Goal: Information Seeking & Learning: Learn about a topic

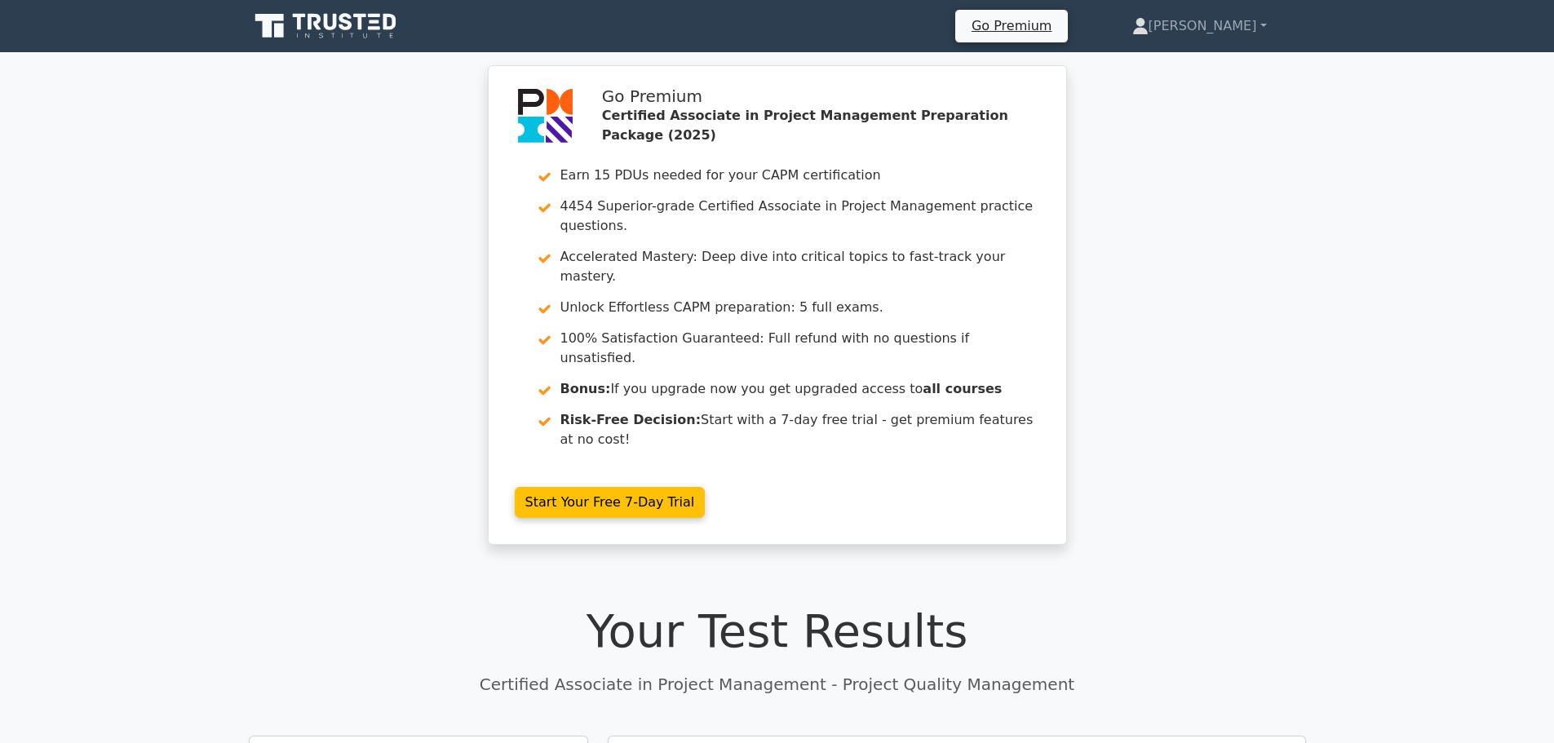
click at [312, 29] on icon at bounding box center [327, 26] width 157 height 31
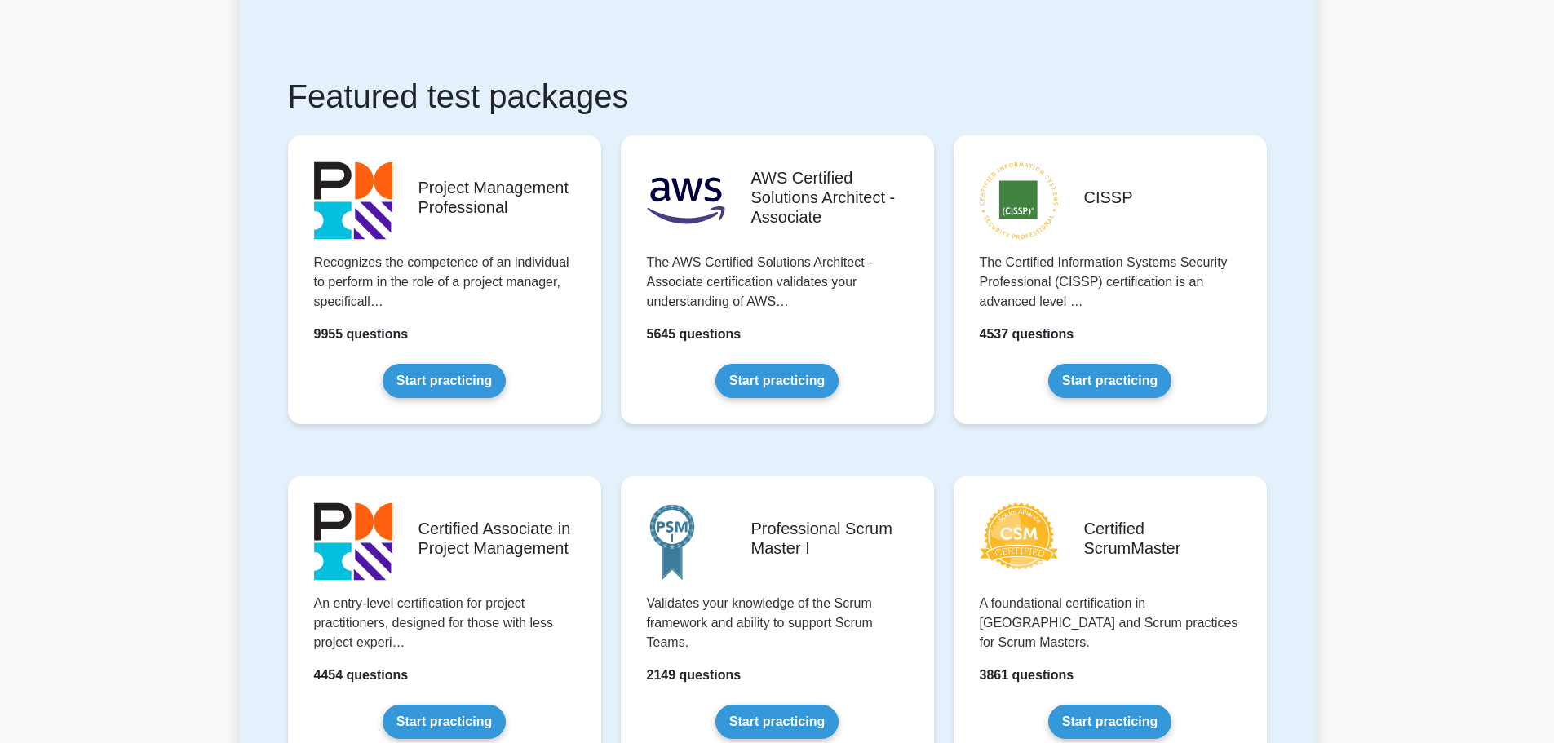
scroll to position [408, 0]
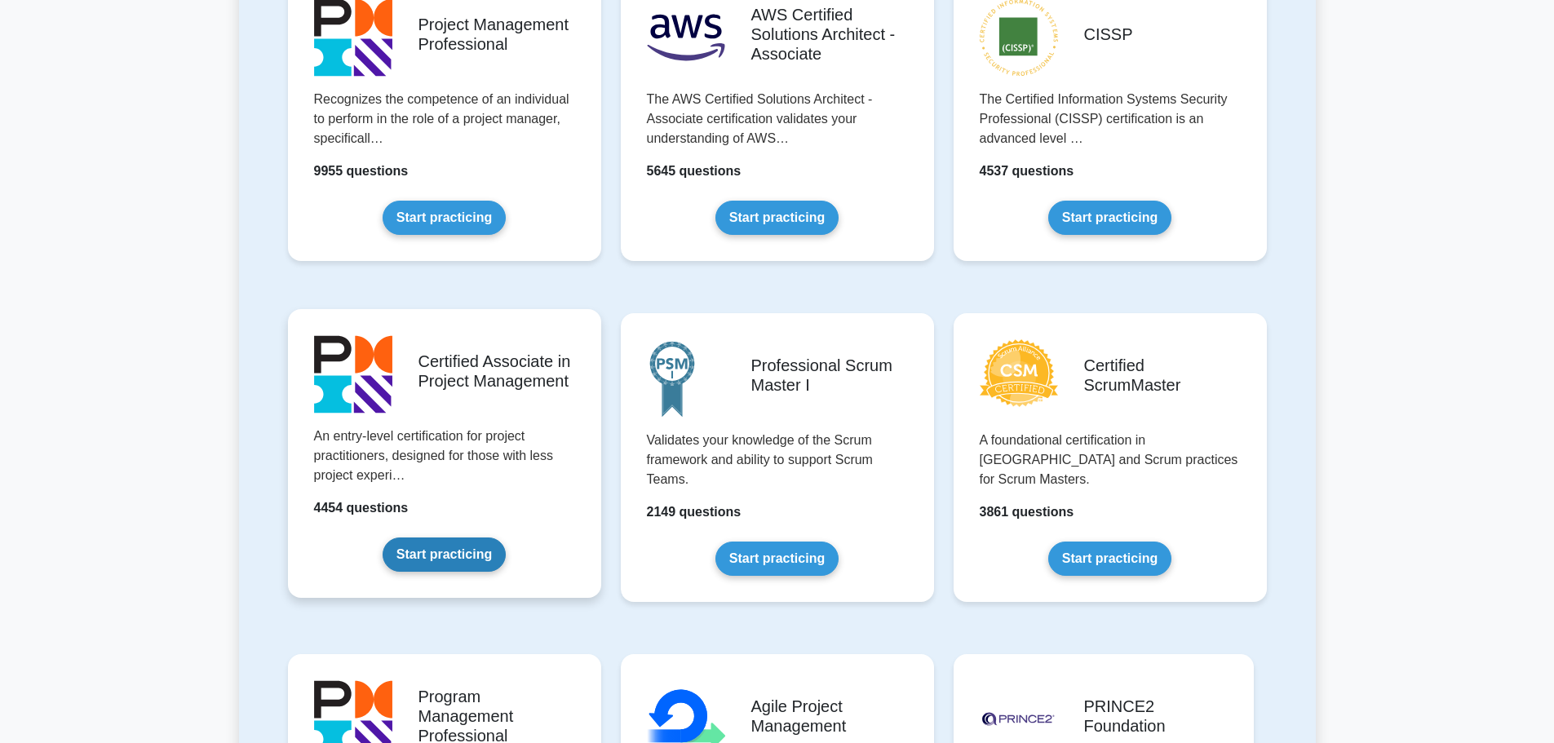
click at [489, 538] on link "Start practicing" at bounding box center [444, 555] width 123 height 34
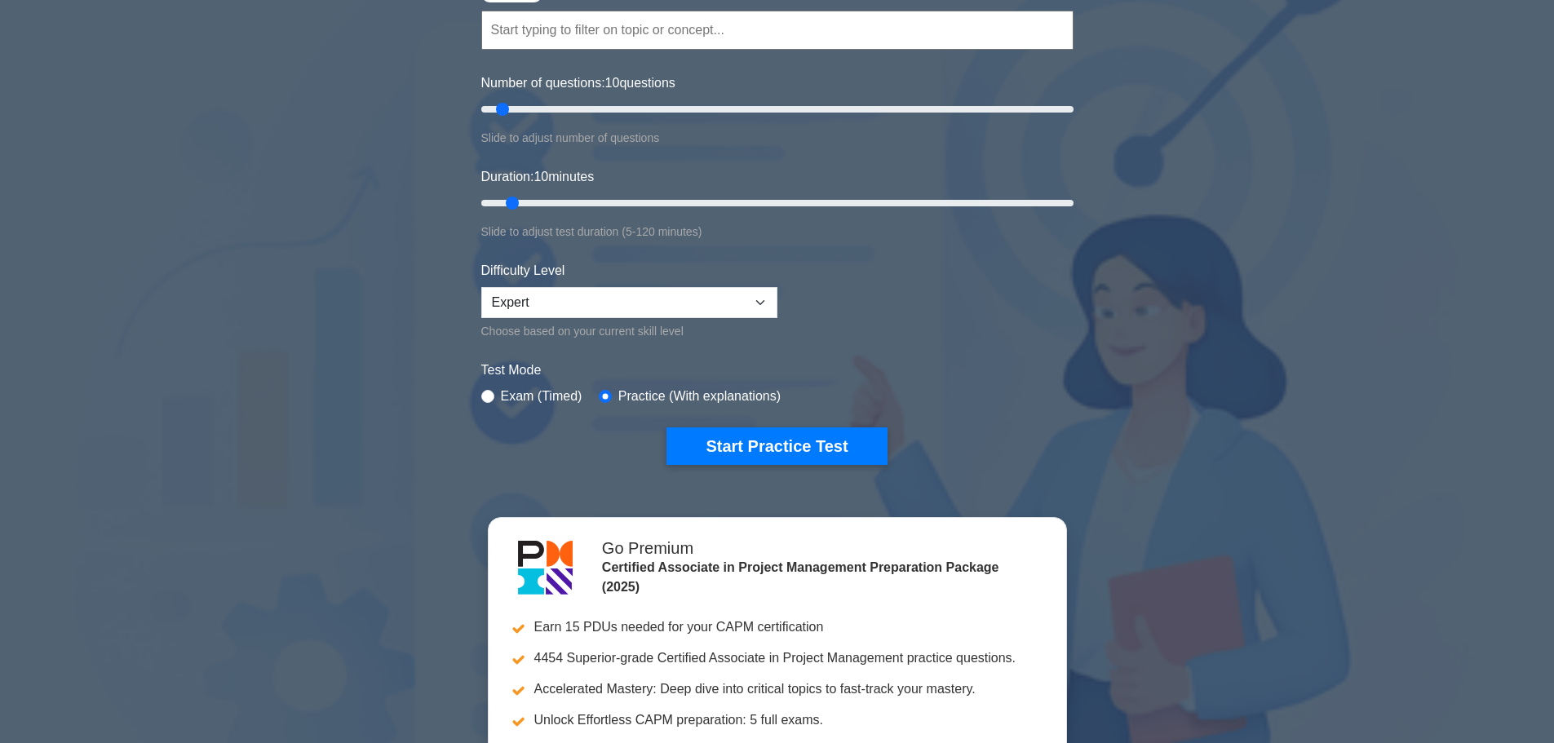
scroll to position [245, 0]
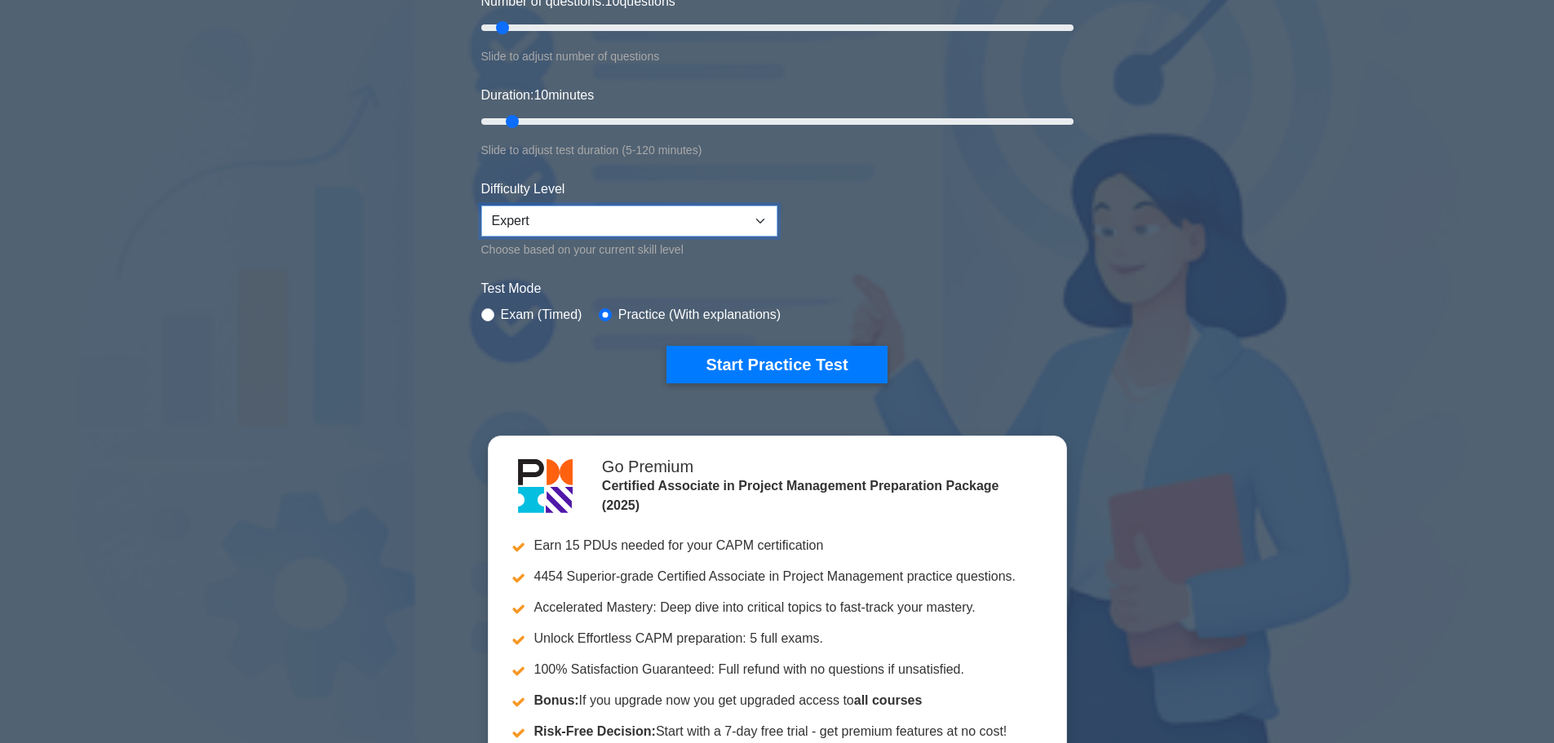
click at [556, 226] on select "Beginner Intermediate Expert" at bounding box center [629, 221] width 296 height 31
click at [400, 238] on div "Certified Associate in Project Management Customize Your Next Practice Test Top…" at bounding box center [777, 340] width 1554 height 1039
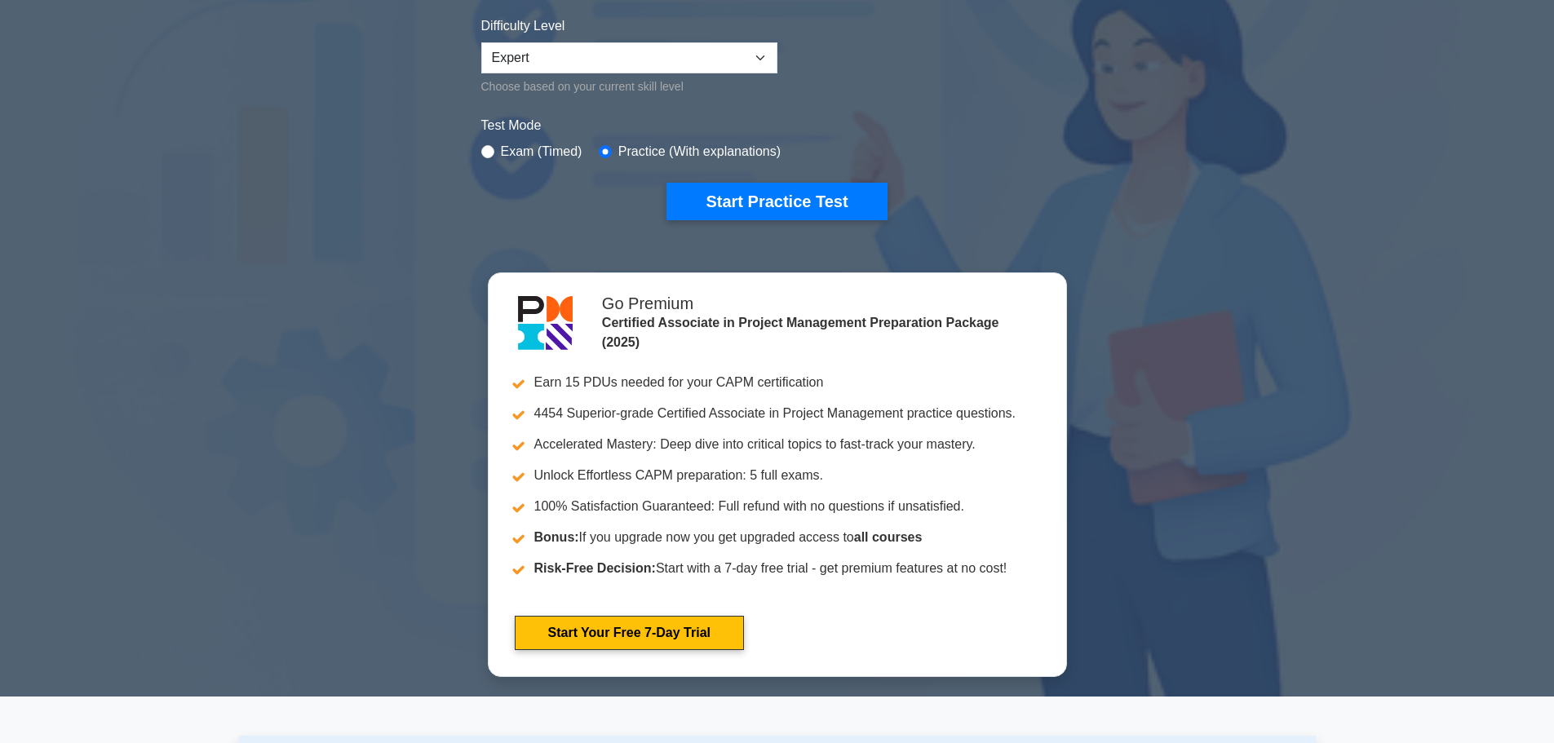
scroll to position [0, 0]
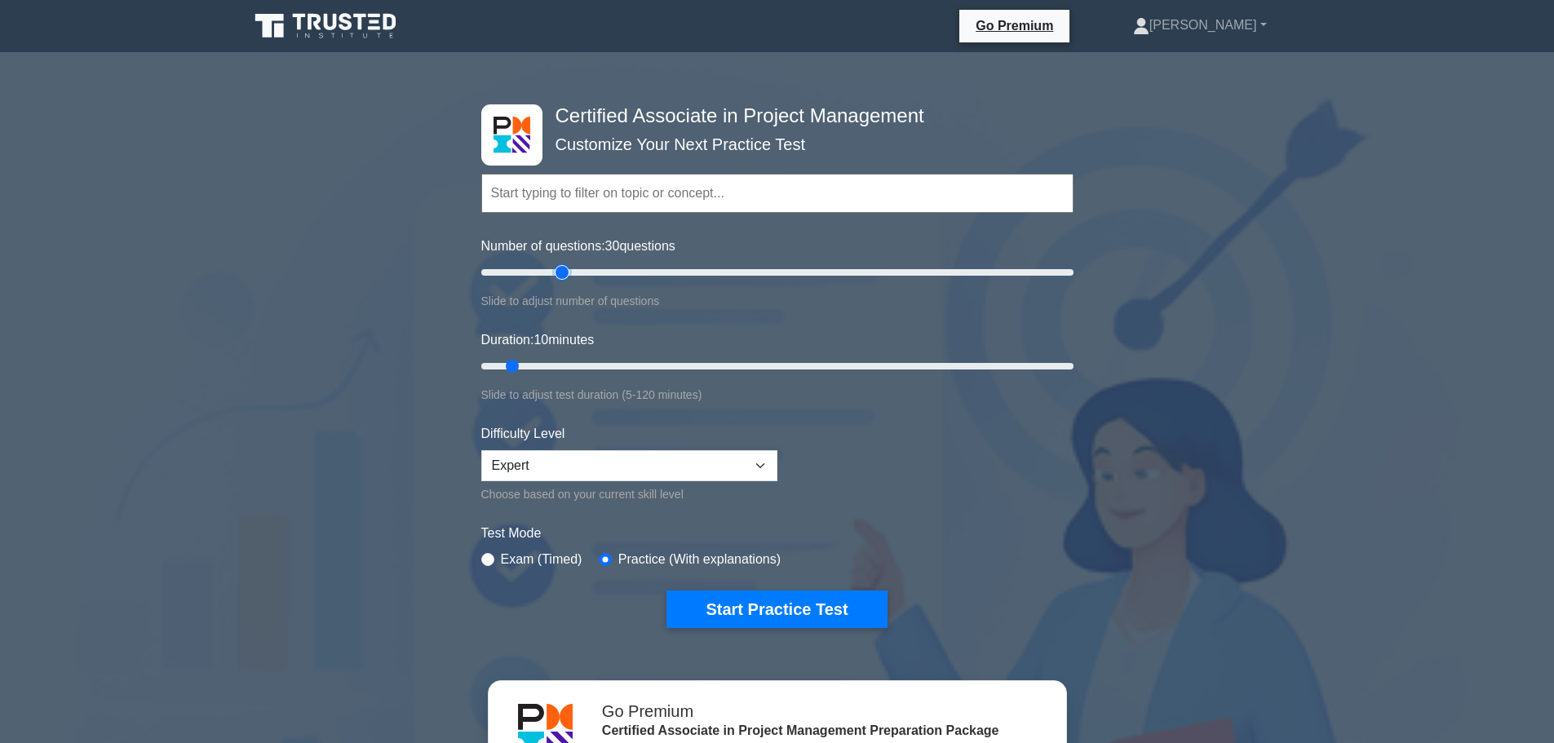
drag, startPoint x: 507, startPoint y: 269, endPoint x: 560, endPoint y: 273, distance: 54.0
type input "30"
click at [560, 273] on input "Number of questions: 30 questions" at bounding box center [777, 273] width 592 height 20
drag, startPoint x: 514, startPoint y: 365, endPoint x: 1166, endPoint y: 386, distance: 652.1
type input "120"
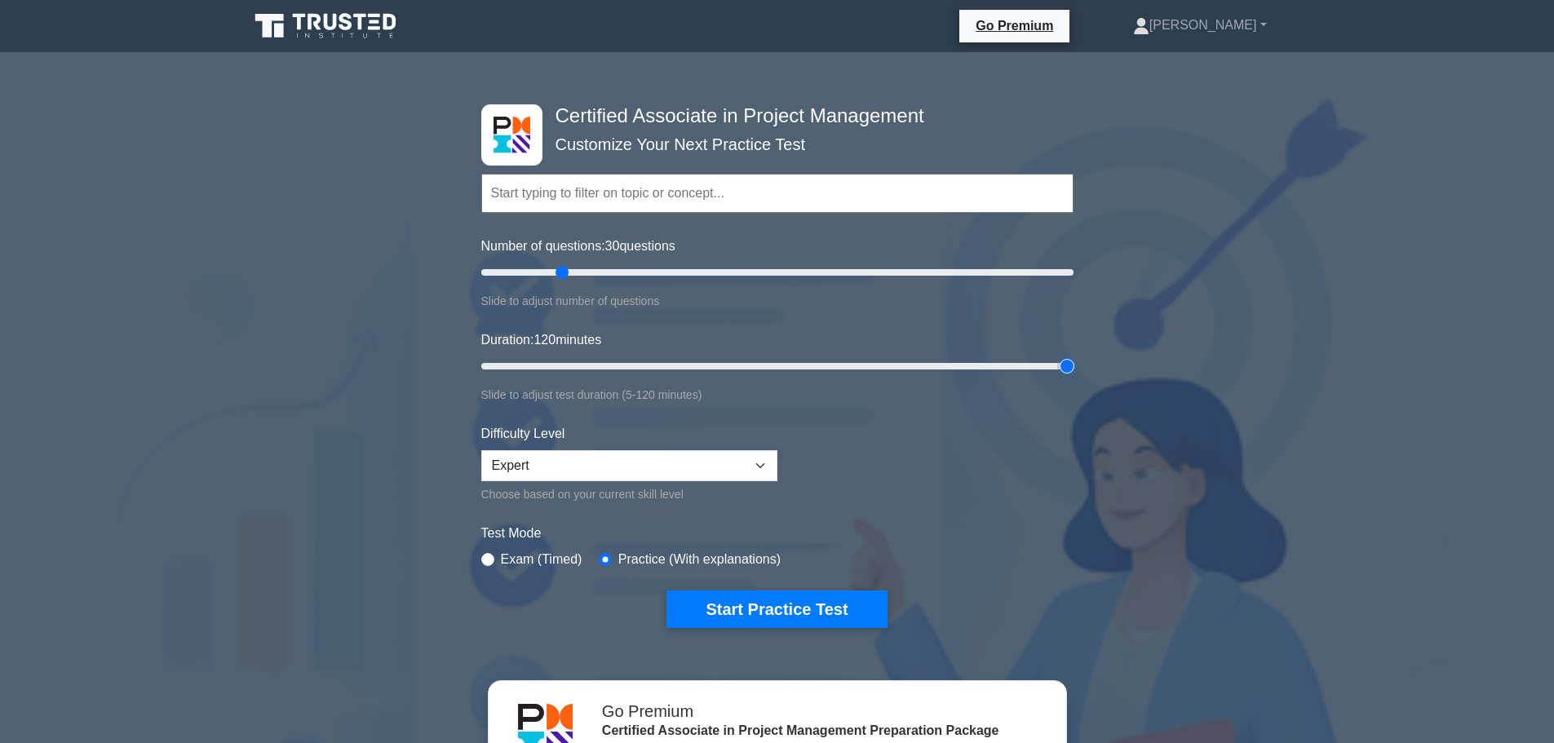
click at [1074, 376] on input "Duration: 120 minutes" at bounding box center [777, 366] width 592 height 20
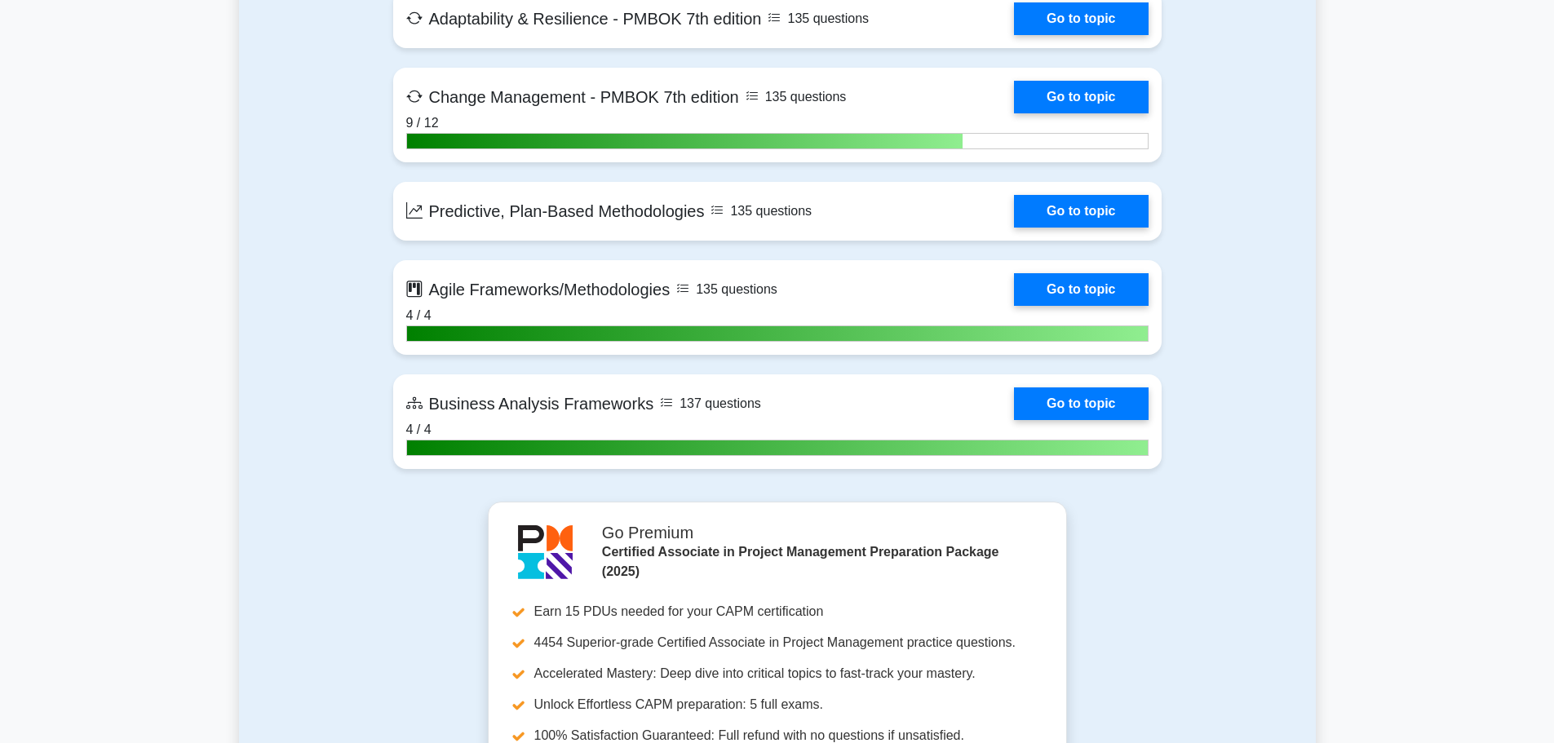
scroll to position [4160, 0]
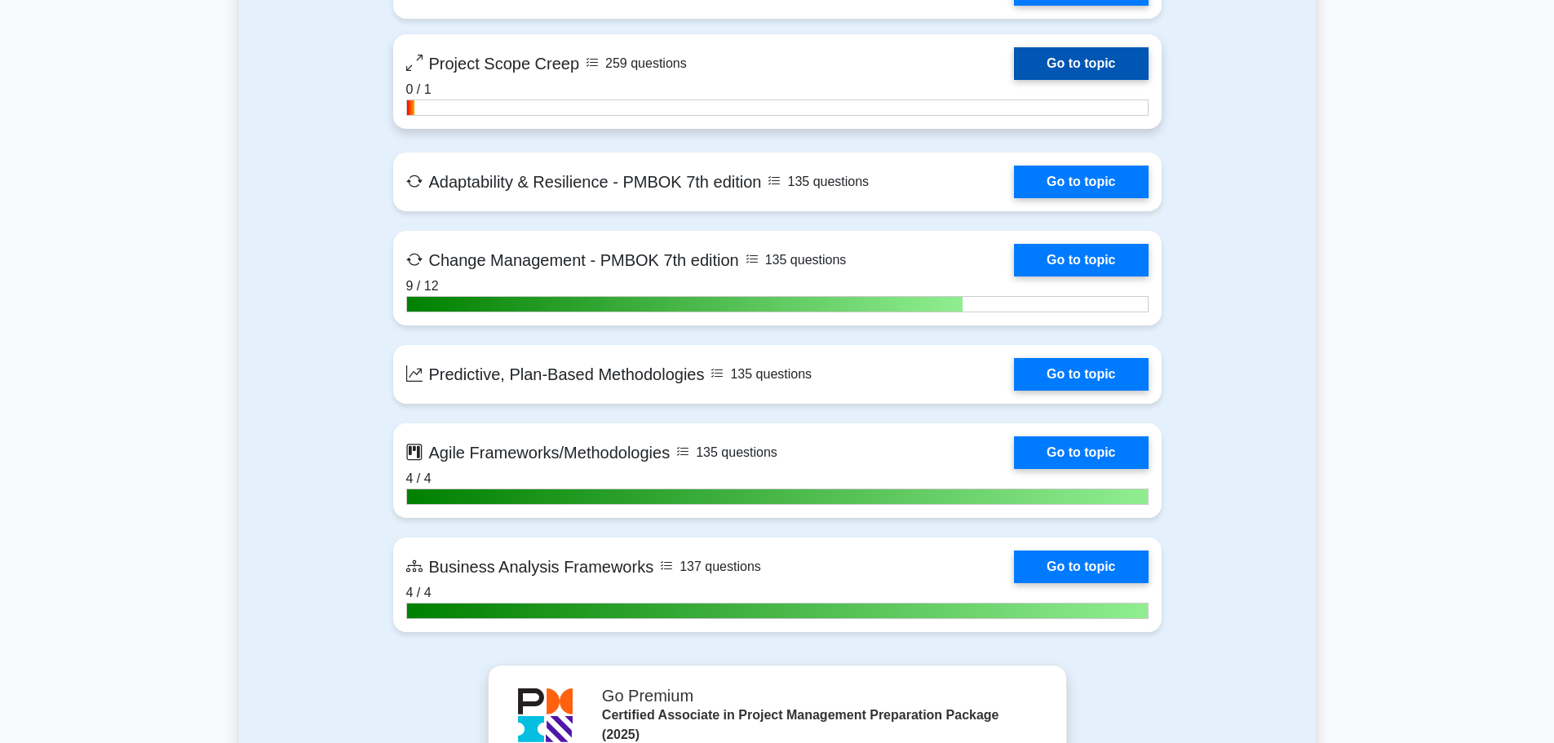
click at [1071, 73] on link "Go to topic" at bounding box center [1081, 63] width 134 height 33
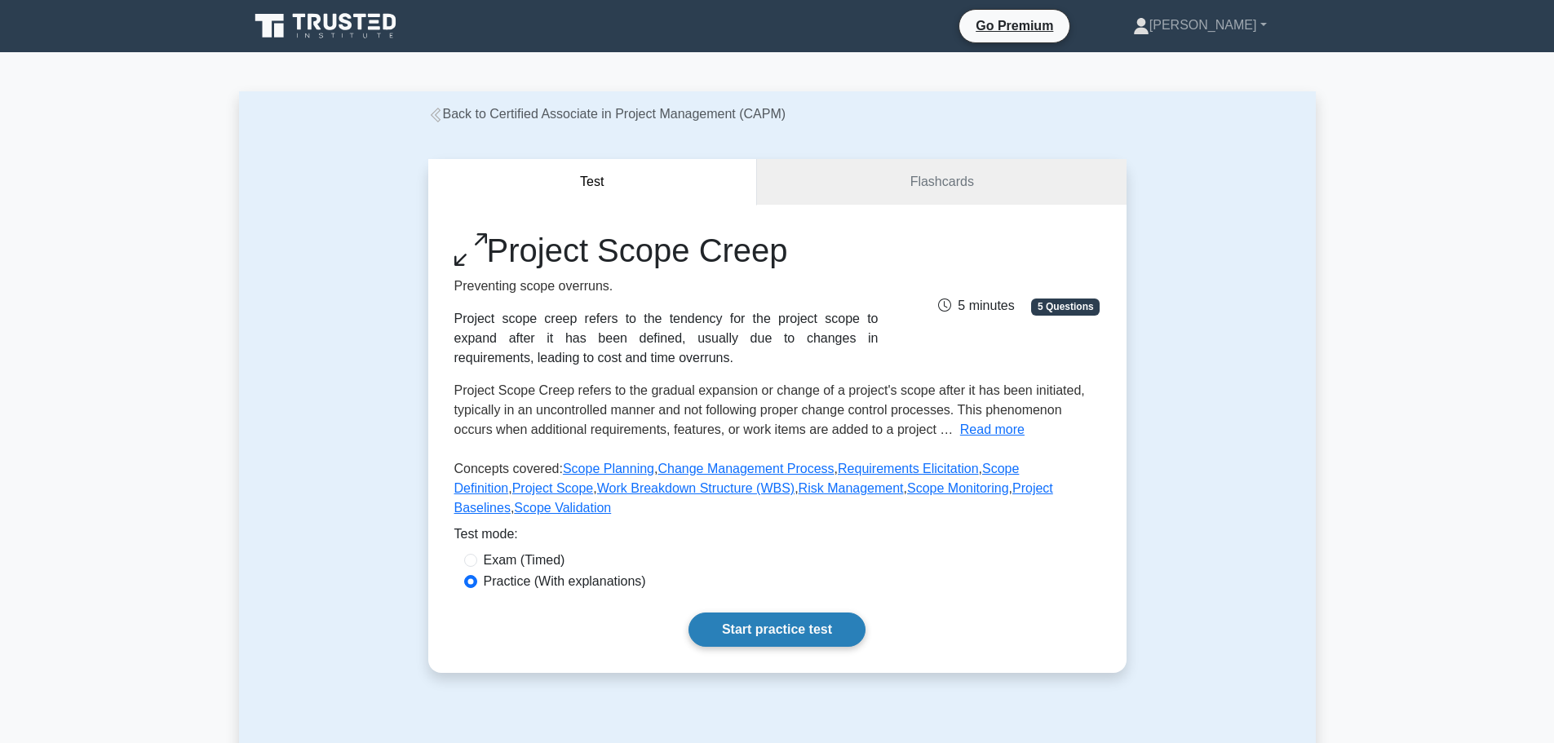
click at [812, 613] on link "Start practice test" at bounding box center [776, 630] width 177 height 34
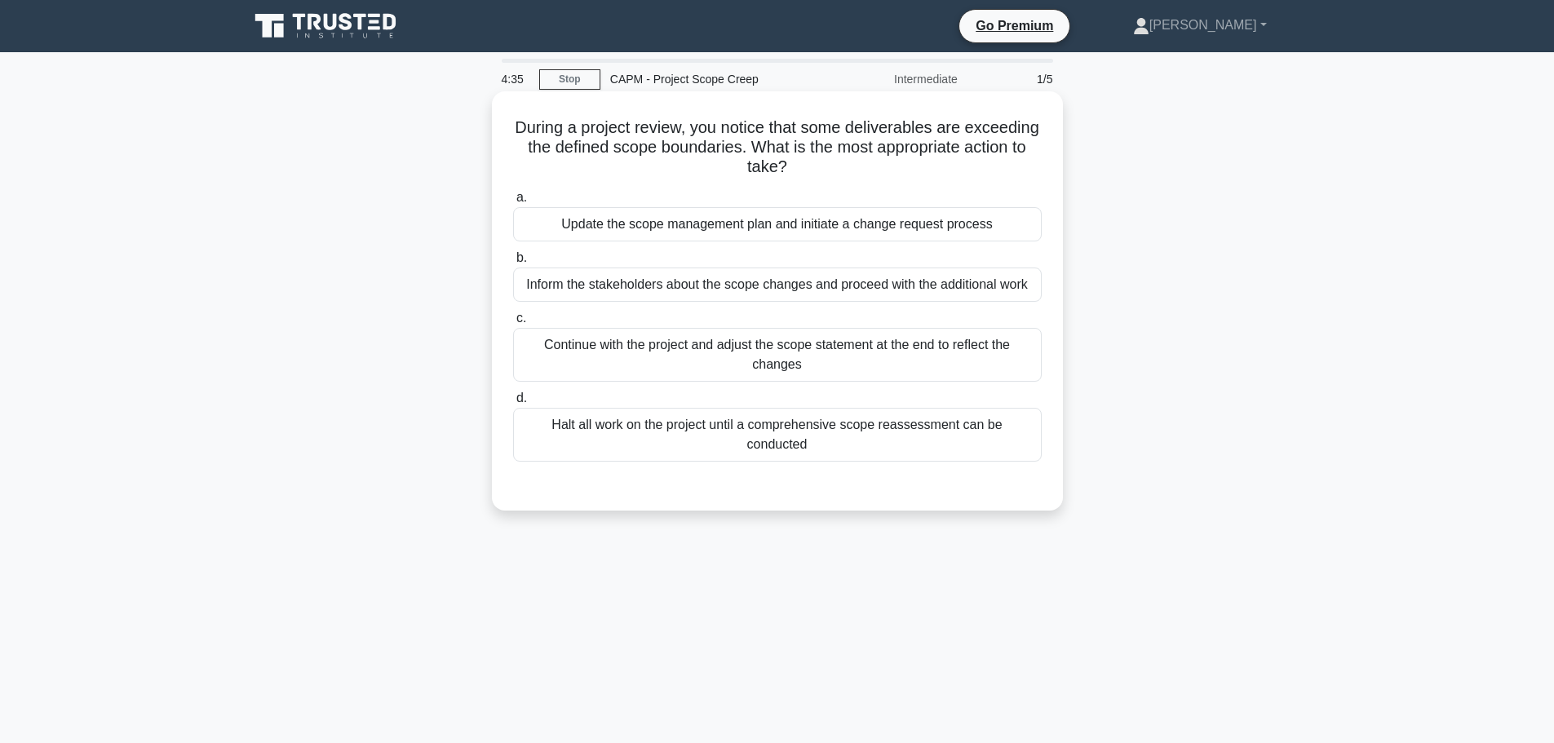
click at [765, 228] on div "Update the scope management plan and initiate a change request process" at bounding box center [777, 224] width 529 height 34
click at [513, 203] on input "a. Update the scope management plan and initiate a change request process" at bounding box center [513, 198] width 0 height 11
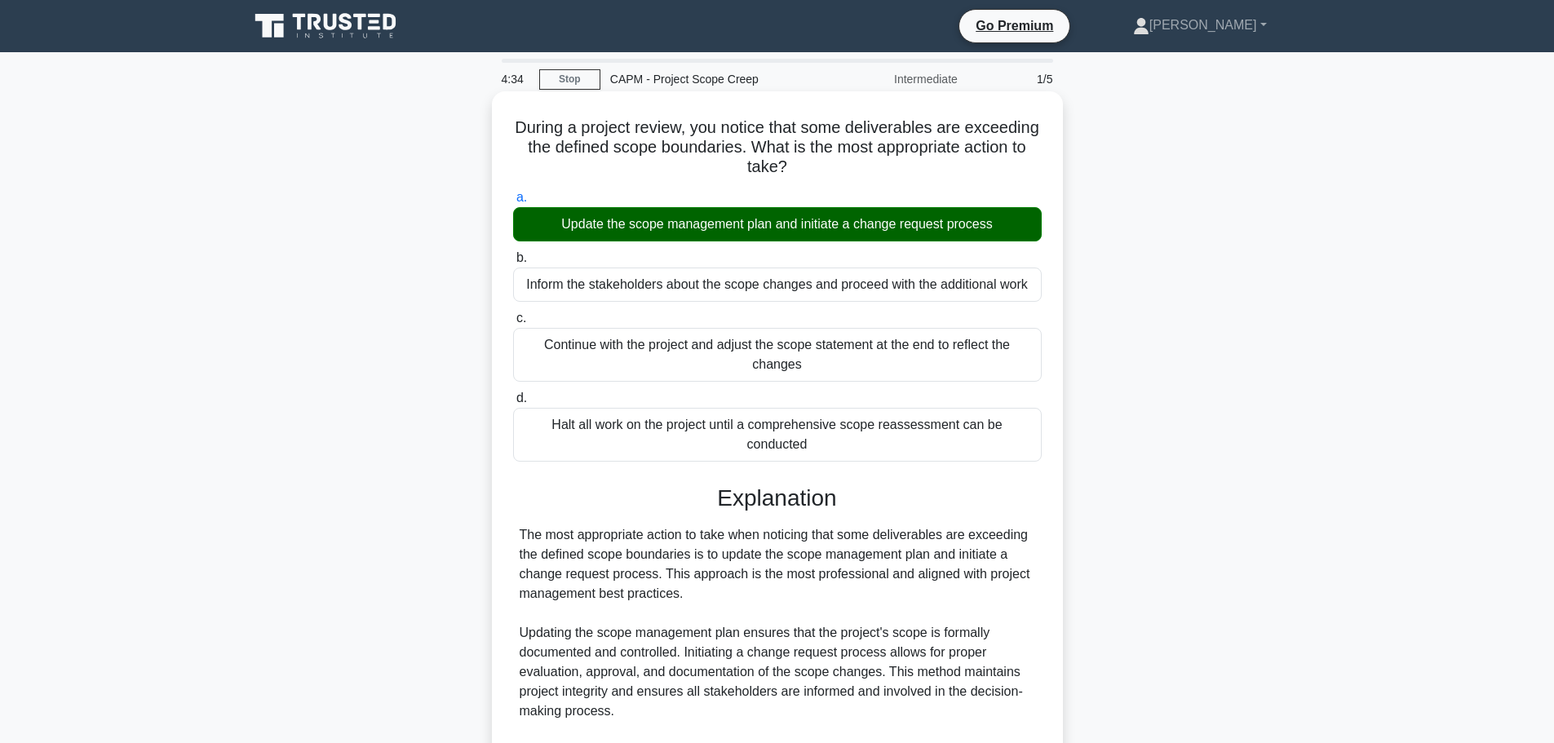
scroll to position [401, 0]
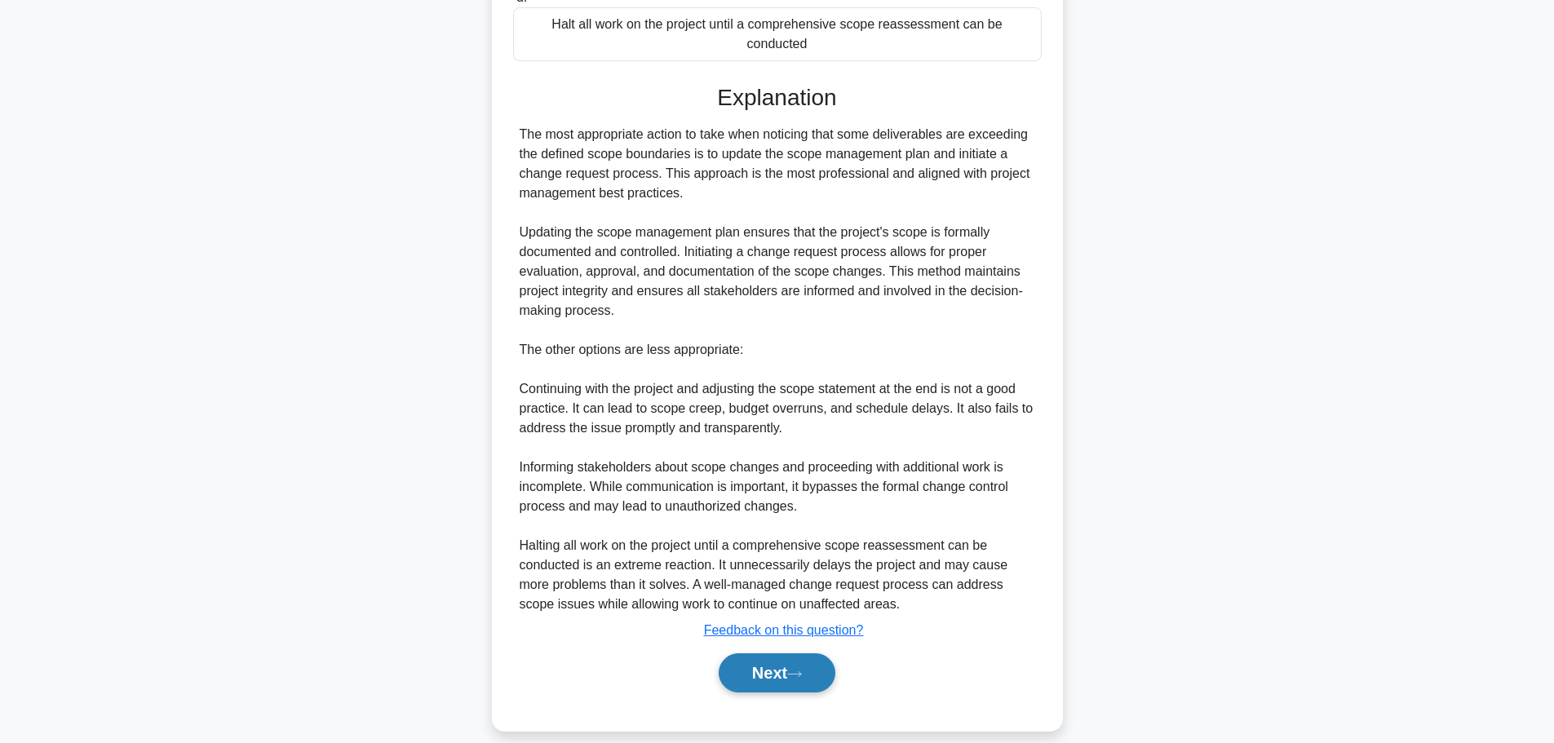
drag, startPoint x: 810, startPoint y: 658, endPoint x: 813, endPoint y: 648, distance: 11.1
click at [810, 657] on button "Next" at bounding box center [777, 672] width 117 height 39
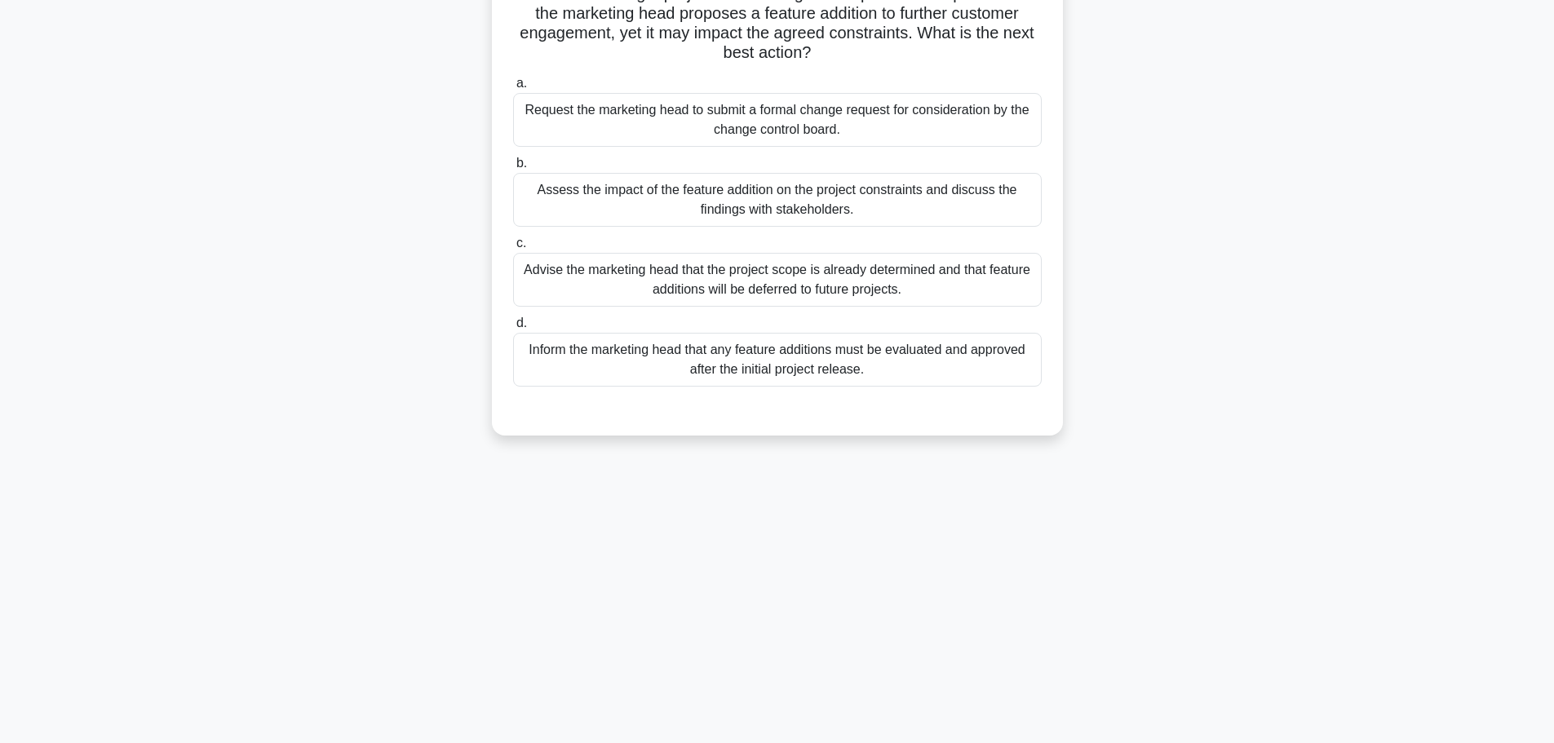
scroll to position [0, 0]
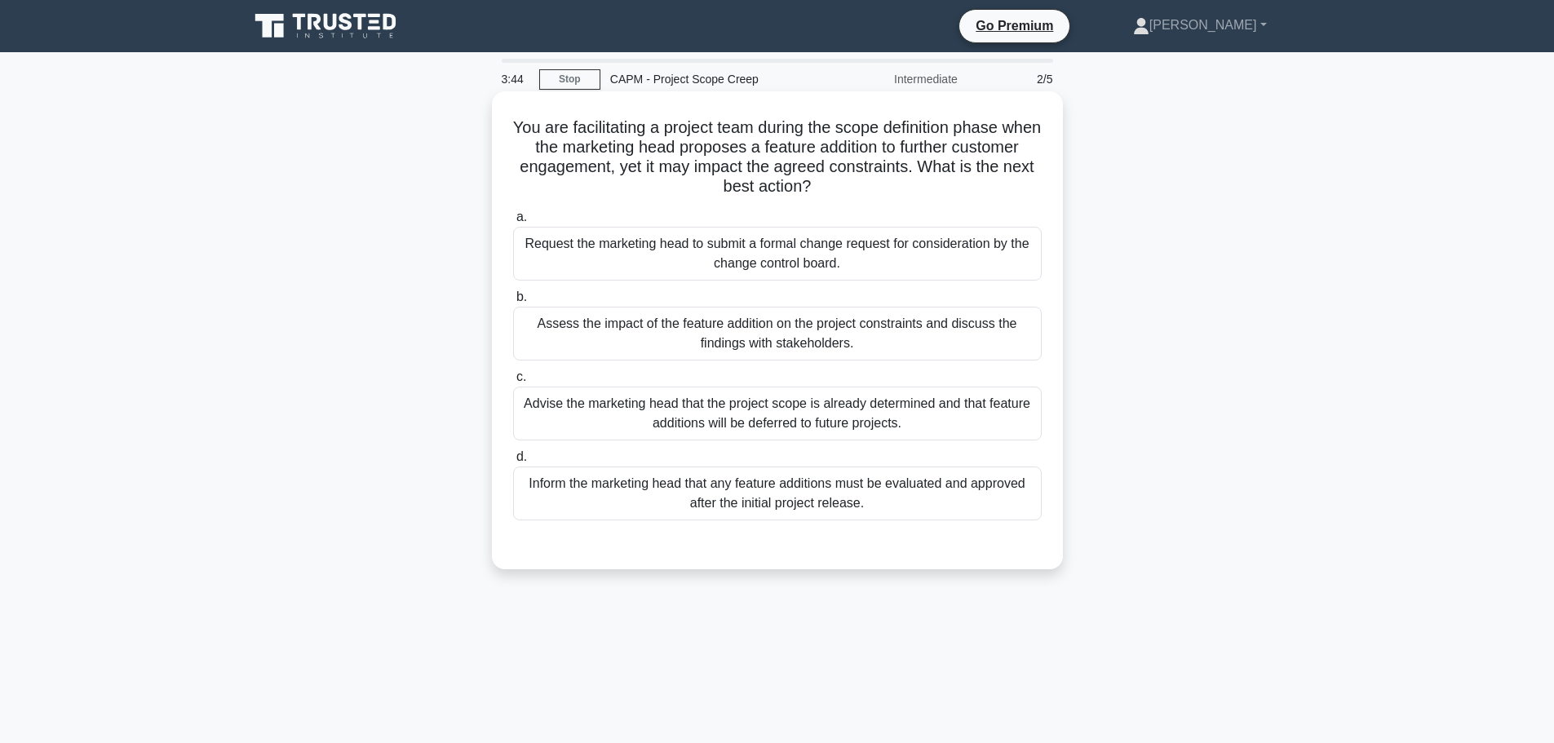
click at [876, 340] on div "Assess the impact of the feature addition on the project constraints and discus…" at bounding box center [777, 334] width 529 height 54
click at [513, 303] on input "b. Assess the impact of the feature addition on the project constraints and dis…" at bounding box center [513, 297] width 0 height 11
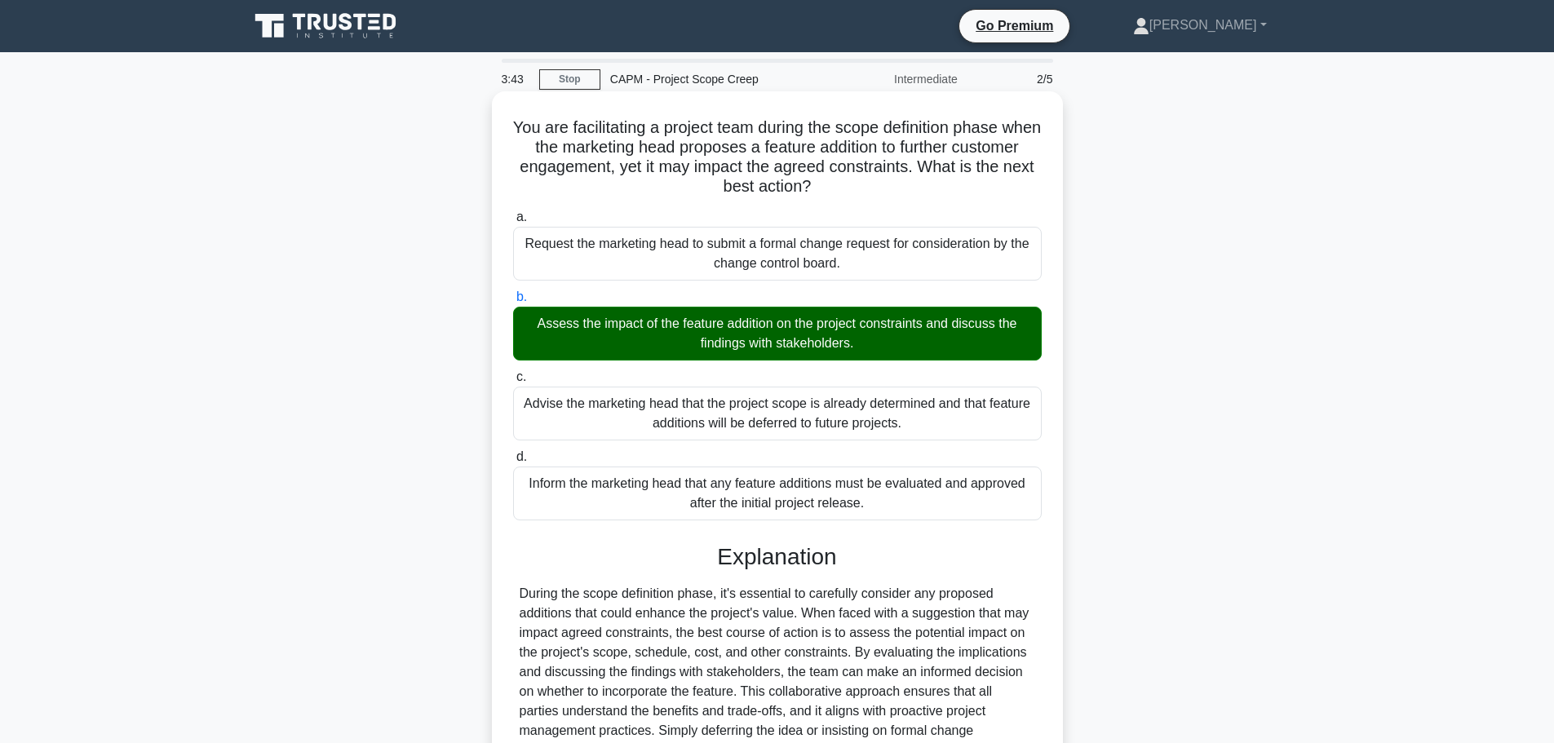
scroll to position [166, 0]
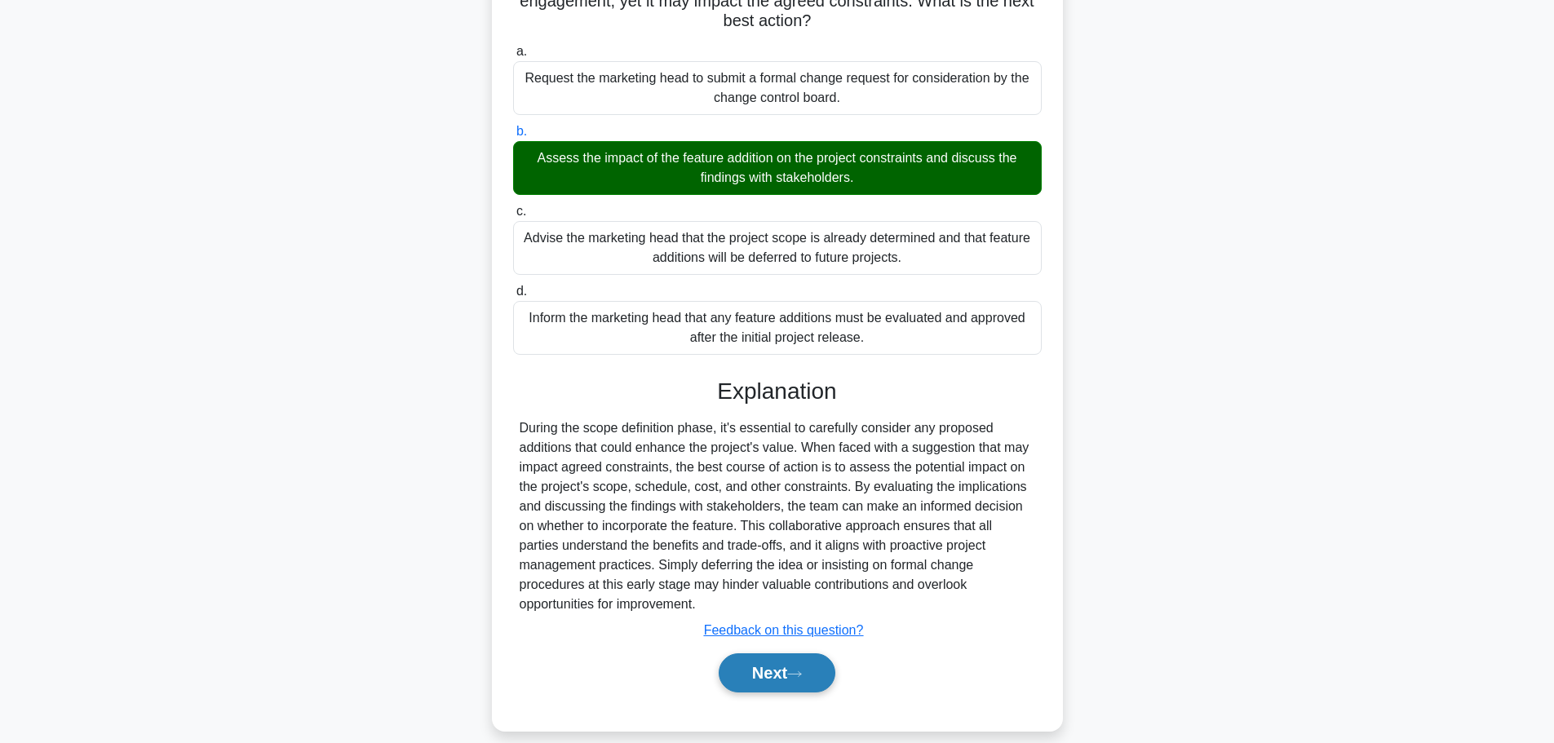
click at [768, 661] on button "Next" at bounding box center [777, 672] width 117 height 39
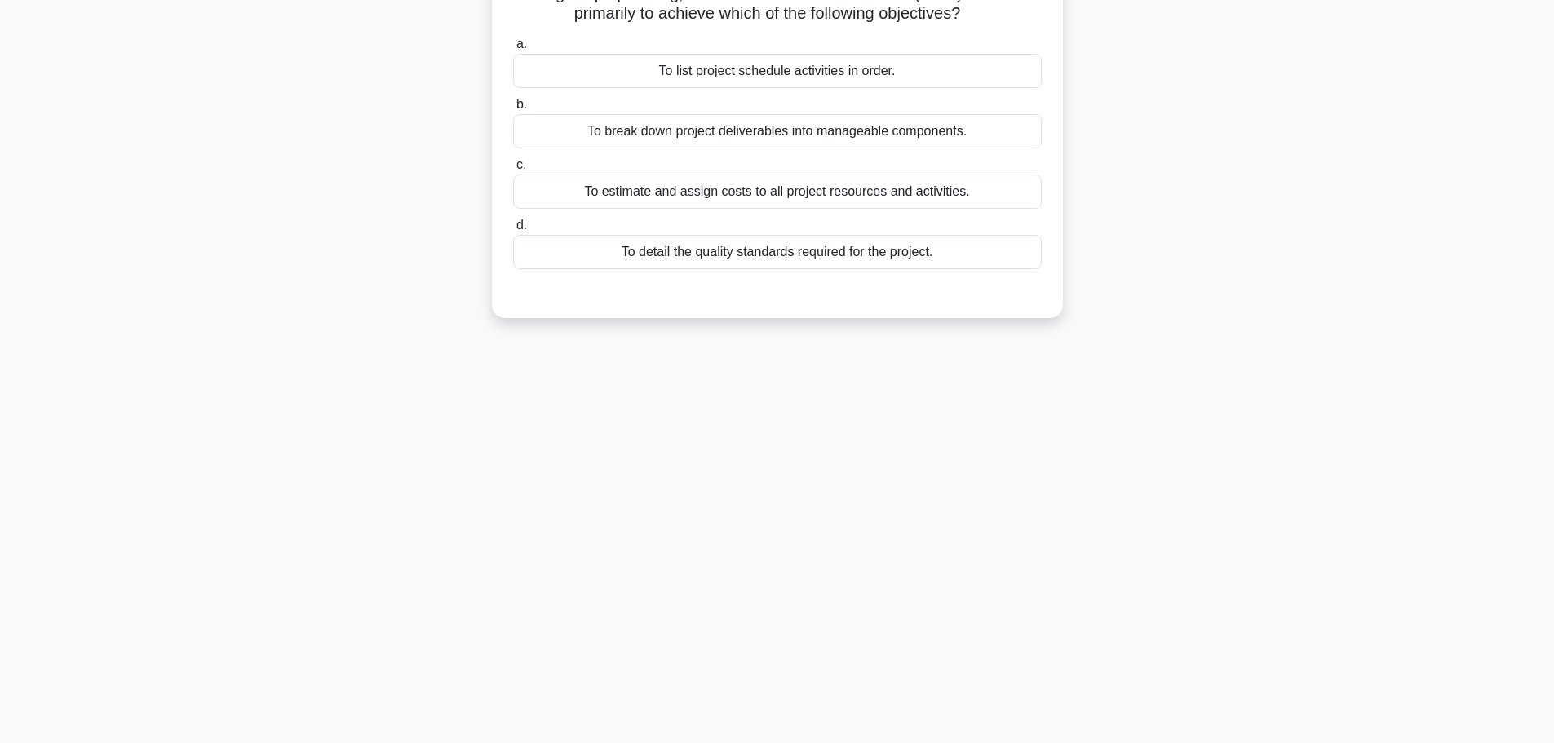
scroll to position [0, 0]
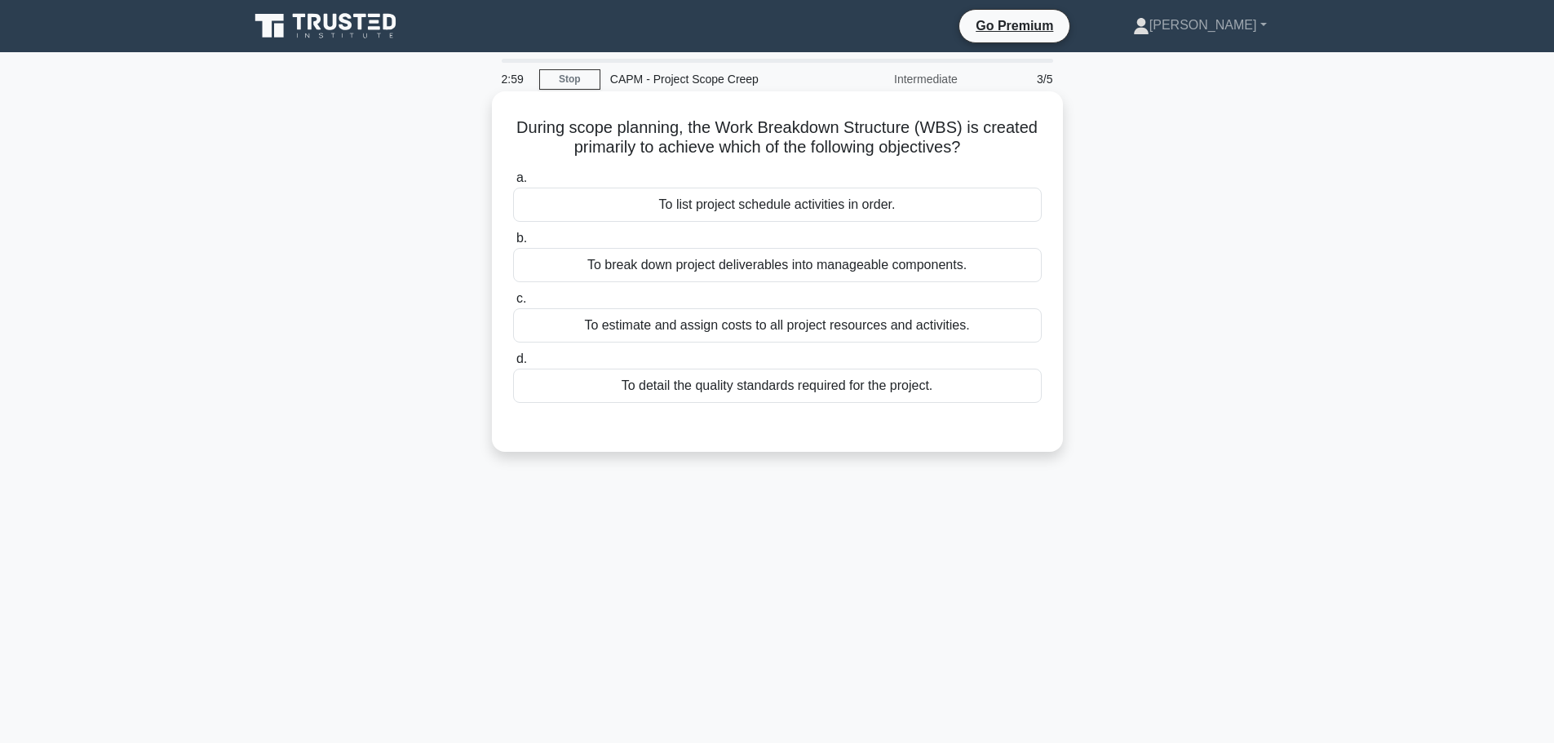
click at [861, 270] on div "To break down project deliverables into manageable components." at bounding box center [777, 265] width 529 height 34
click at [513, 244] on input "b. To break down project deliverables into manageable components." at bounding box center [513, 238] width 0 height 11
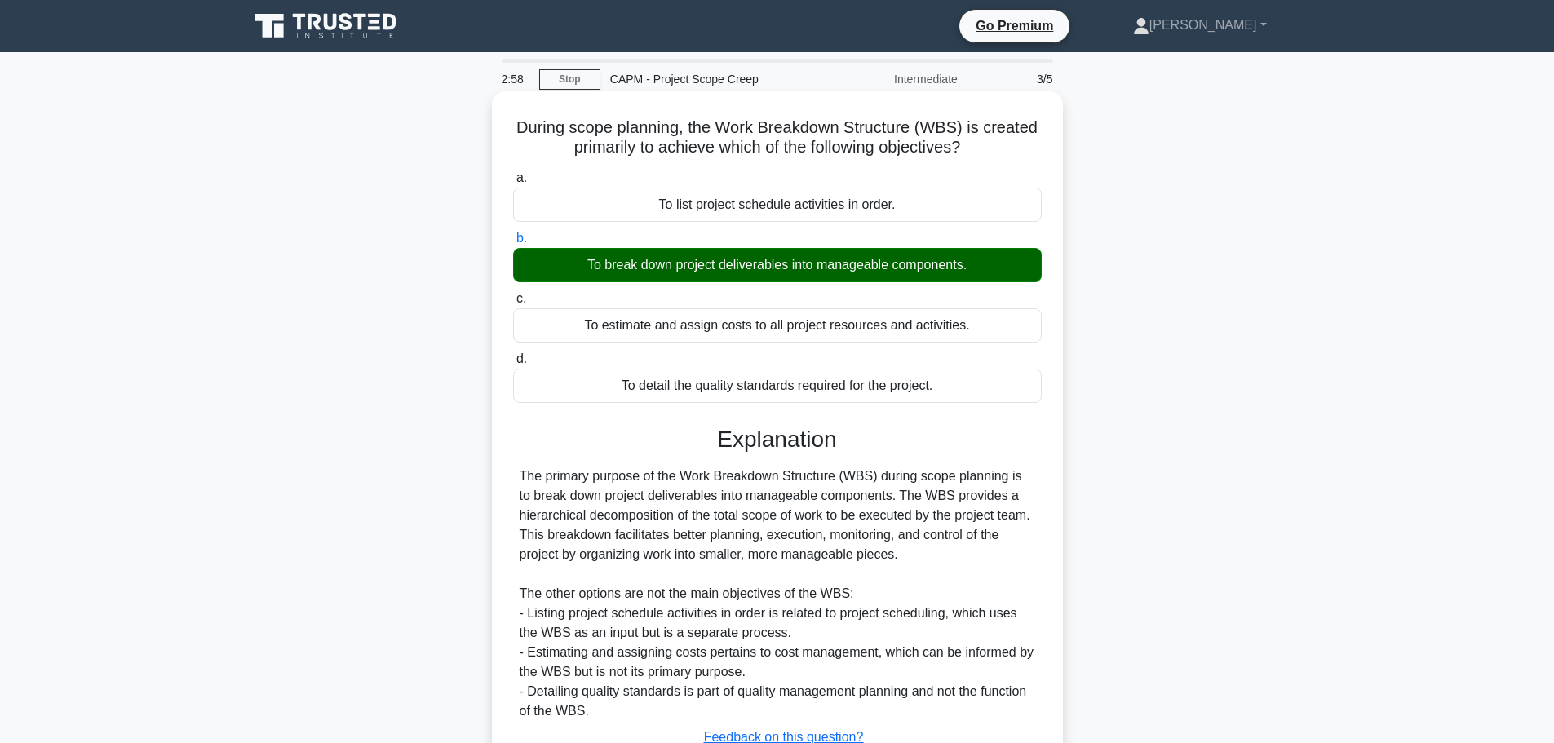
scroll to position [138, 0]
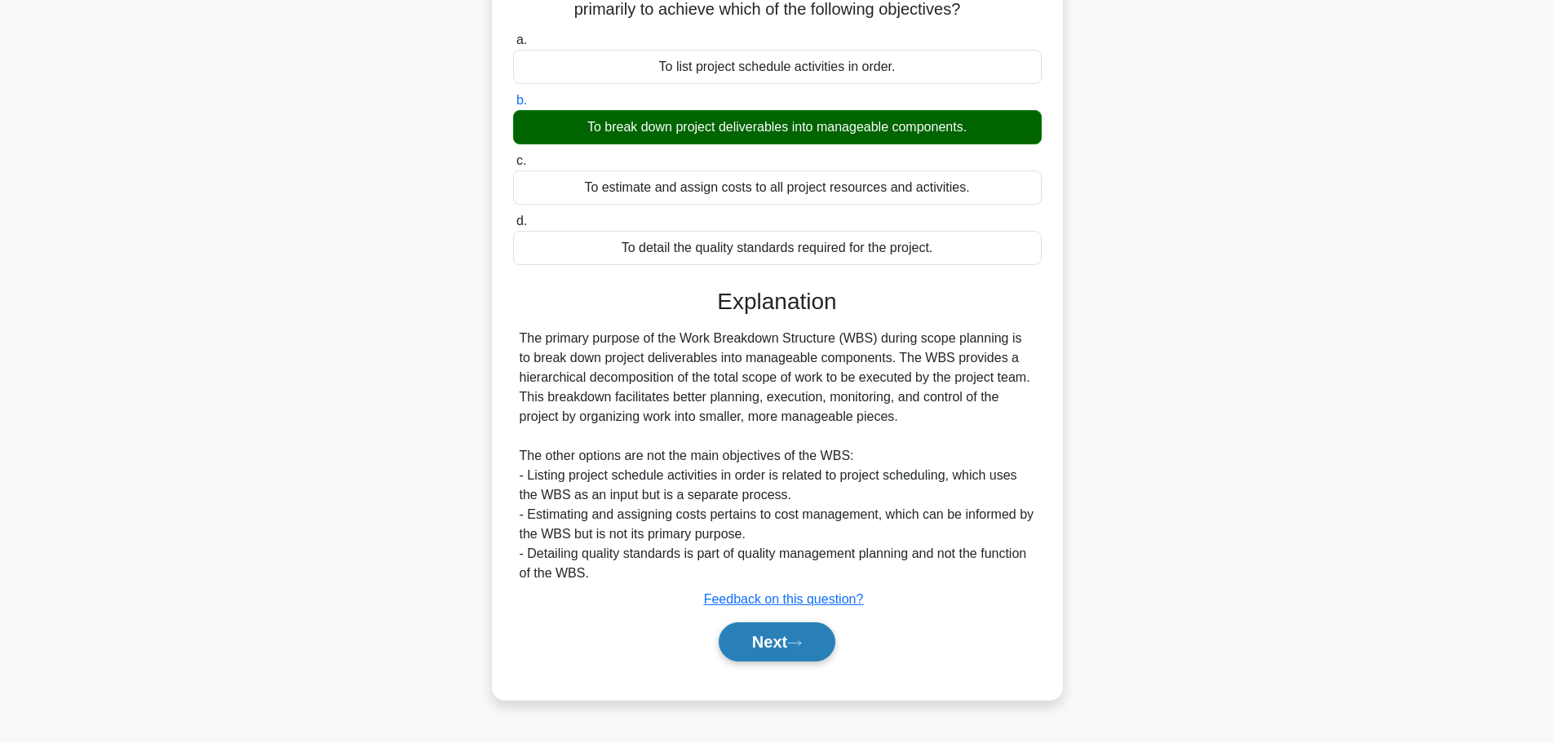
click at [794, 654] on button "Next" at bounding box center [777, 641] width 117 height 39
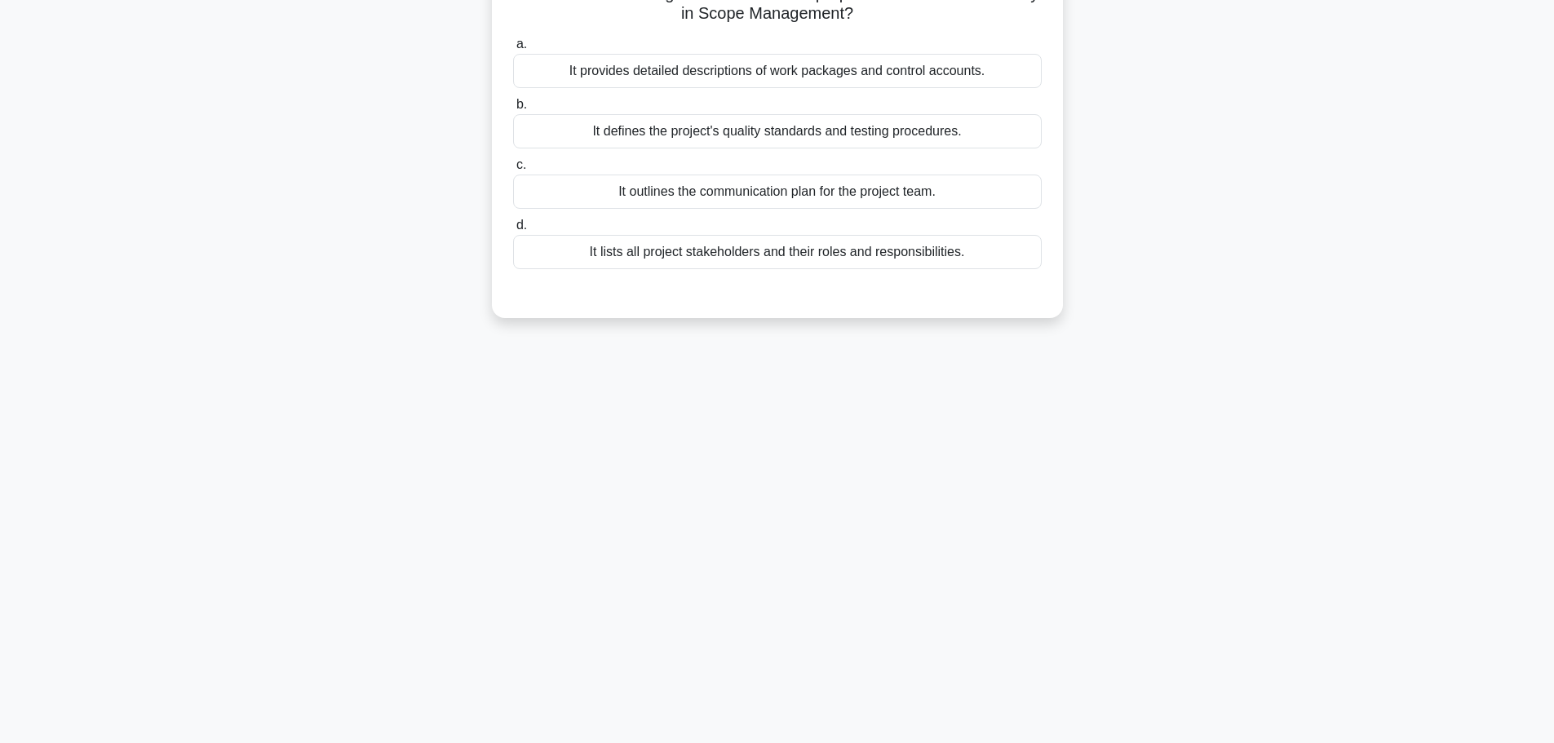
scroll to position [0, 0]
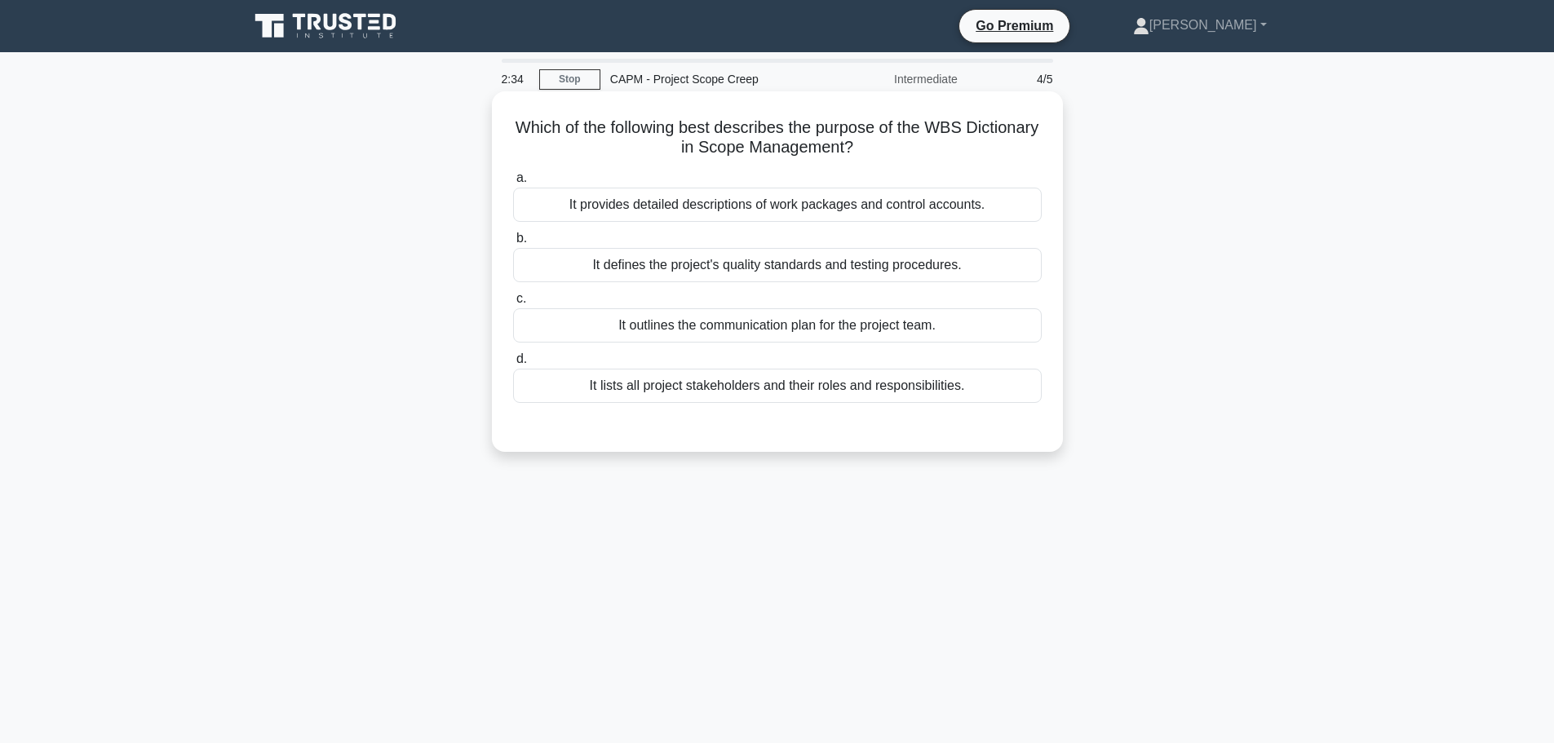
click at [790, 206] on div "It provides detailed descriptions of work packages and control accounts." at bounding box center [777, 205] width 529 height 34
click at [513, 184] on input "a. It provides detailed descriptions of work packages and control accounts." at bounding box center [513, 178] width 0 height 11
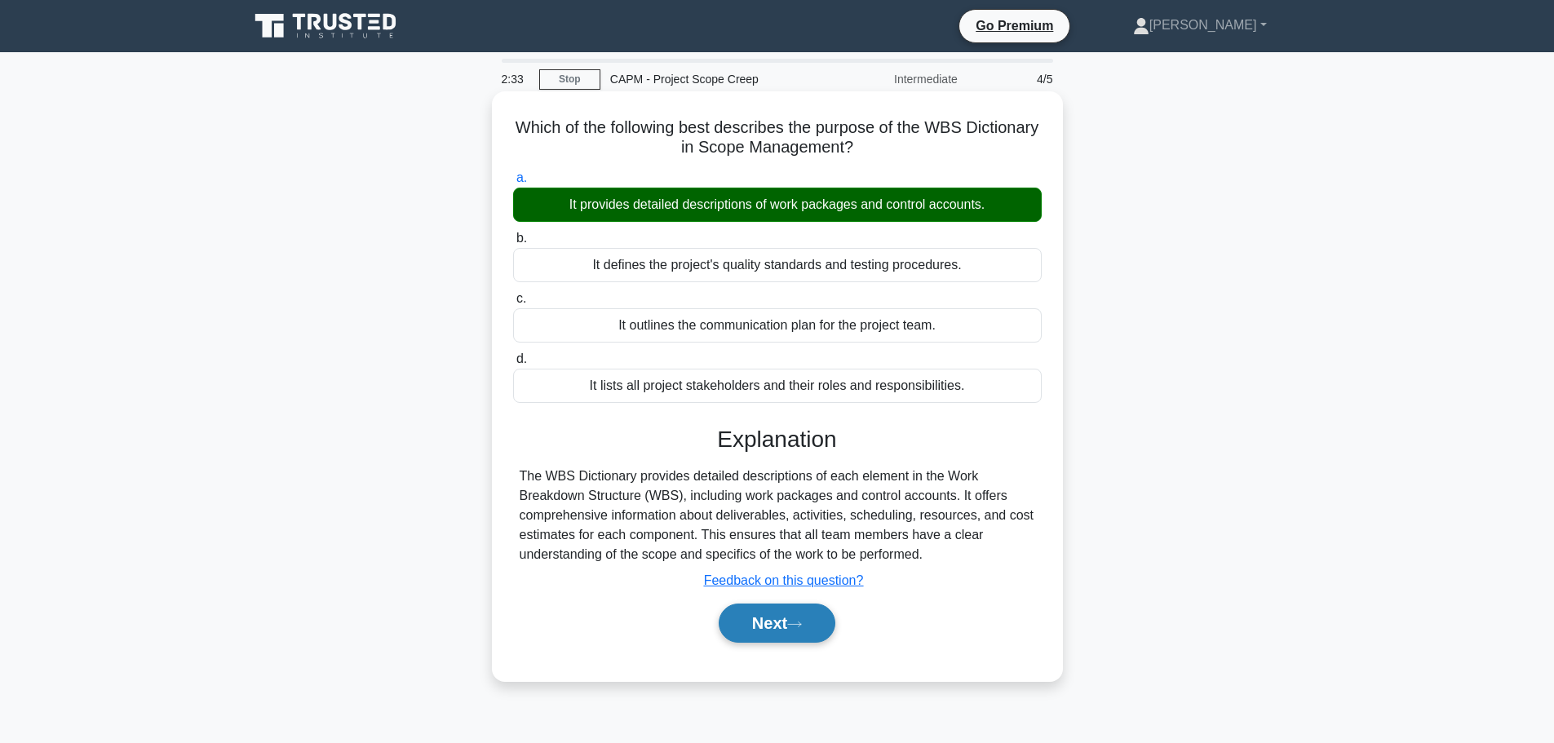
click at [764, 629] on button "Next" at bounding box center [777, 623] width 117 height 39
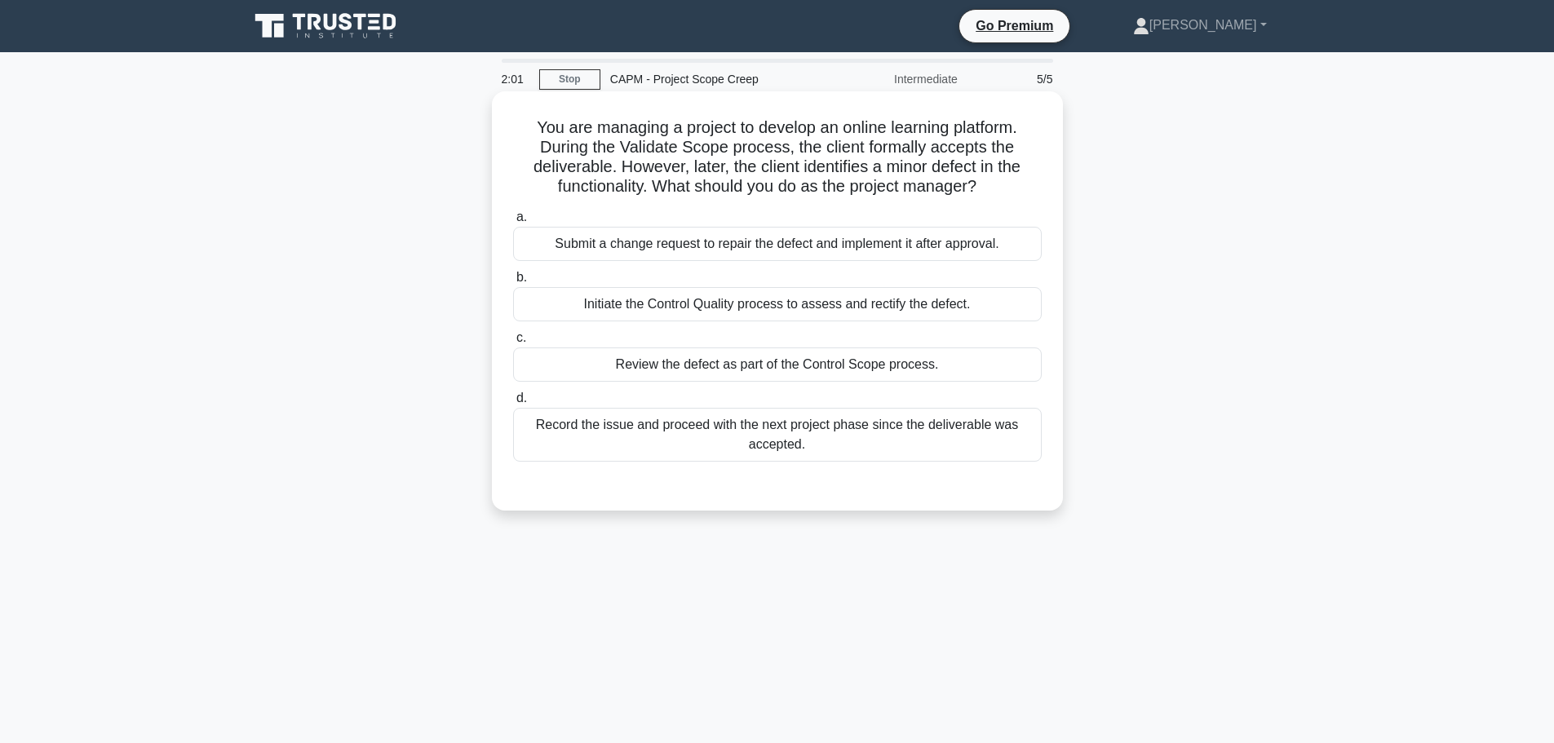
click at [833, 309] on div "Initiate the Control Quality process to assess and rectify the defect." at bounding box center [777, 304] width 529 height 34
click at [513, 283] on input "b. Initiate the Control Quality process to assess and rectify the defect." at bounding box center [513, 277] width 0 height 11
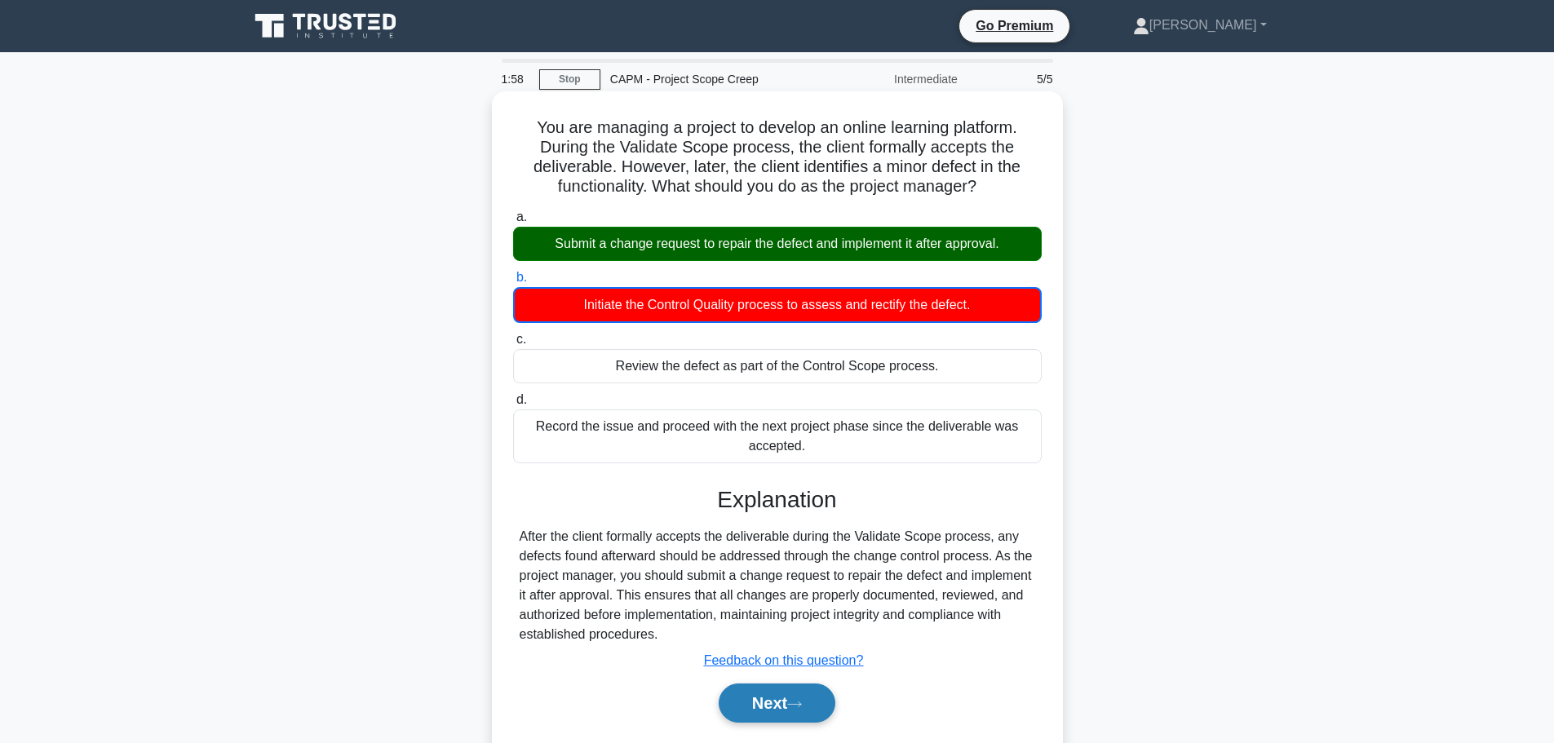
click at [784, 711] on button "Next" at bounding box center [777, 703] width 117 height 39
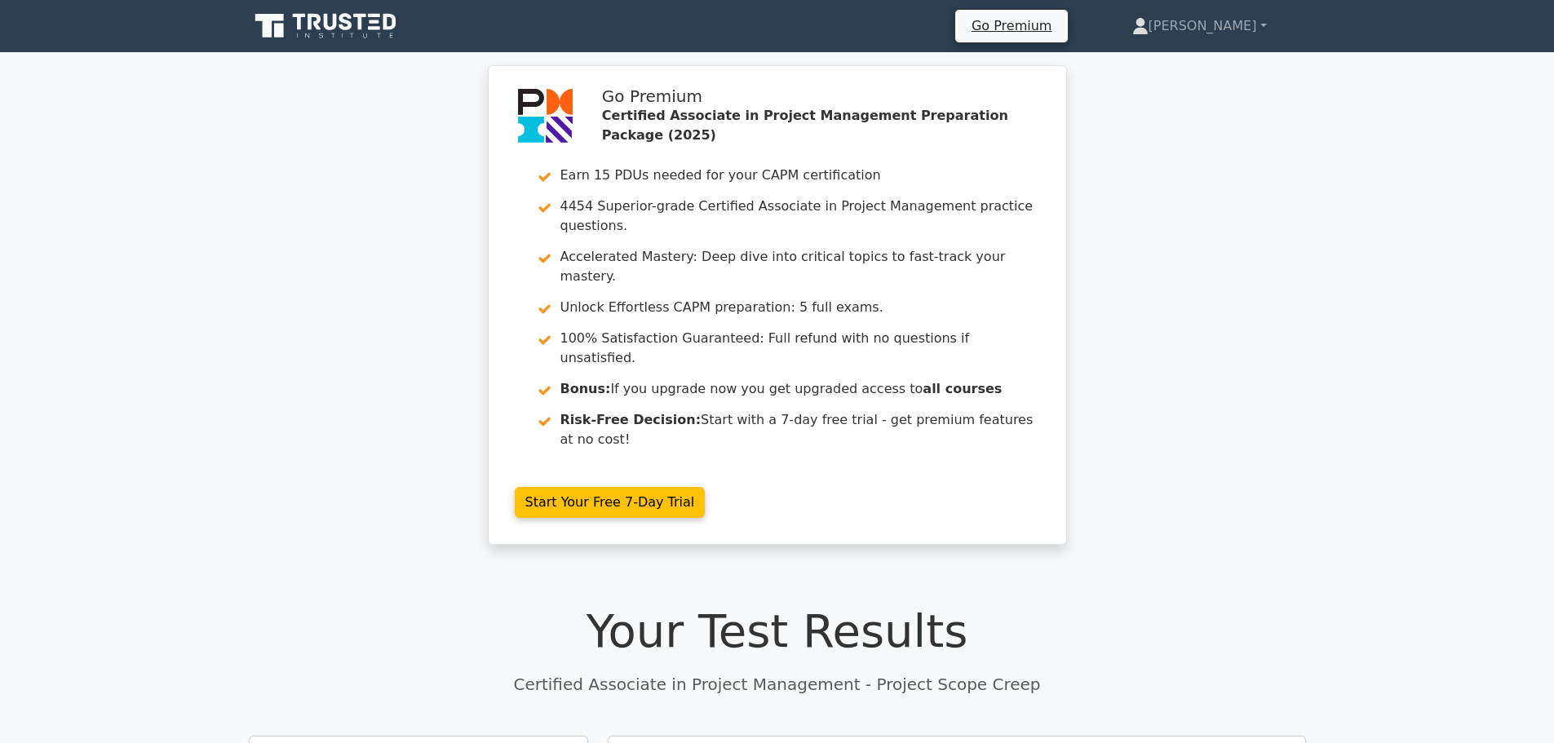
click at [339, 13] on icon at bounding box center [327, 26] width 157 height 31
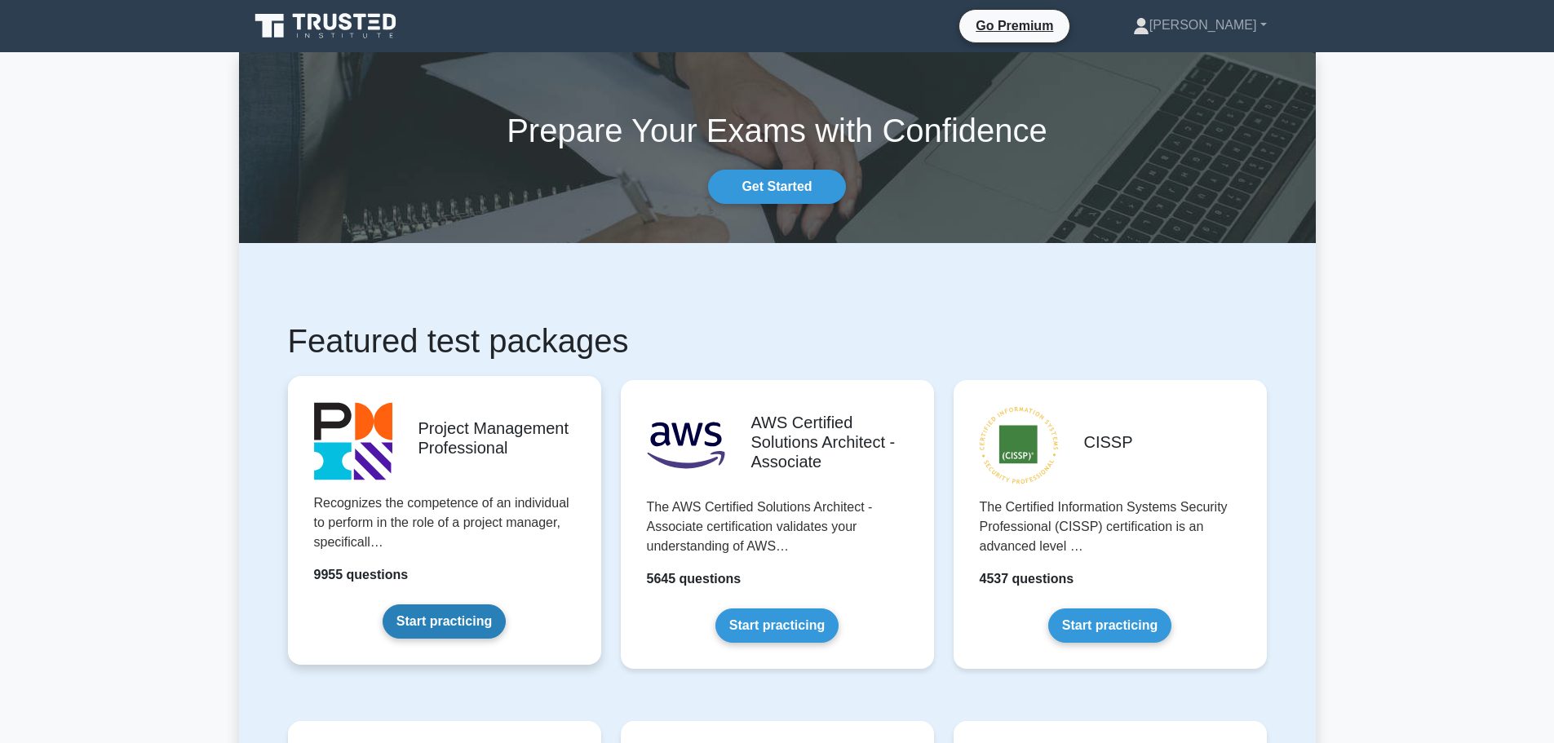
scroll to position [408, 0]
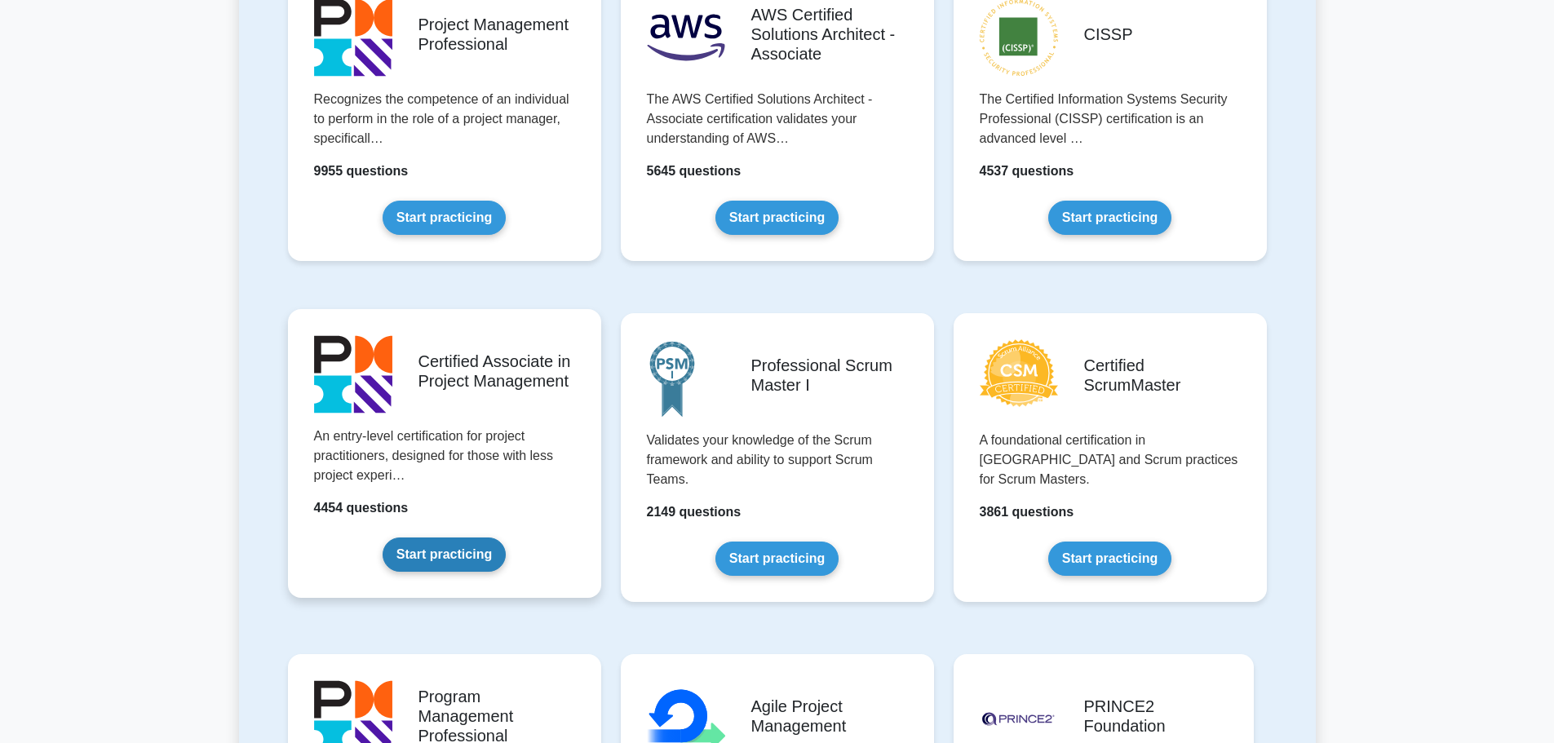
click at [470, 538] on link "Start practicing" at bounding box center [444, 555] width 123 height 34
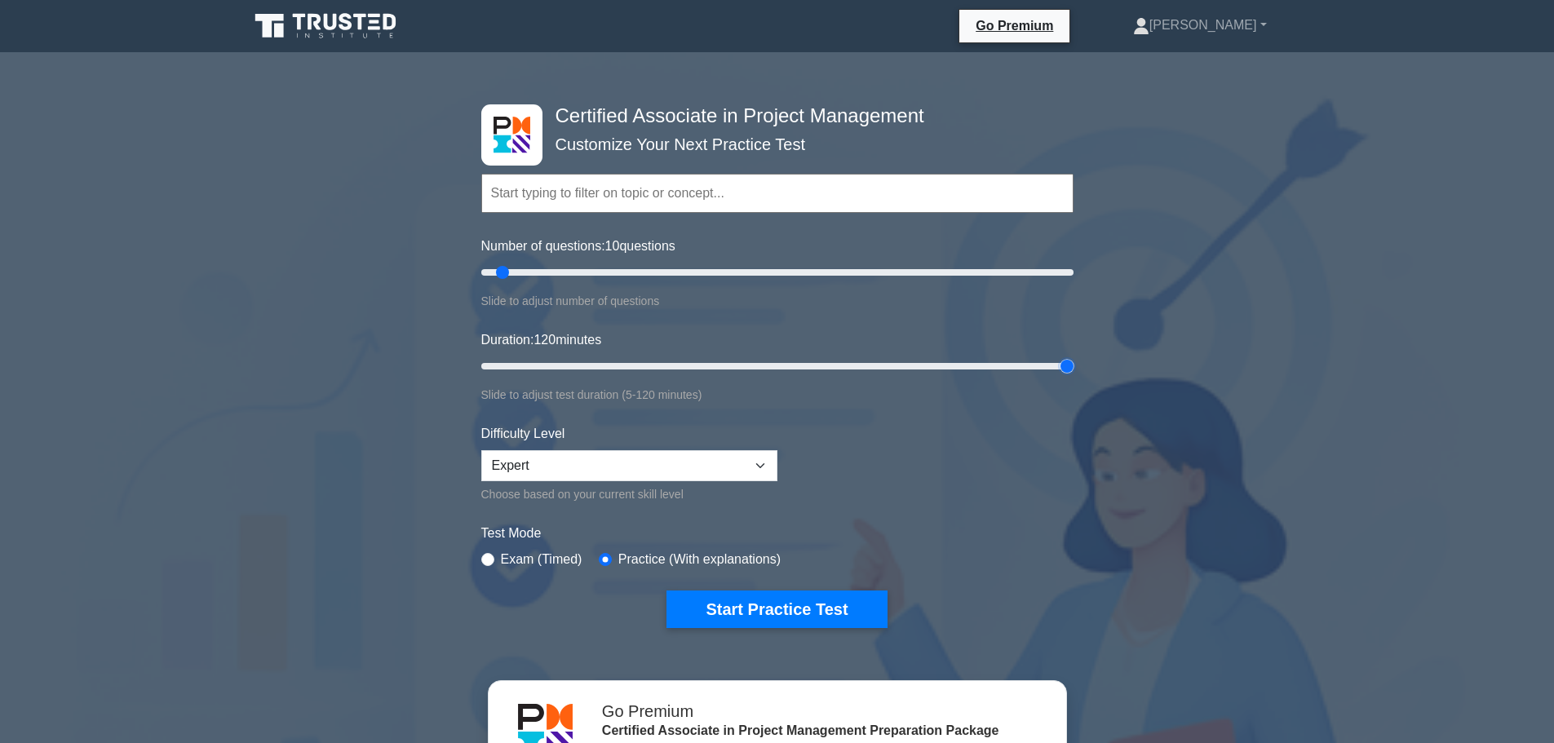
drag, startPoint x: 518, startPoint y: 365, endPoint x: 1206, endPoint y: 396, distance: 689.2
type input "120"
click at [1074, 376] on input "Duration: 120 minutes" at bounding box center [777, 366] width 592 height 20
click at [799, 607] on button "Start Practice Test" at bounding box center [776, 610] width 220 height 38
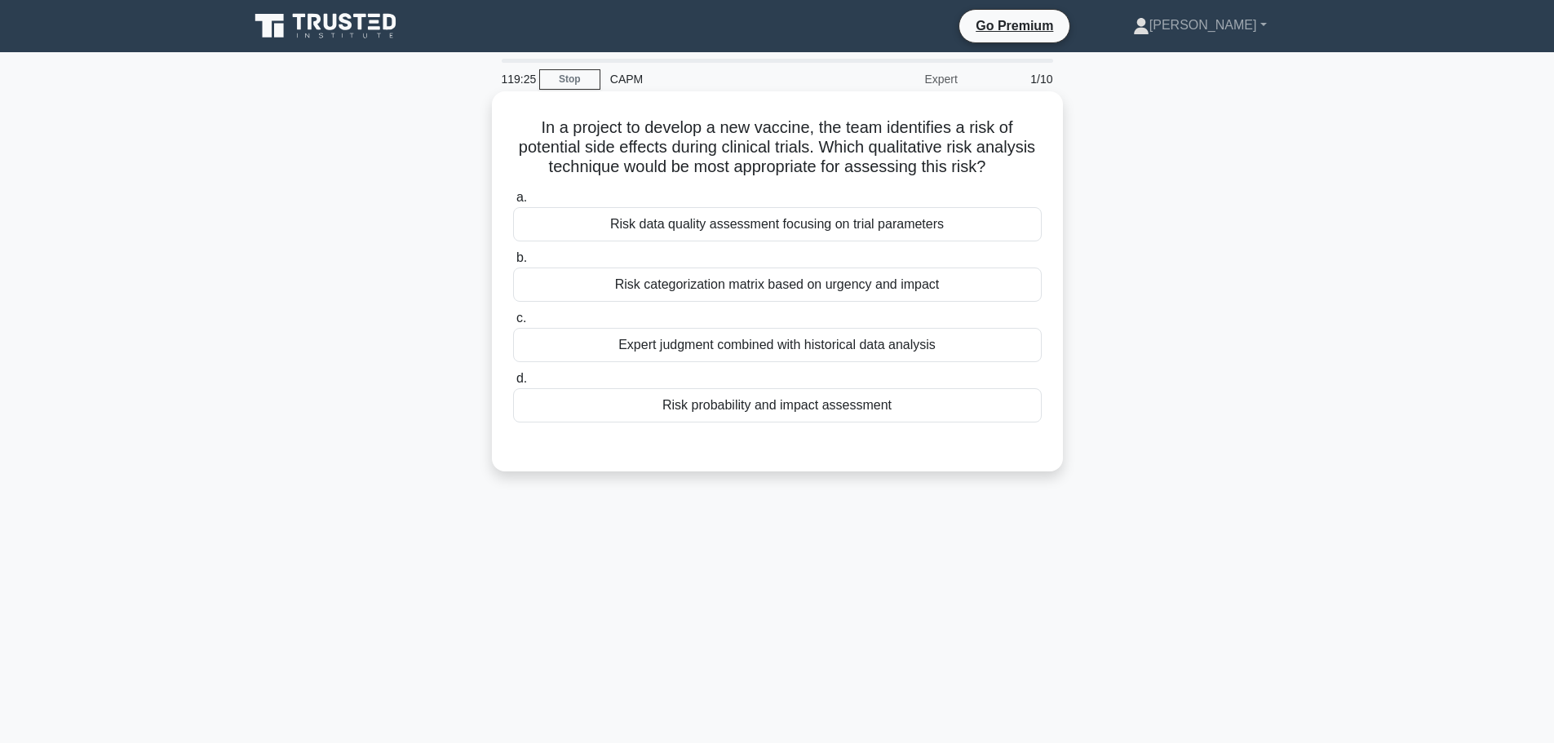
click at [724, 302] on div "Risk categorization matrix based on urgency and impact" at bounding box center [777, 285] width 529 height 34
click at [513, 263] on input "b. Risk categorization matrix based on urgency and impact" at bounding box center [513, 258] width 0 height 11
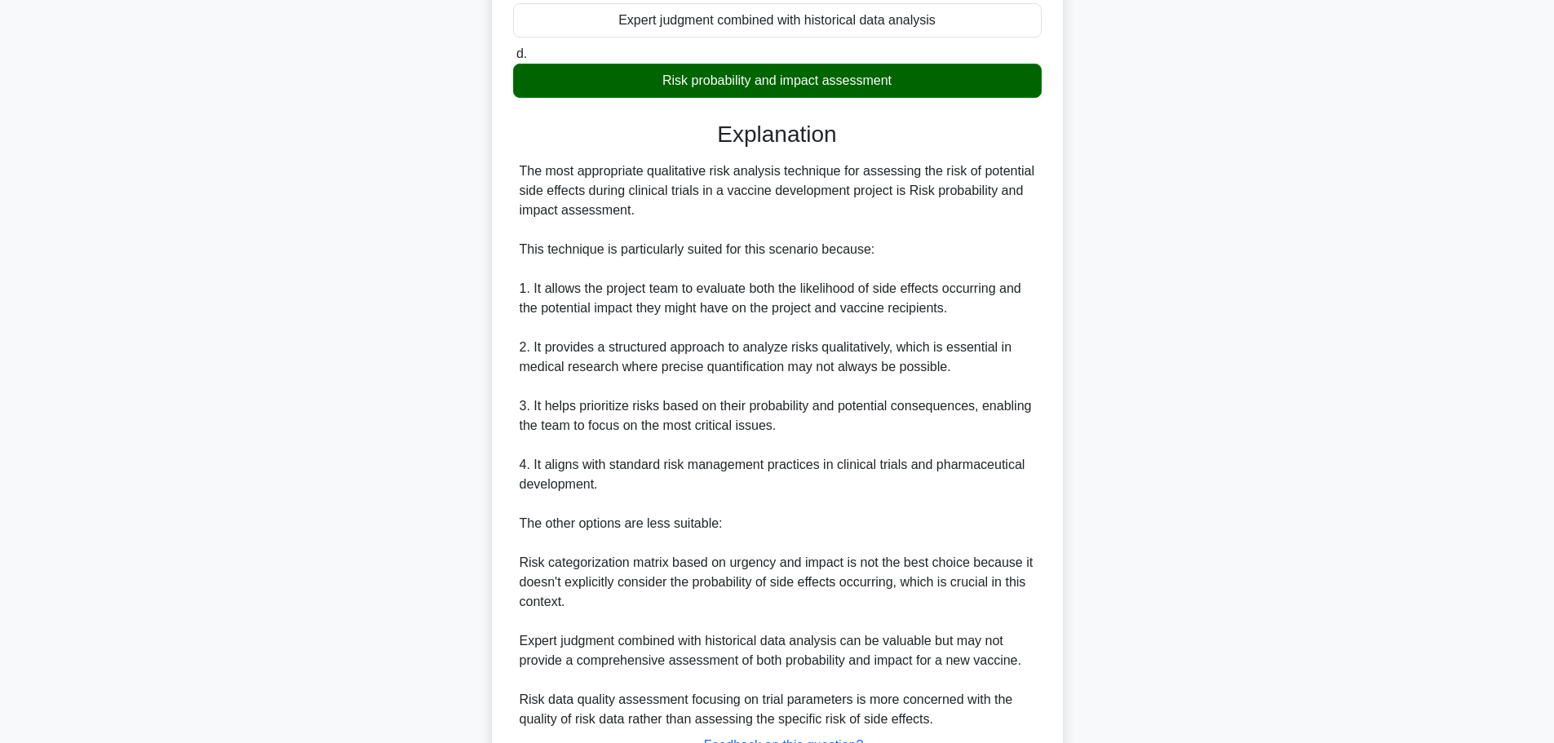
scroll to position [480, 0]
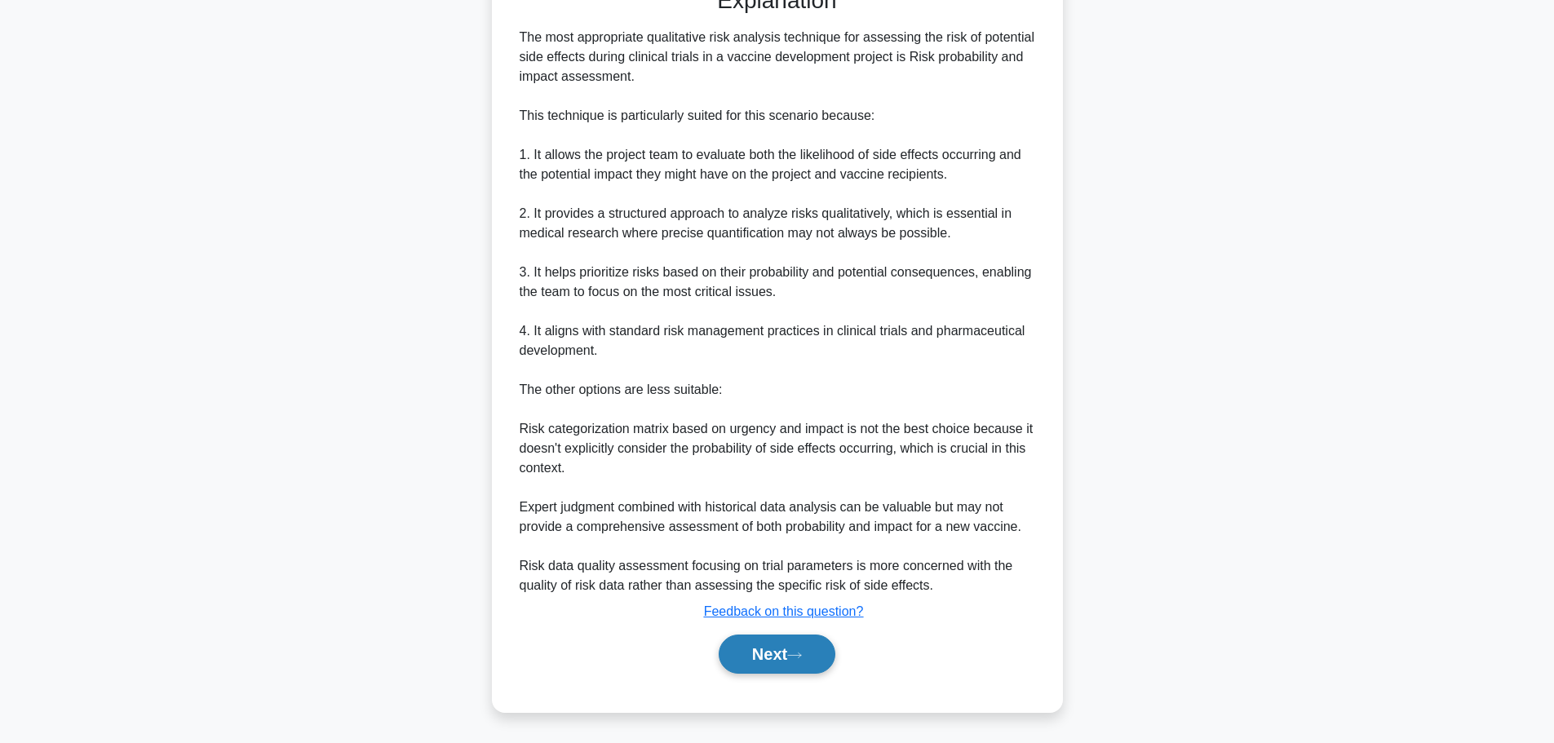
click at [795, 658] on icon at bounding box center [794, 655] width 15 height 9
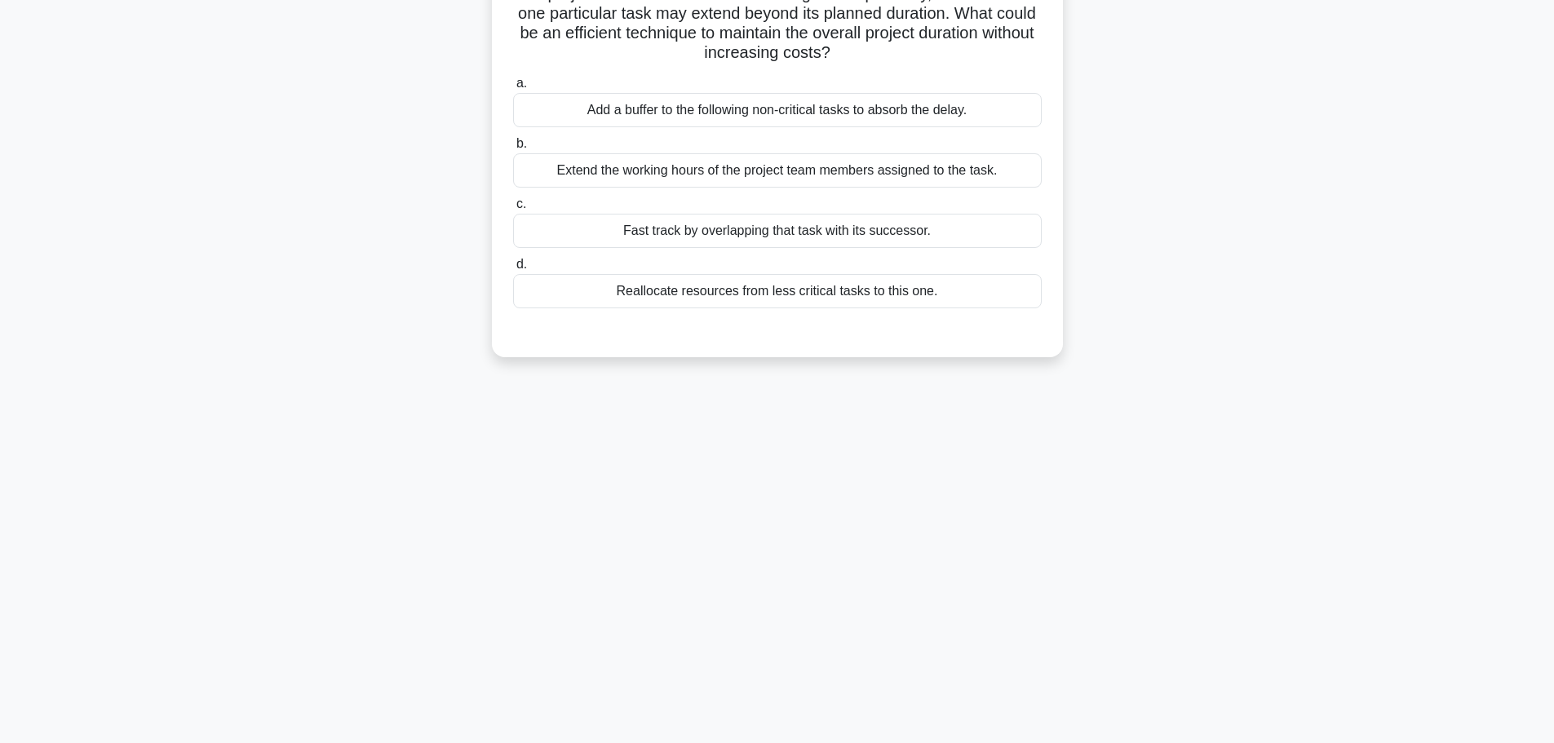
scroll to position [0, 0]
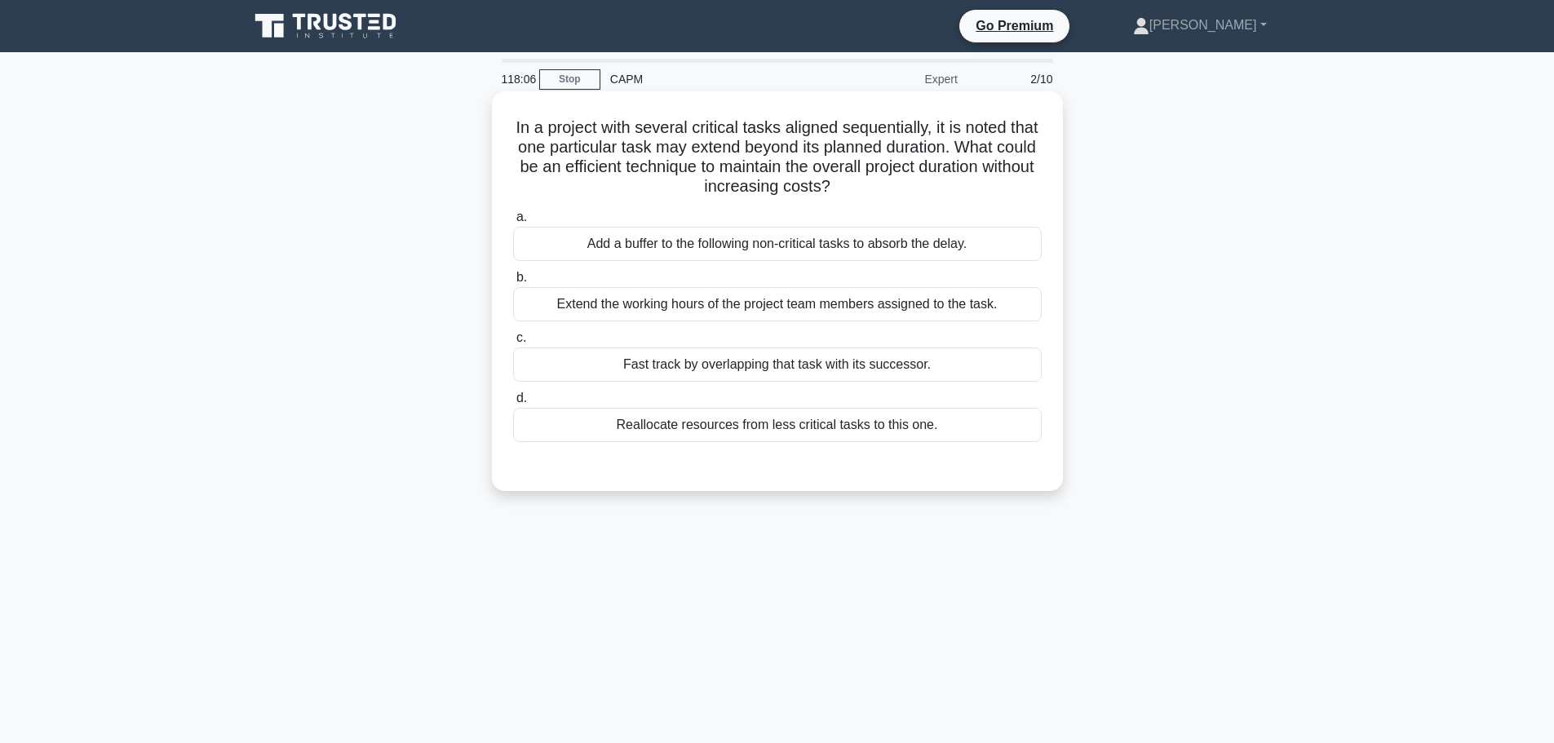
click at [812, 367] on div "Fast track by overlapping that task with its successor." at bounding box center [777, 365] width 529 height 34
click at [513, 343] on input "c. Fast track by overlapping that task with its successor." at bounding box center [513, 338] width 0 height 11
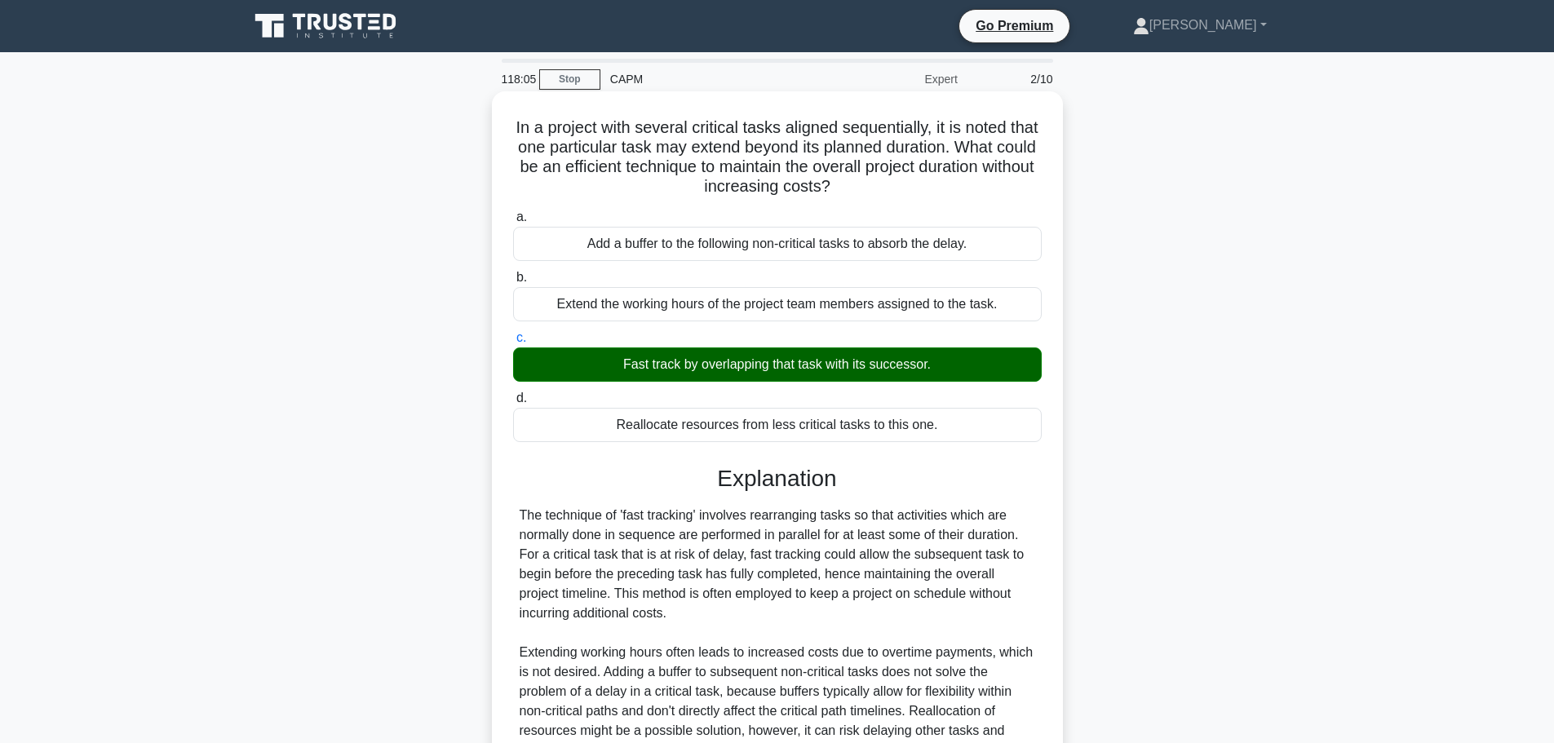
scroll to position [205, 0]
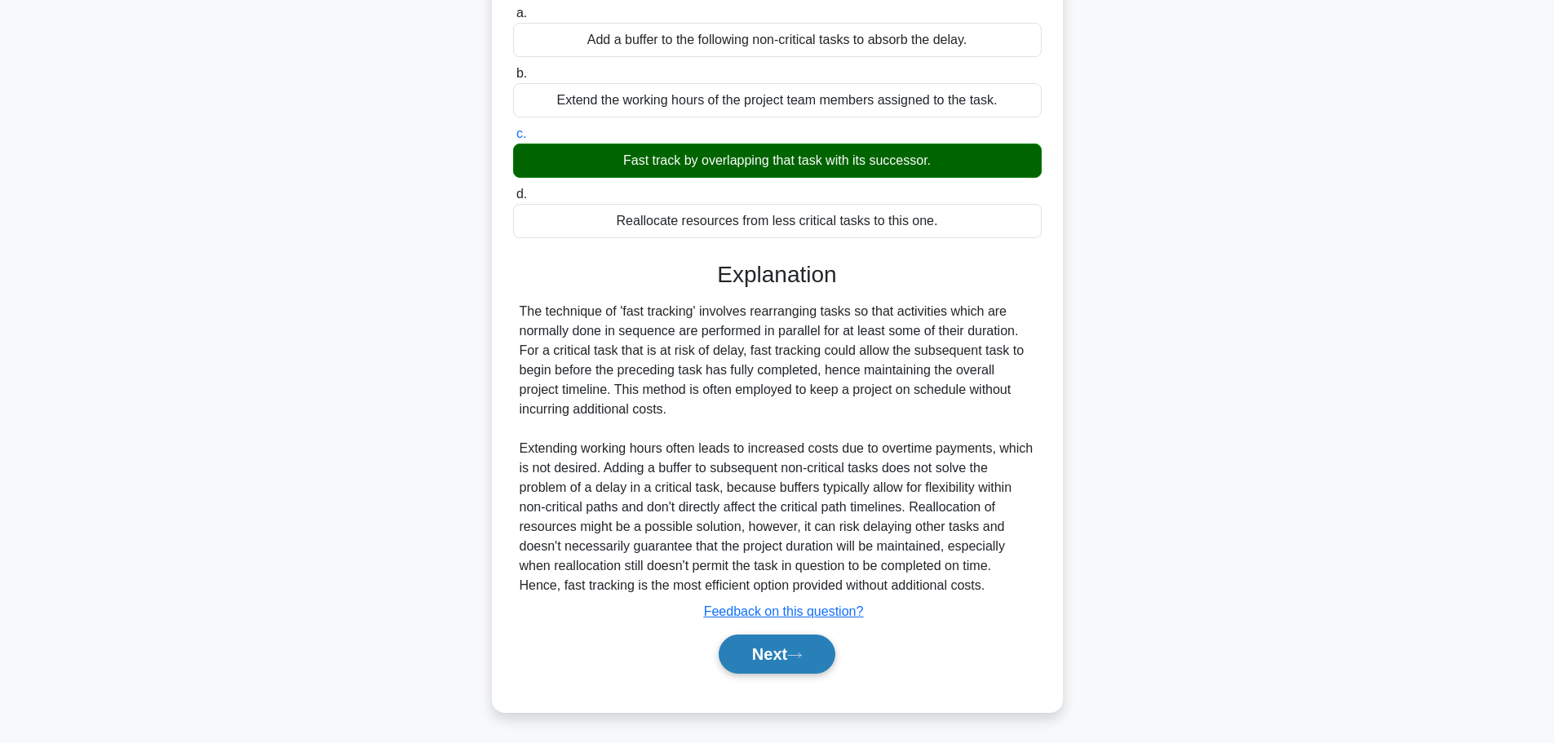
click at [753, 657] on button "Next" at bounding box center [777, 654] width 117 height 39
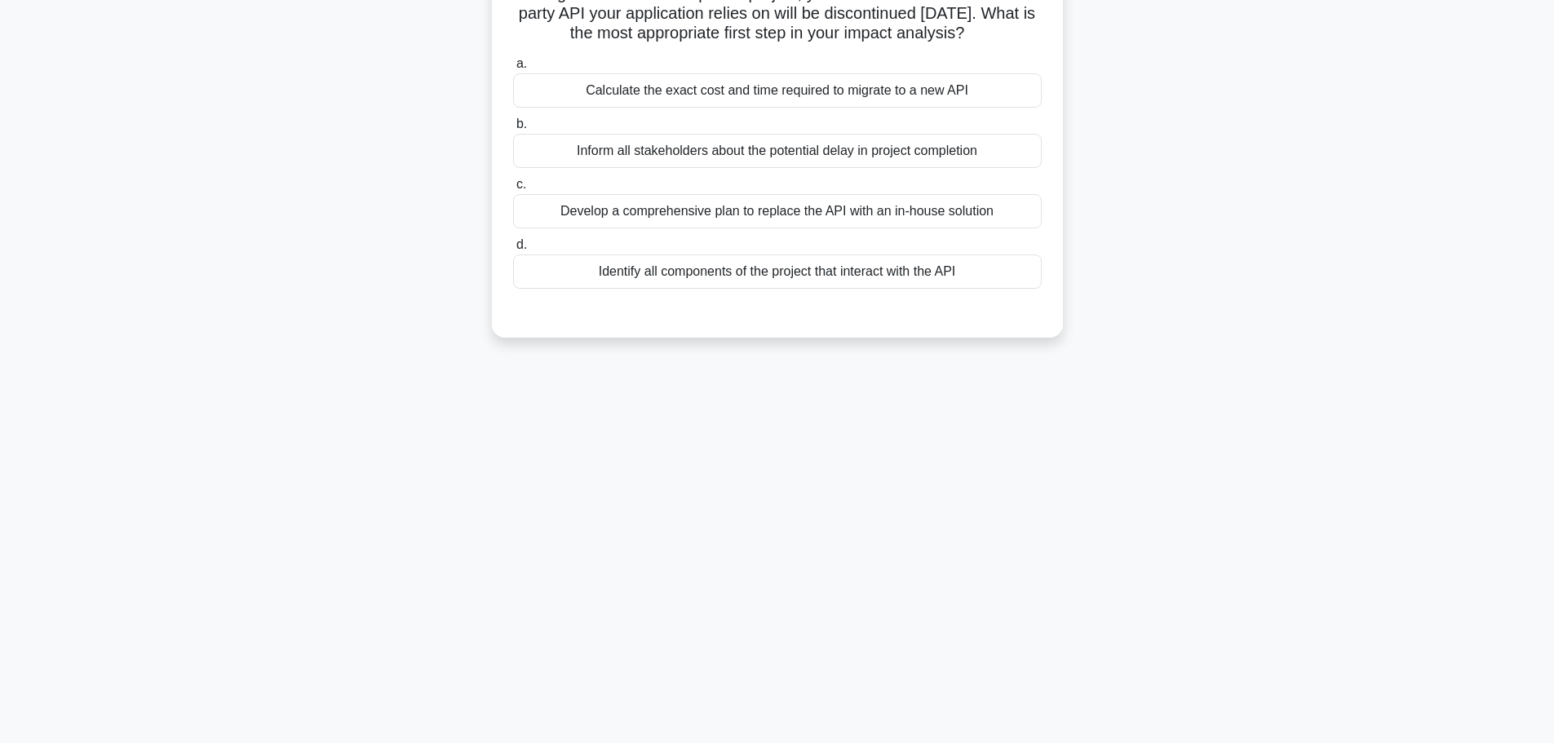
scroll to position [0, 0]
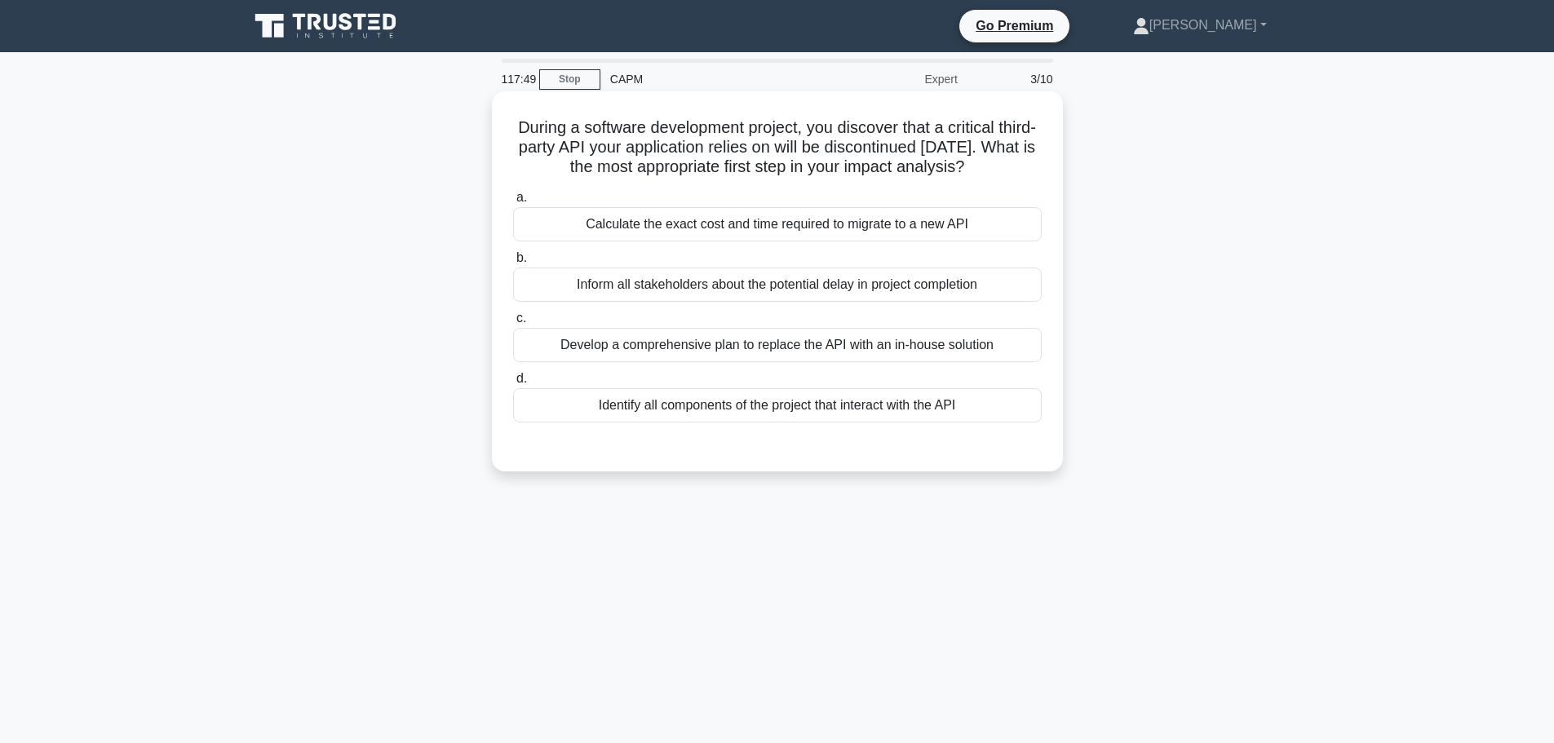
click at [798, 362] on div "Develop a comprehensive plan to replace the API with an in-house solution" at bounding box center [777, 345] width 529 height 34
click at [513, 324] on input "c. Develop a comprehensive plan to replace the API with an in-house solution" at bounding box center [513, 318] width 0 height 11
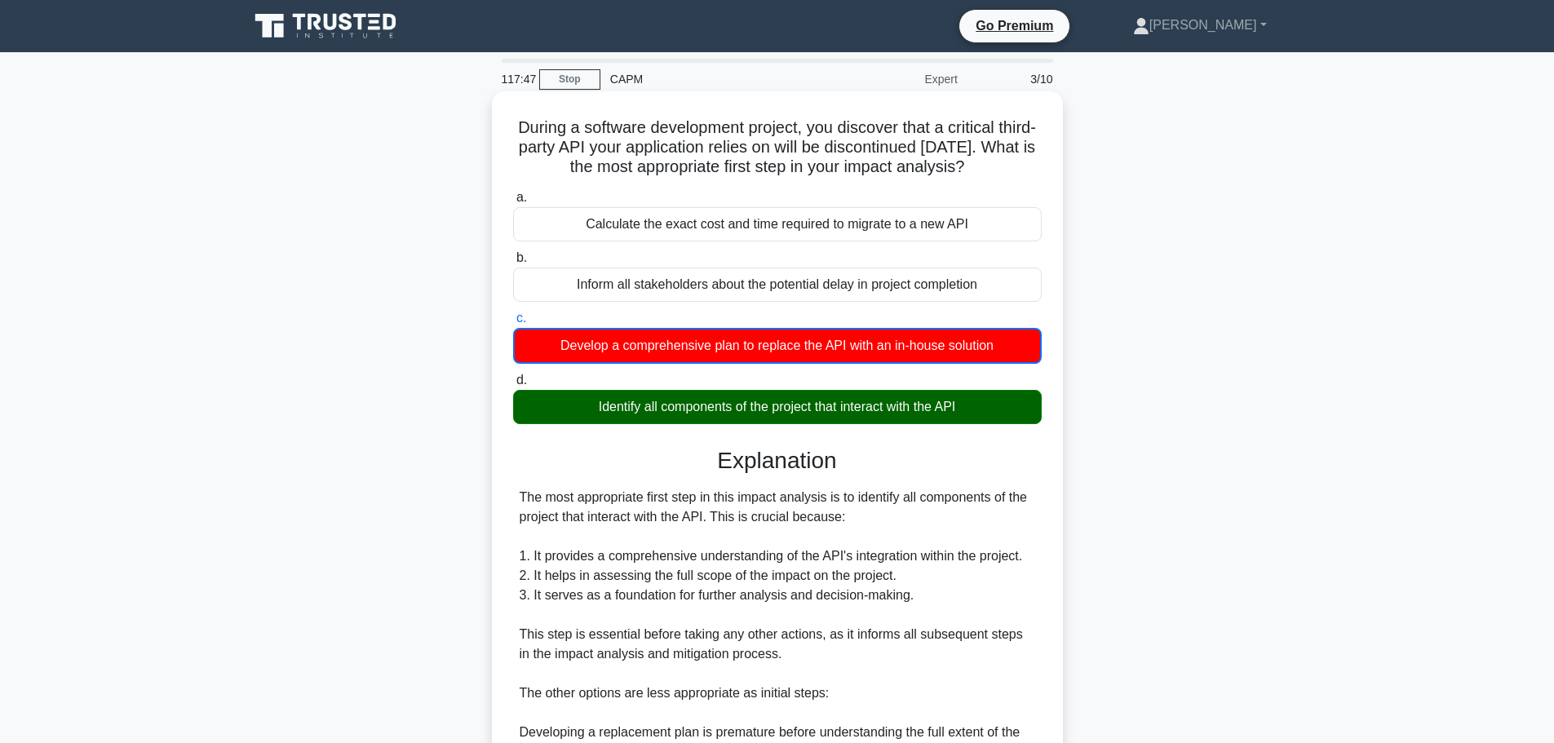
scroll to position [363, 0]
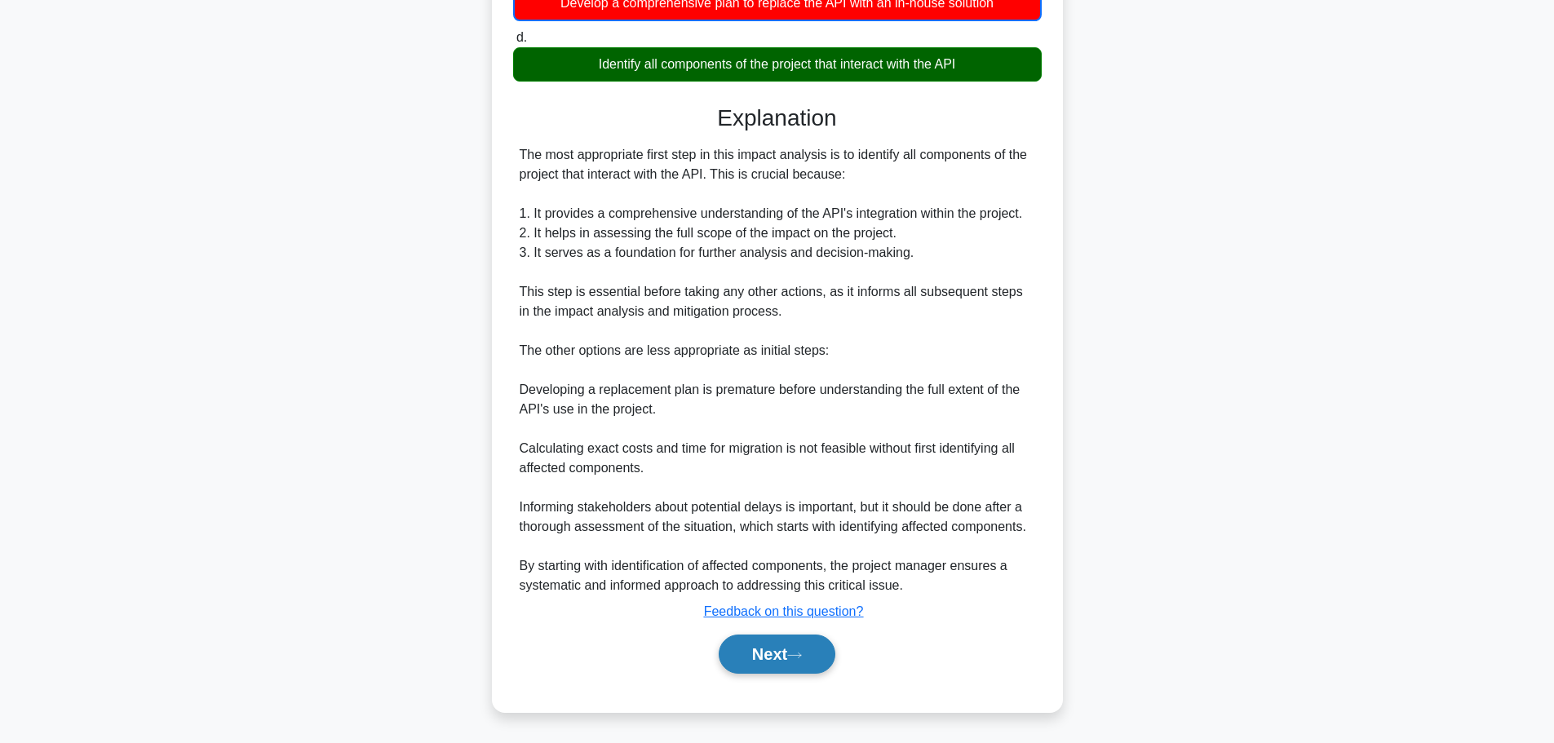
click at [802, 653] on icon at bounding box center [794, 655] width 15 height 9
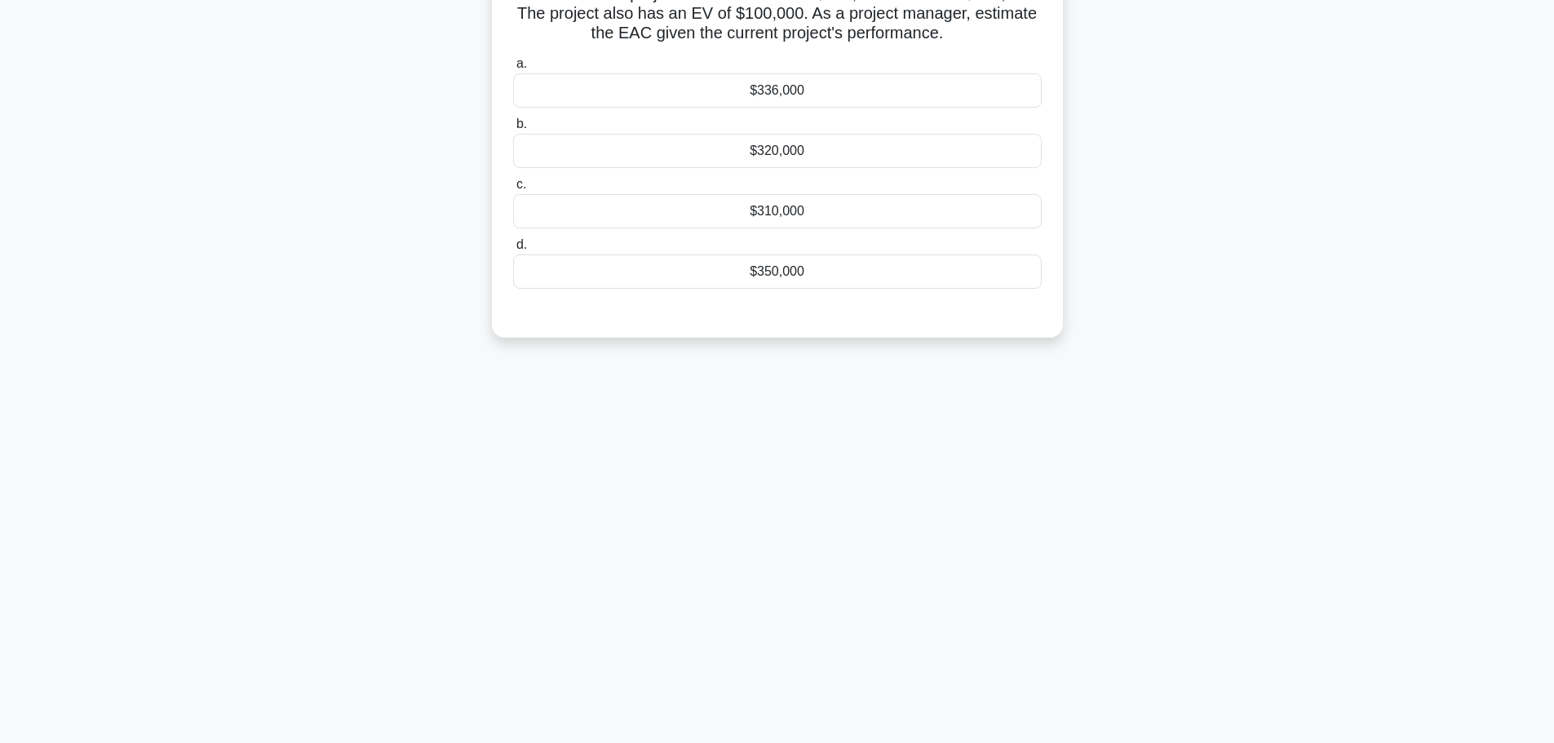
scroll to position [0, 0]
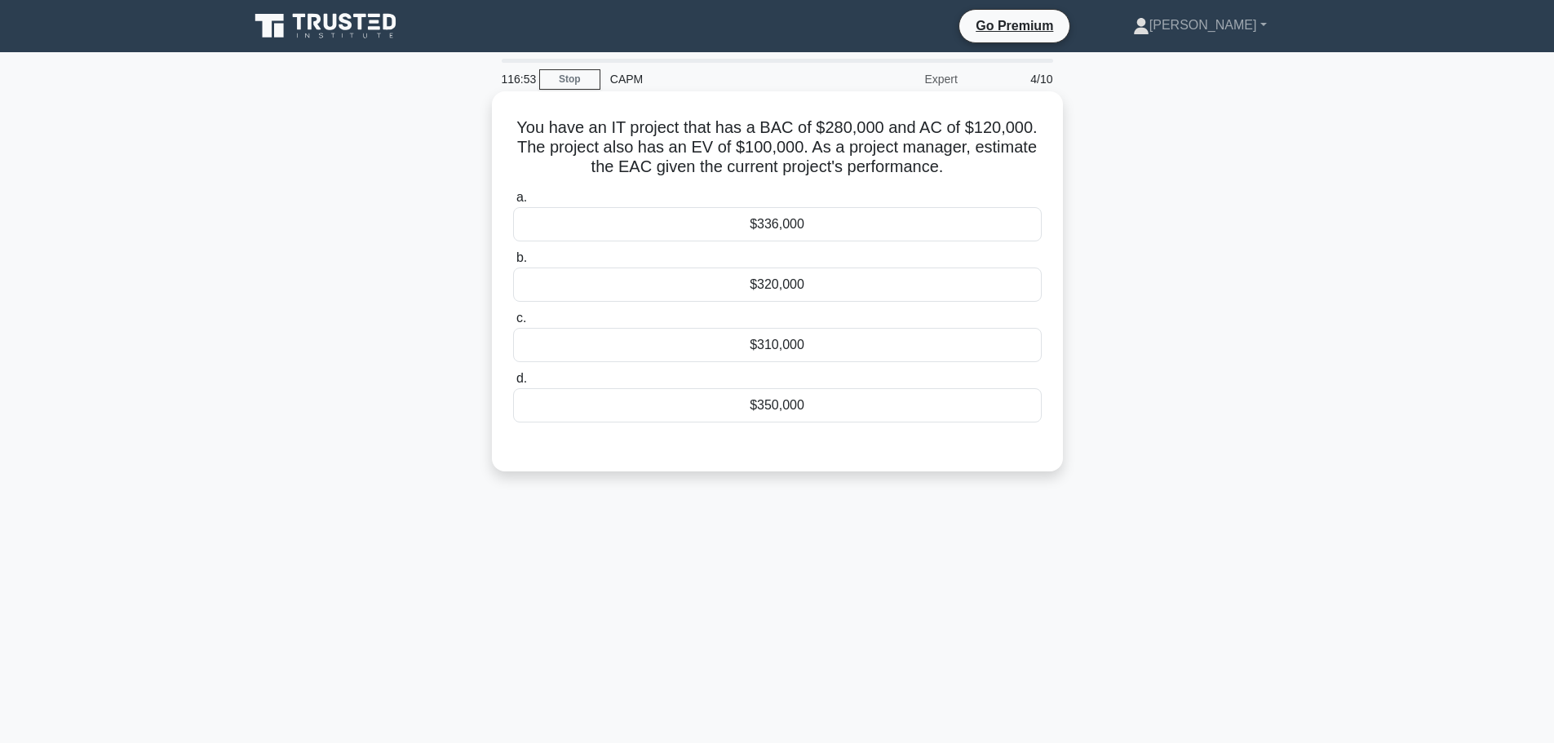
click at [826, 221] on div "$336,000" at bounding box center [777, 224] width 529 height 34
click at [513, 203] on input "a. $336,000" at bounding box center [513, 198] width 0 height 11
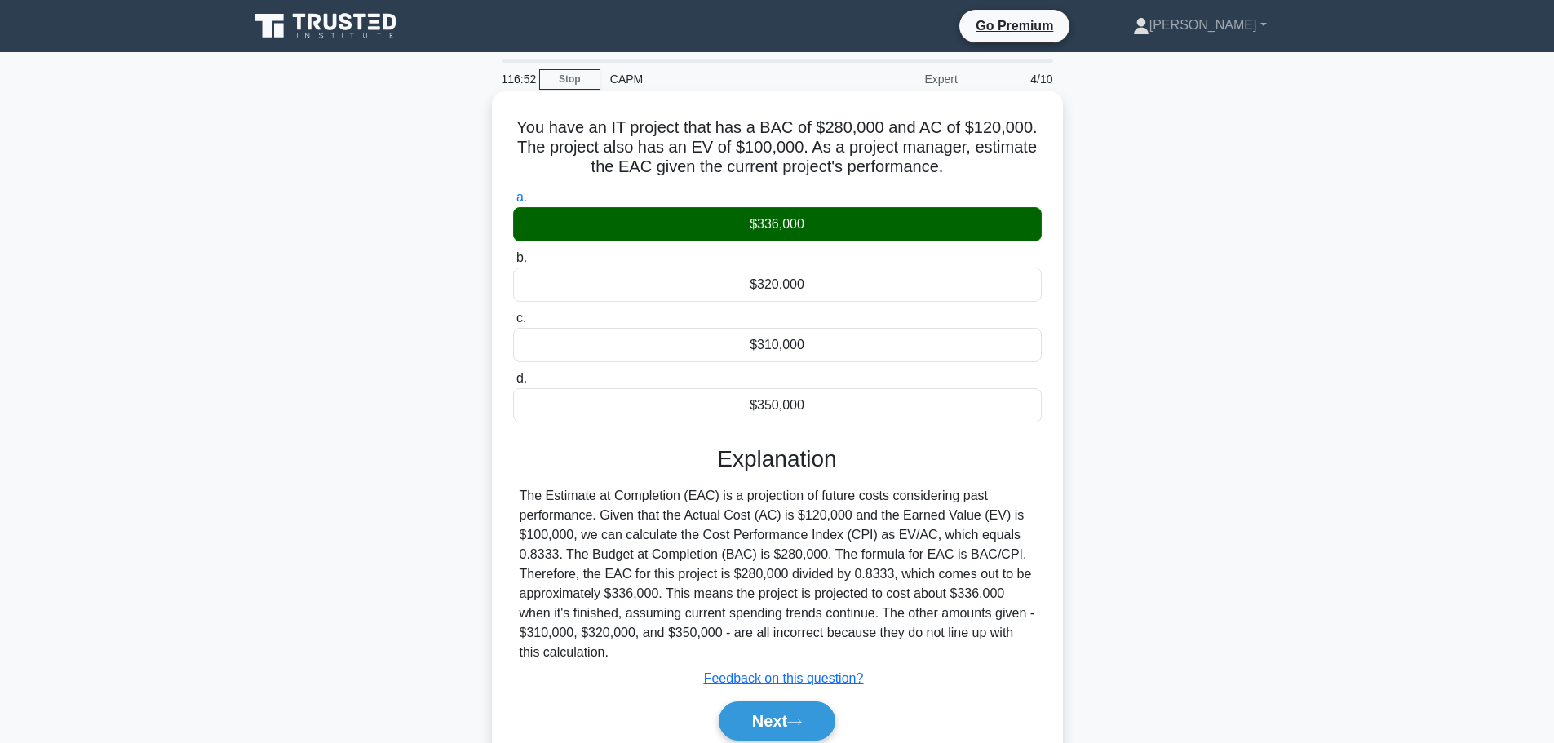
drag, startPoint x: 777, startPoint y: 717, endPoint x: 644, endPoint y: 679, distance: 139.2
click at [777, 717] on button "Next" at bounding box center [777, 721] width 117 height 39
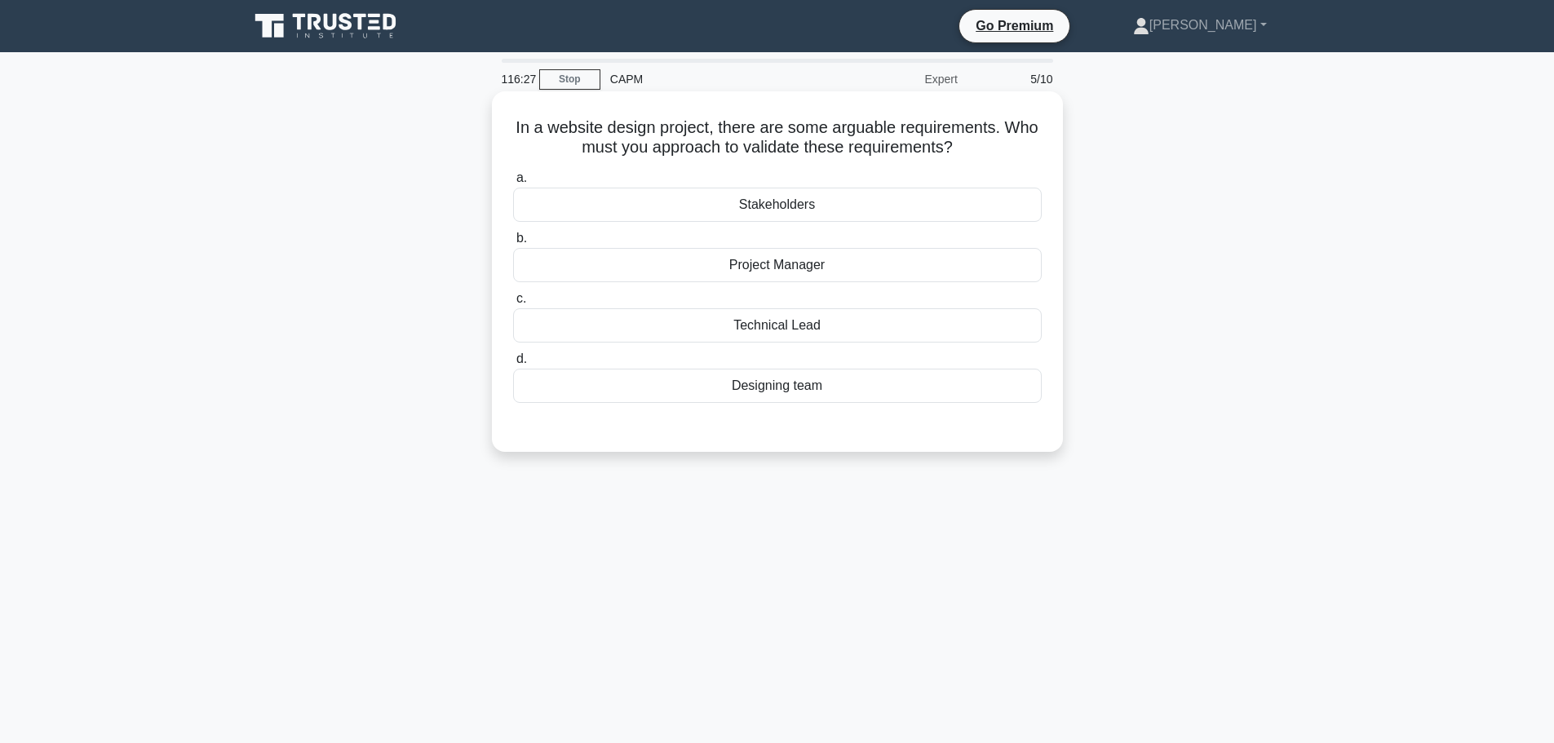
click at [799, 204] on div "Stakeholders" at bounding box center [777, 205] width 529 height 34
click at [513, 184] on input "a. Stakeholders" at bounding box center [513, 178] width 0 height 11
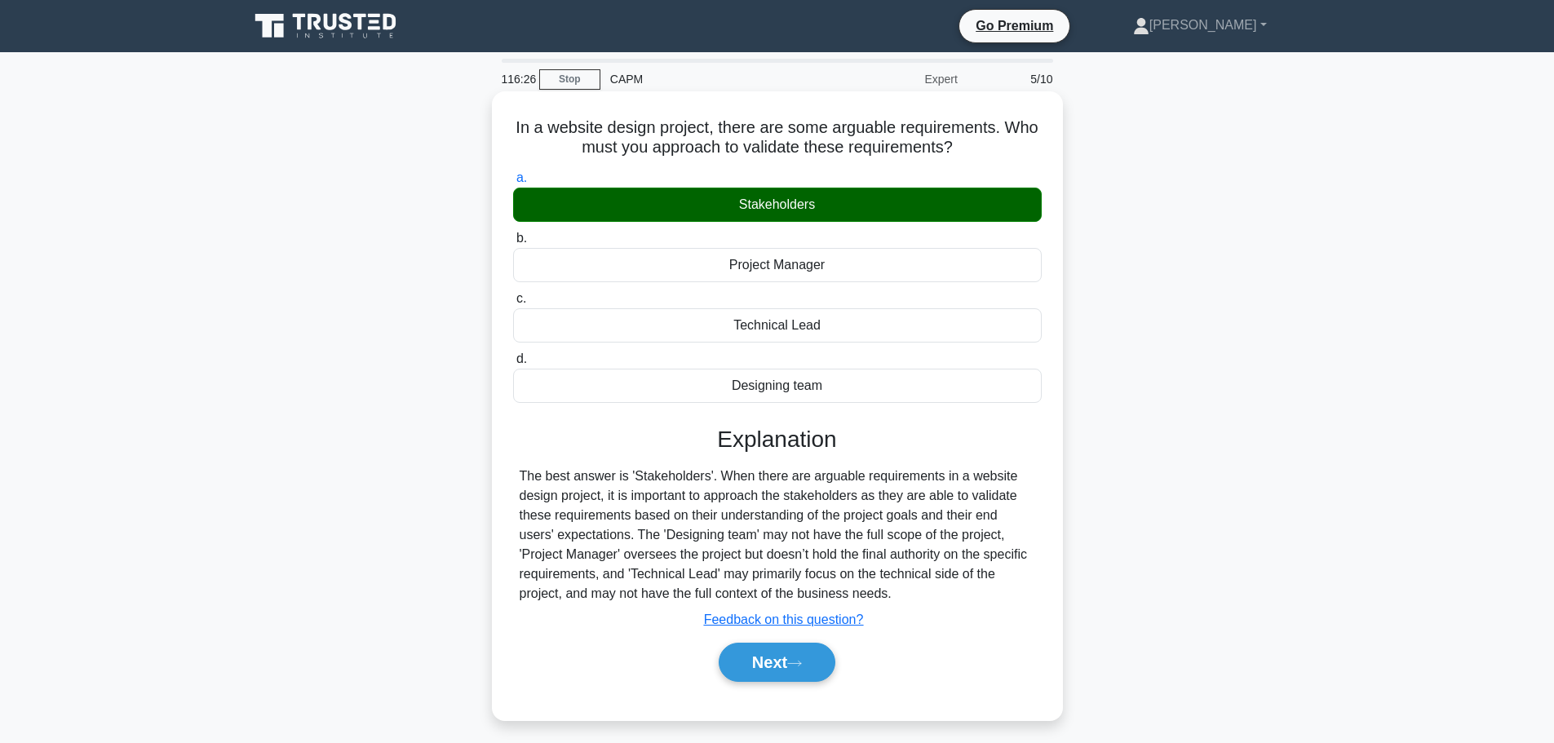
scroll to position [82, 0]
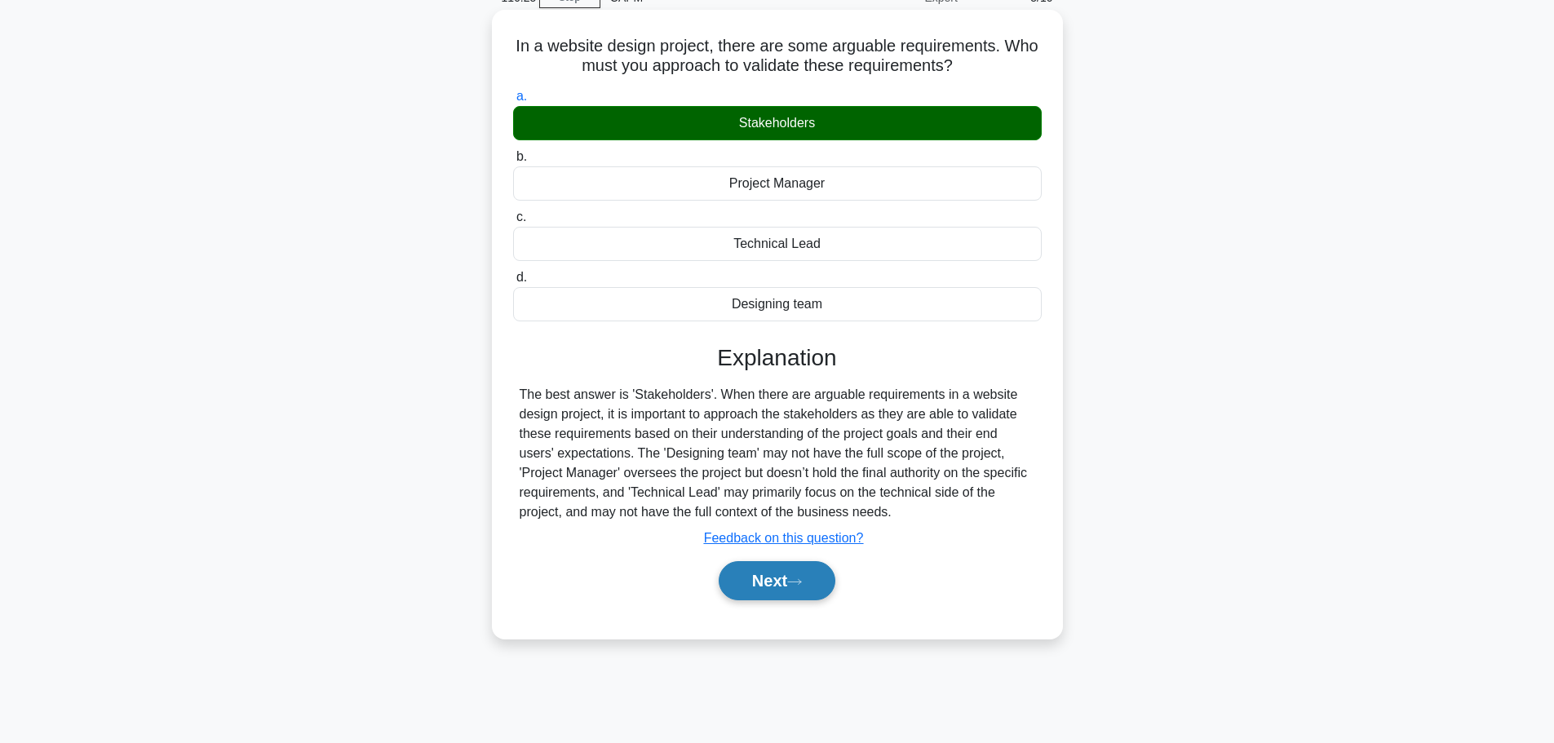
click at [802, 587] on icon at bounding box center [794, 582] width 15 height 9
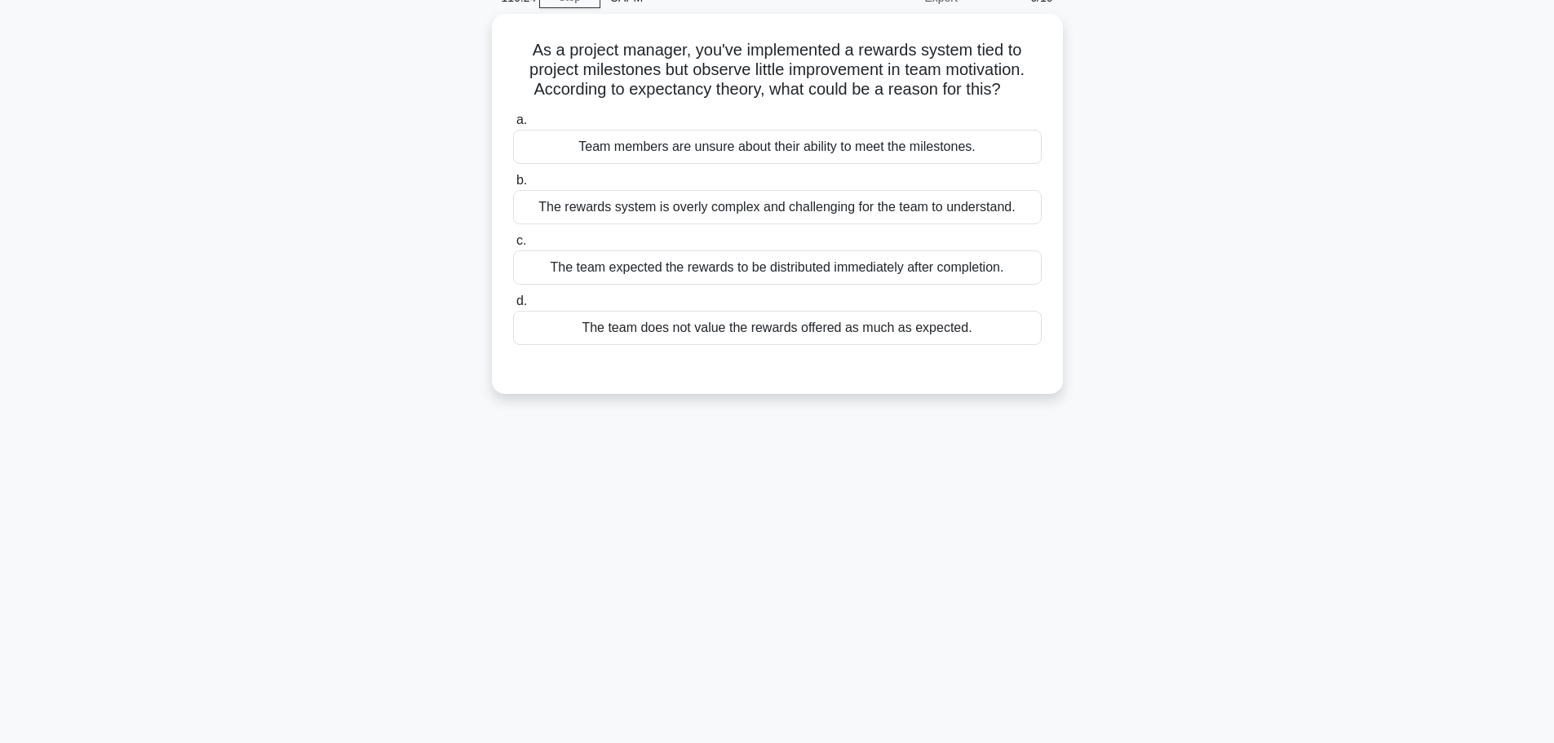
scroll to position [0, 0]
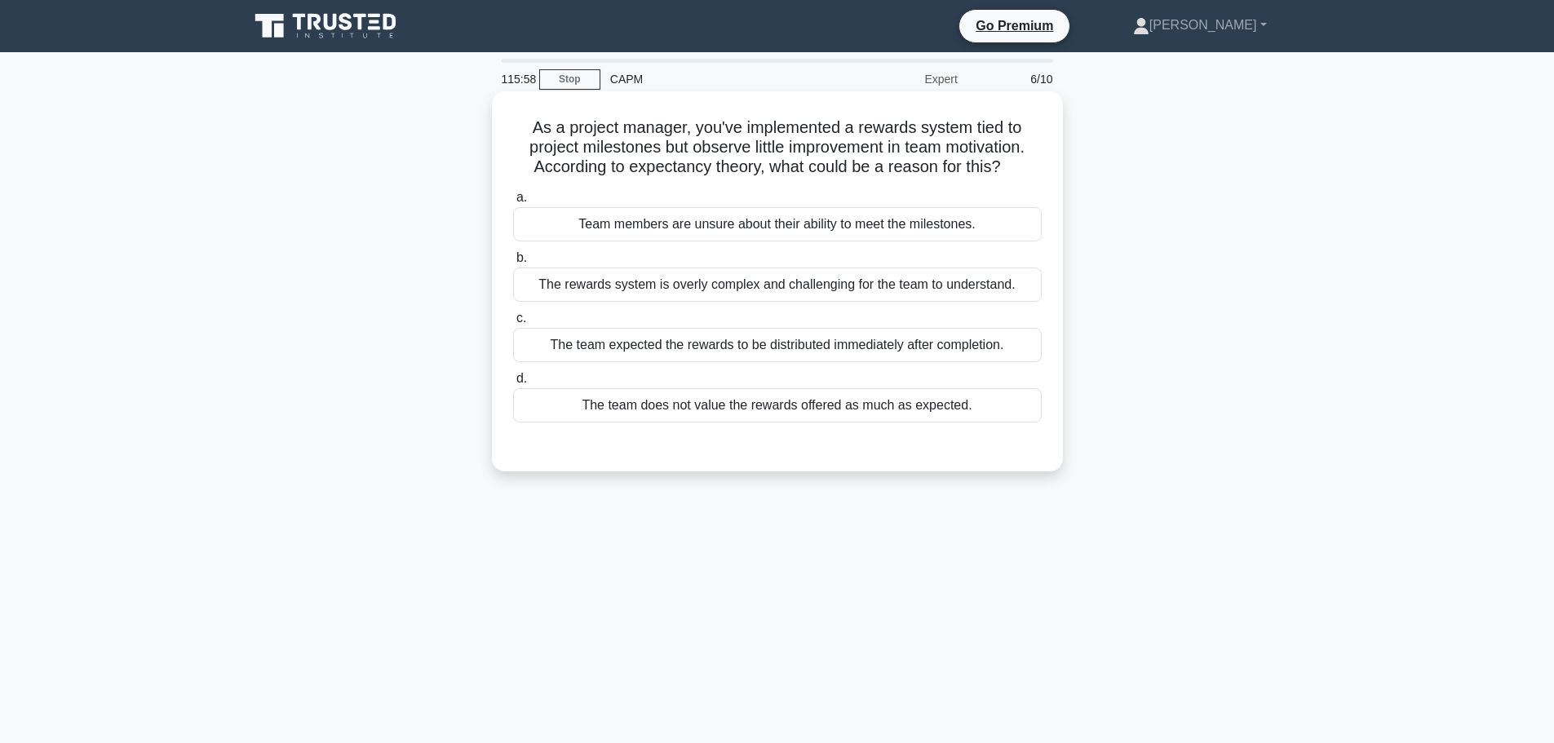
click at [849, 406] on div "The team does not value the rewards offered as much as expected." at bounding box center [777, 405] width 529 height 34
click at [513, 384] on input "d. The team does not value the rewards offered as much as expected." at bounding box center [513, 379] width 0 height 11
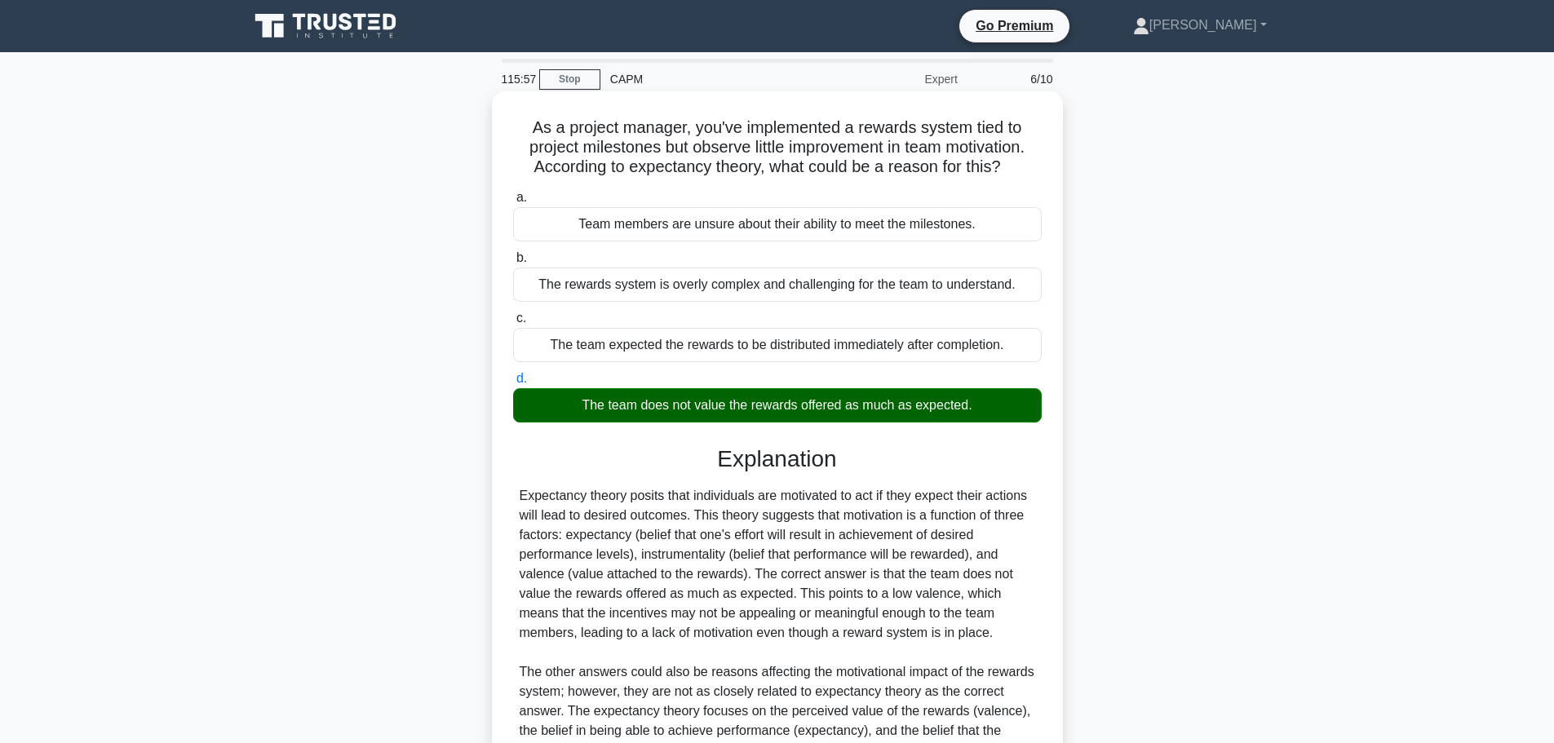
scroll to position [263, 0]
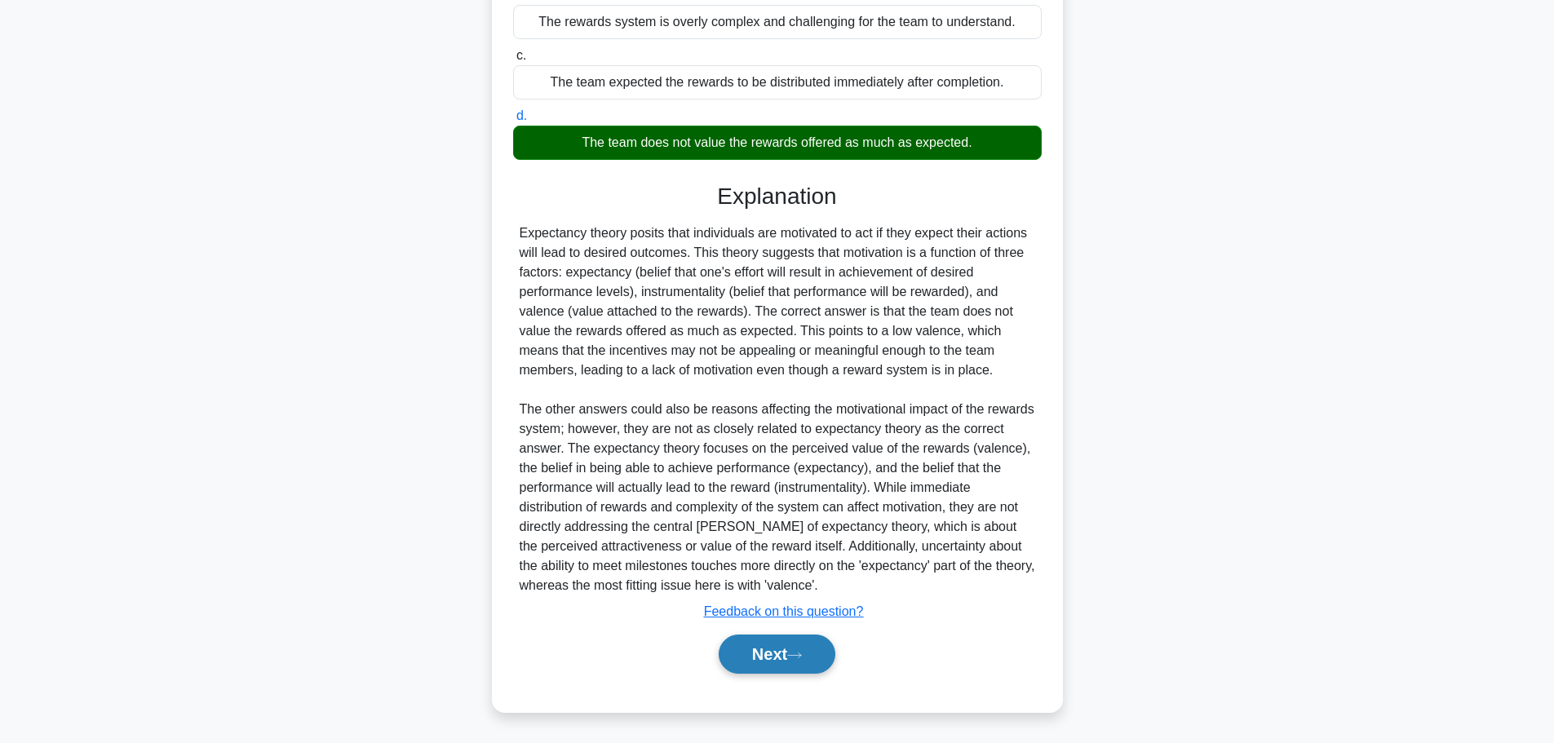
drag, startPoint x: 777, startPoint y: 659, endPoint x: 784, endPoint y: 649, distance: 11.8
click at [777, 659] on button "Next" at bounding box center [777, 654] width 117 height 39
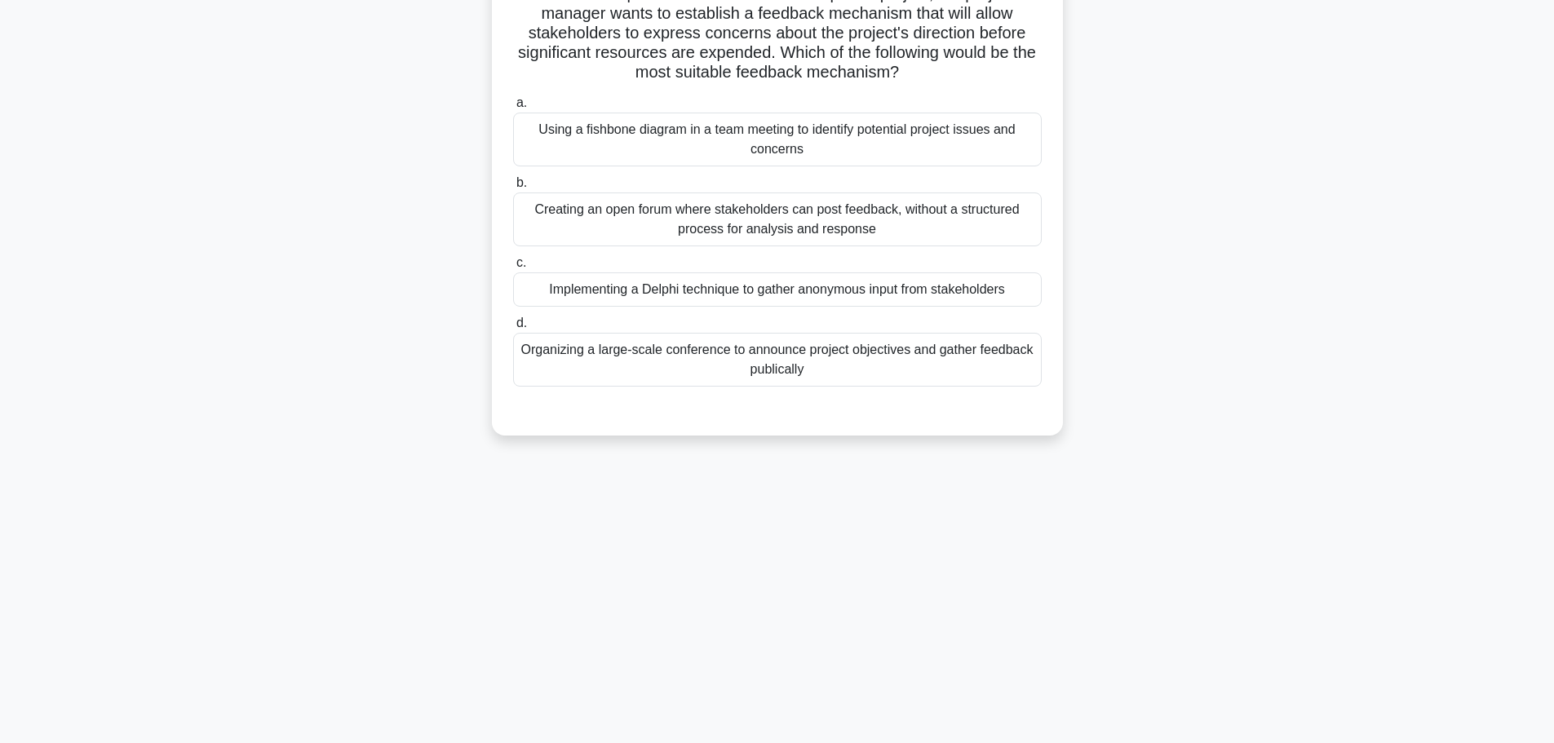
scroll to position [0, 0]
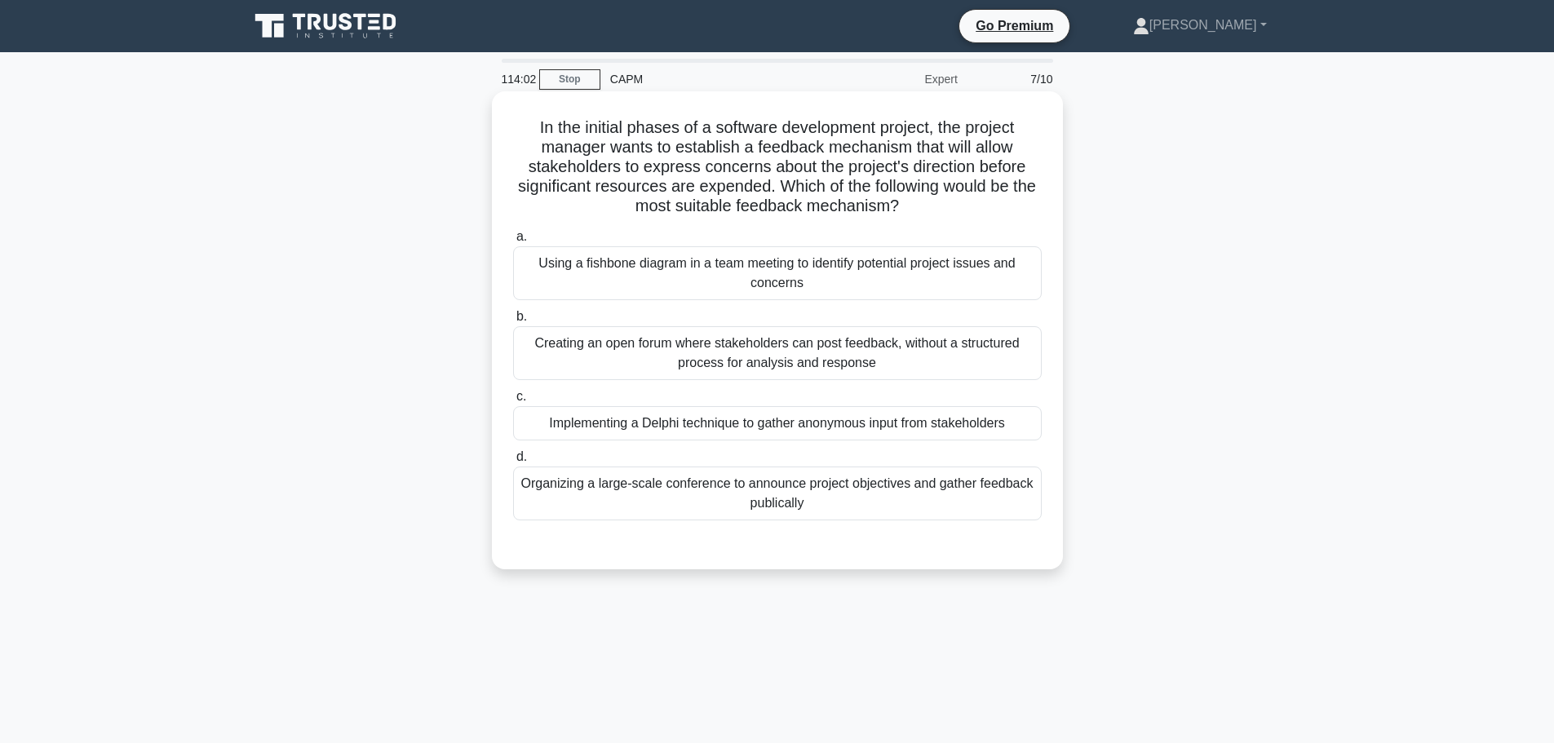
click at [883, 499] on div "Organizing a large-scale conference to announce project objectives and gather f…" at bounding box center [777, 494] width 529 height 54
click at [513, 463] on input "d. Organizing a large-scale conference to announce project objectives and gathe…" at bounding box center [513, 457] width 0 height 11
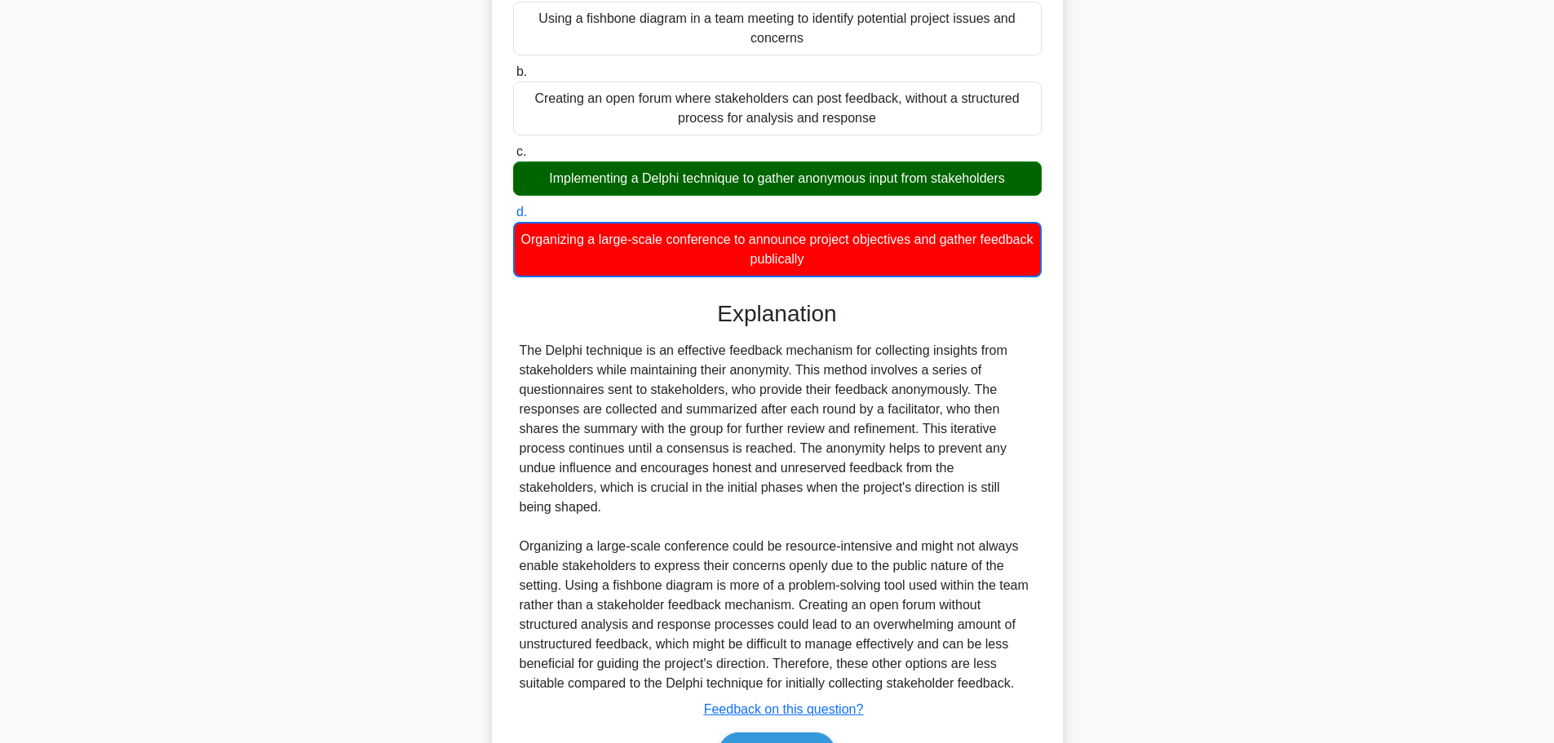
scroll to position [324, 0]
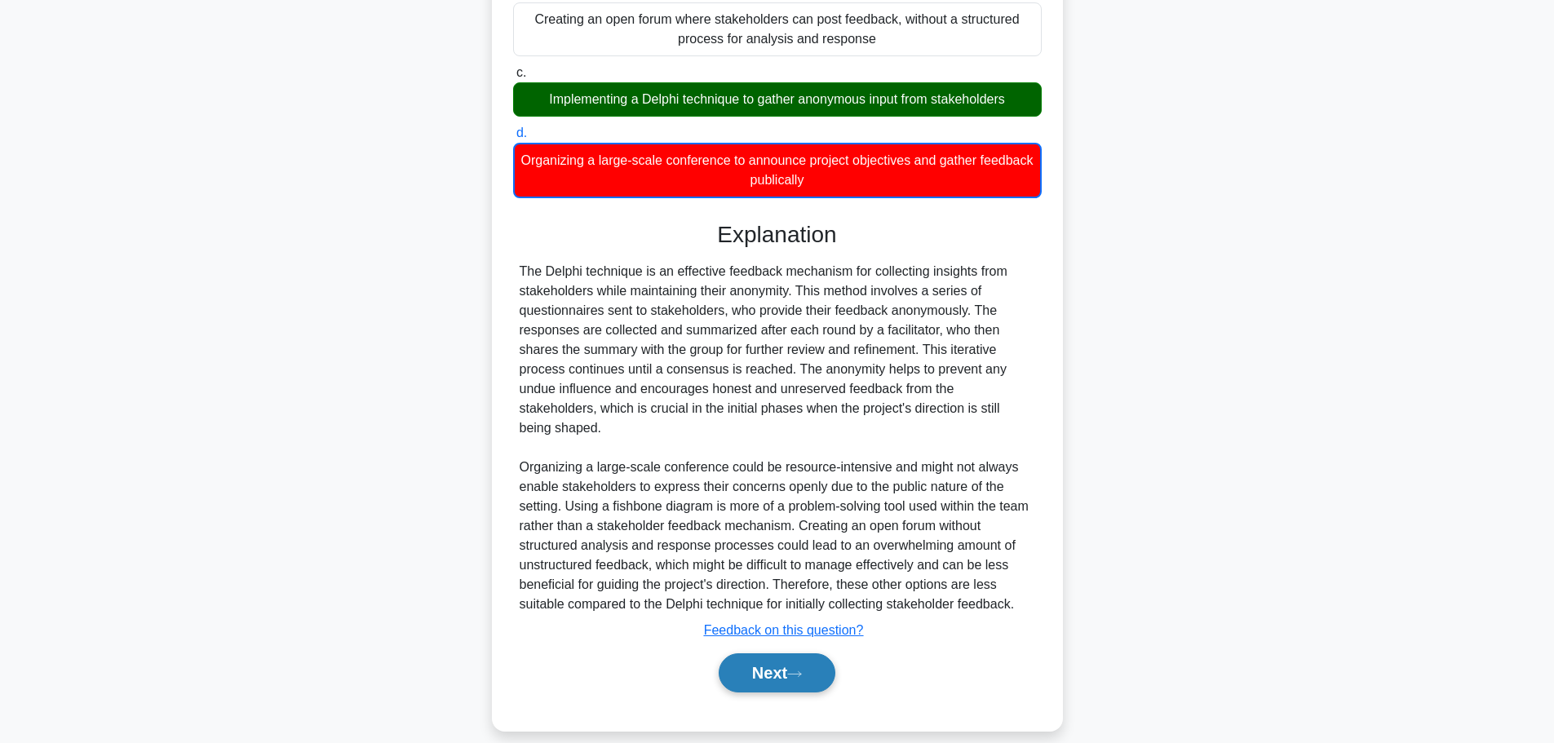
click at [809, 655] on button "Next" at bounding box center [777, 672] width 117 height 39
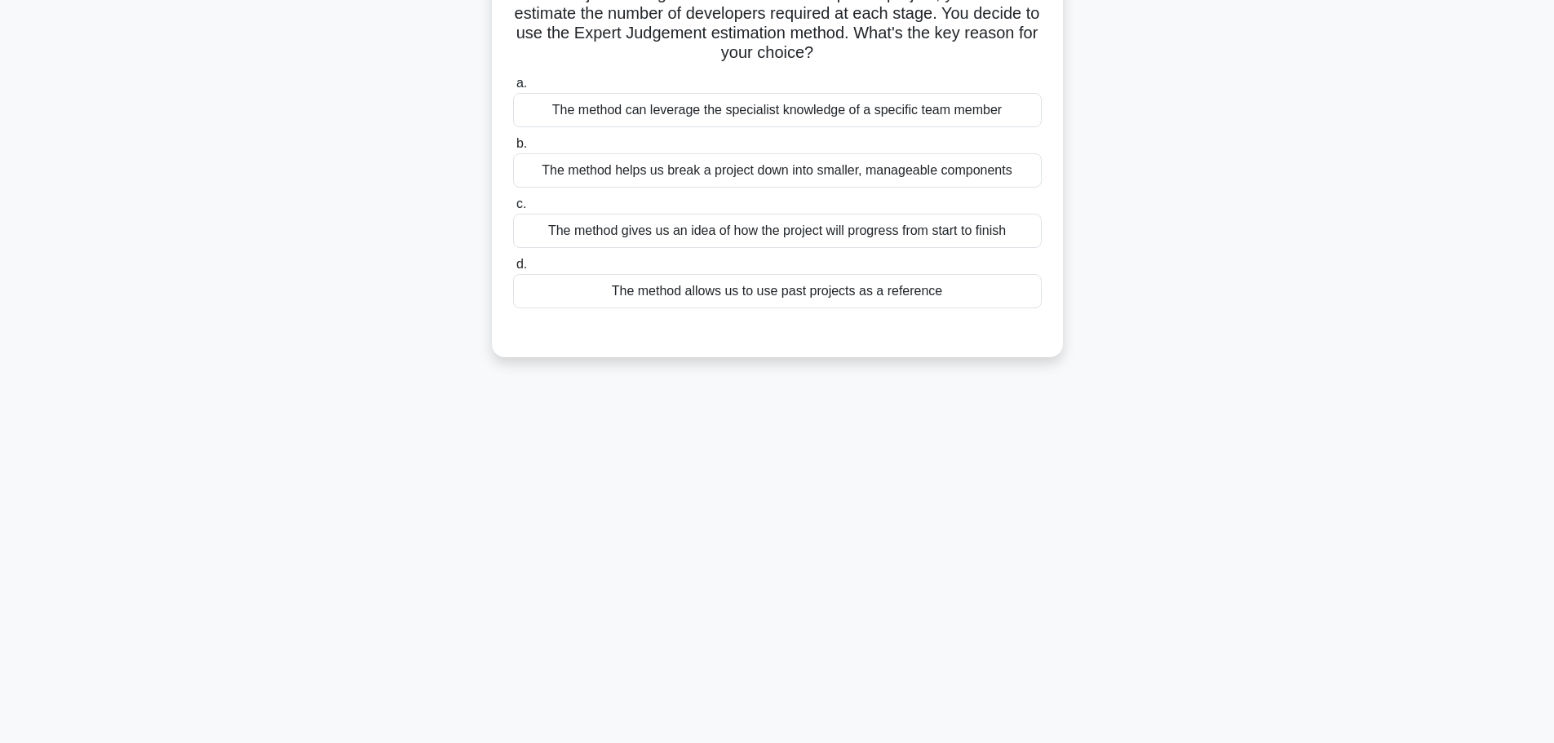
scroll to position [56, 0]
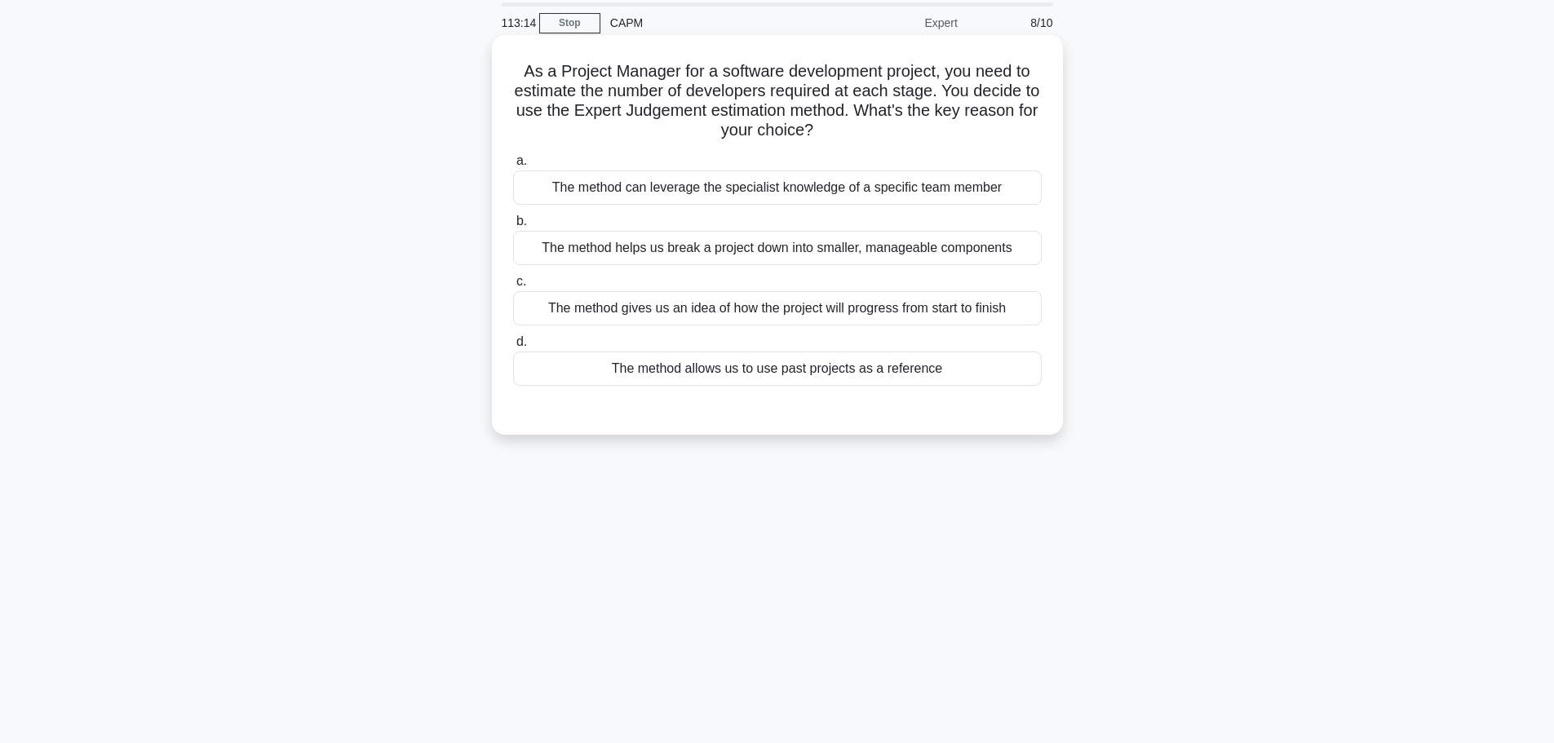
click at [888, 195] on div "The method can leverage the specialist knowledge of a specific team member" at bounding box center [777, 187] width 529 height 34
click at [513, 166] on input "a. The method can leverage the specialist knowledge of a specific team member" at bounding box center [513, 161] width 0 height 11
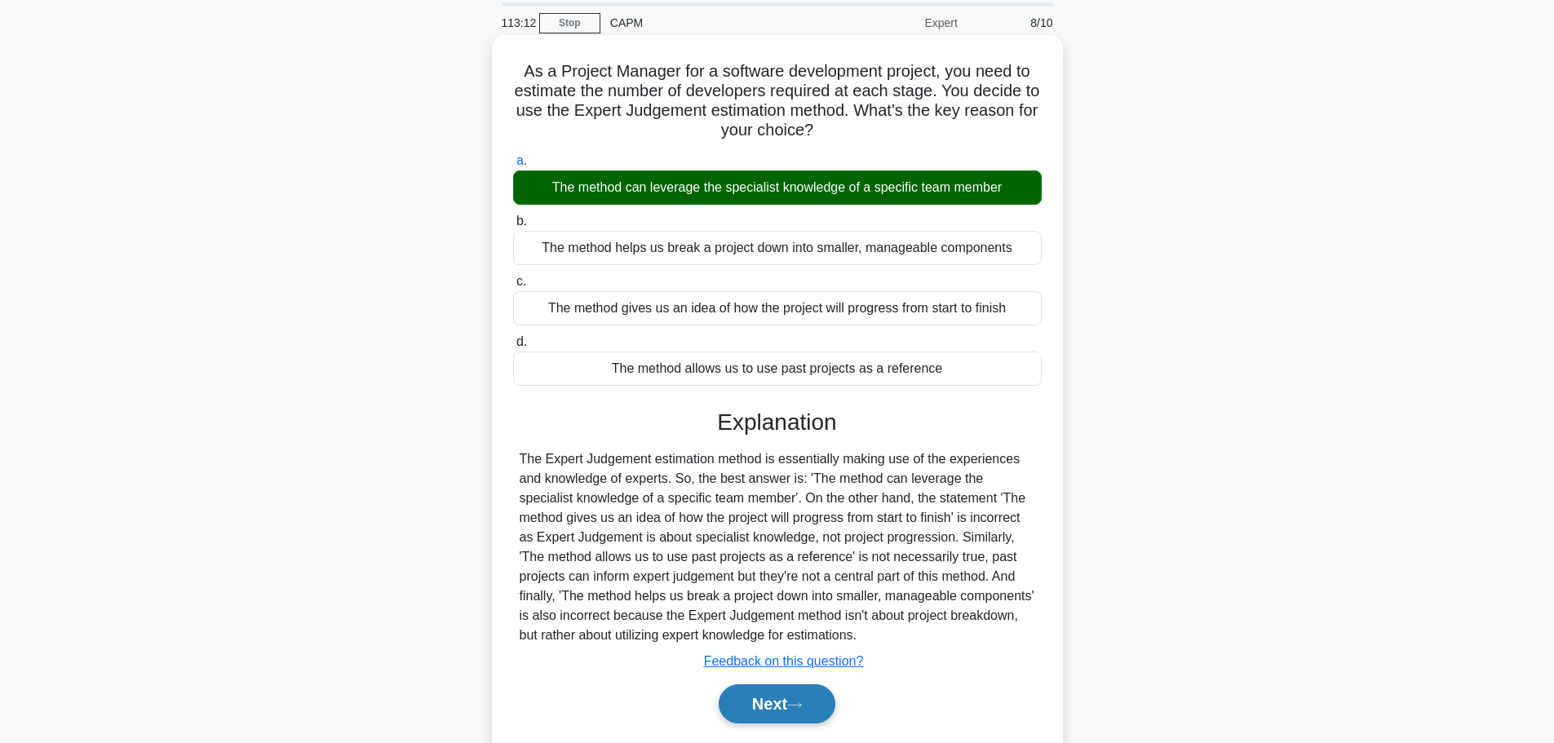
click at [754, 713] on button "Next" at bounding box center [777, 703] width 117 height 39
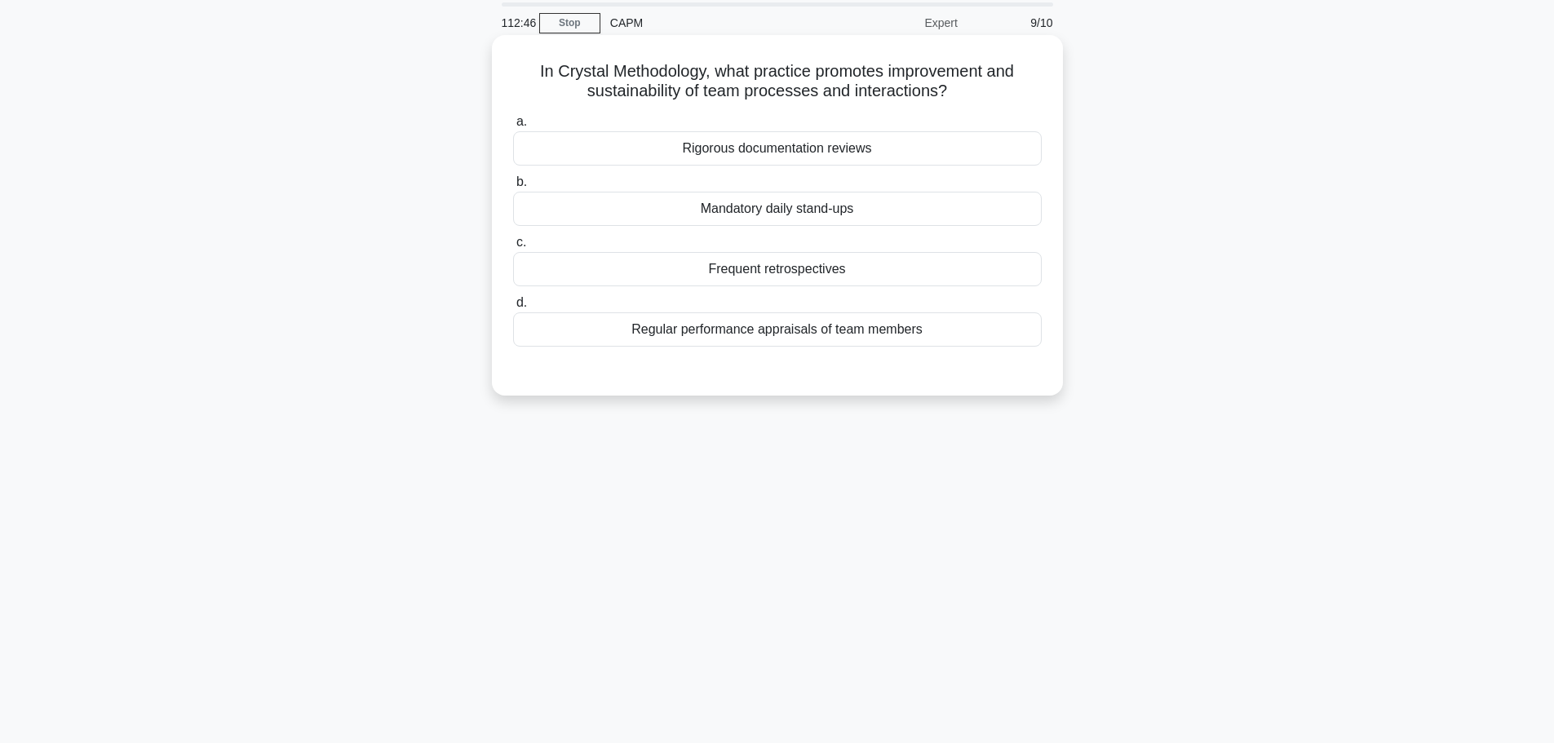
click at [798, 271] on div "Frequent retrospectives" at bounding box center [777, 269] width 529 height 34
click at [513, 248] on input "c. Frequent retrospectives" at bounding box center [513, 242] width 0 height 11
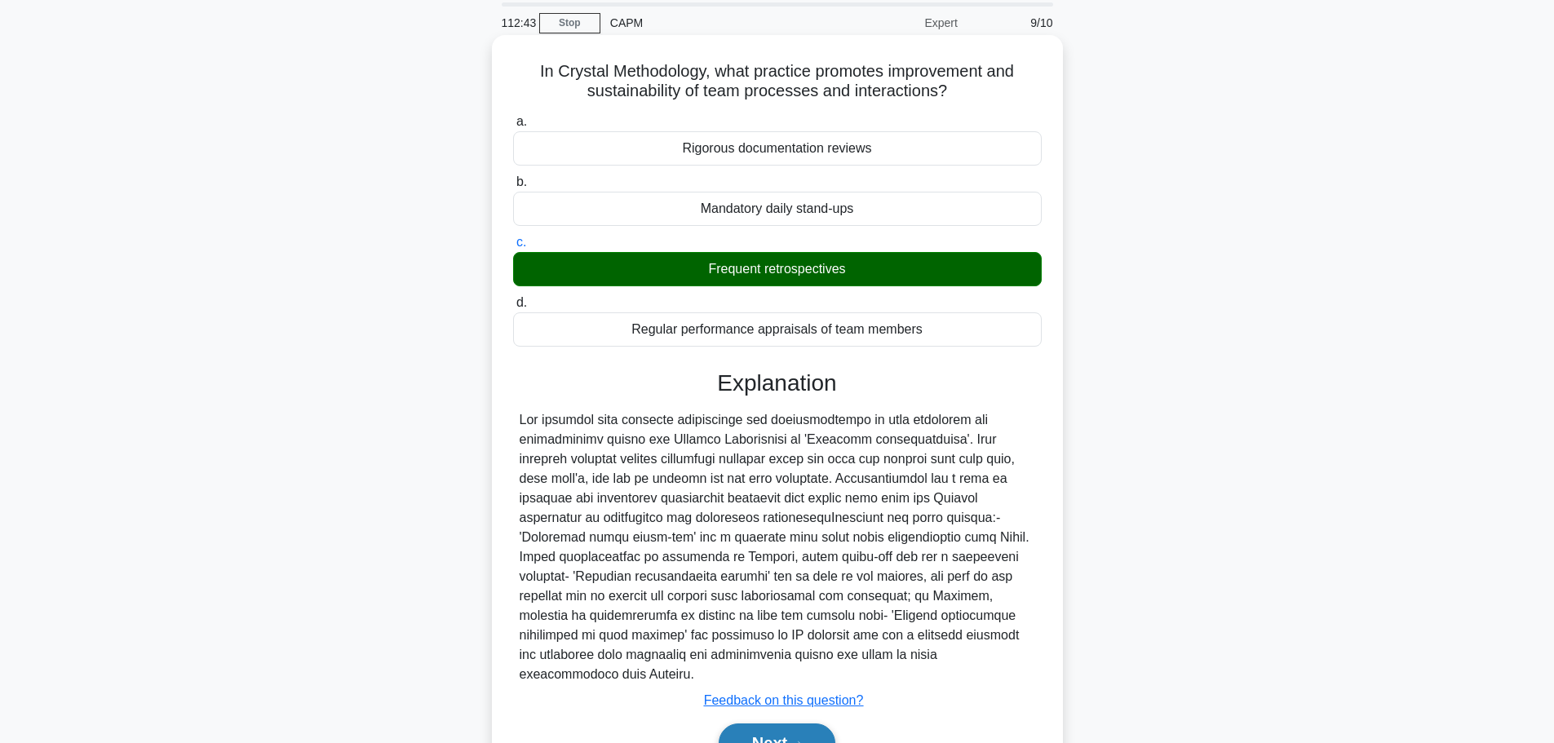
click at [763, 724] on button "Next" at bounding box center [777, 743] width 117 height 39
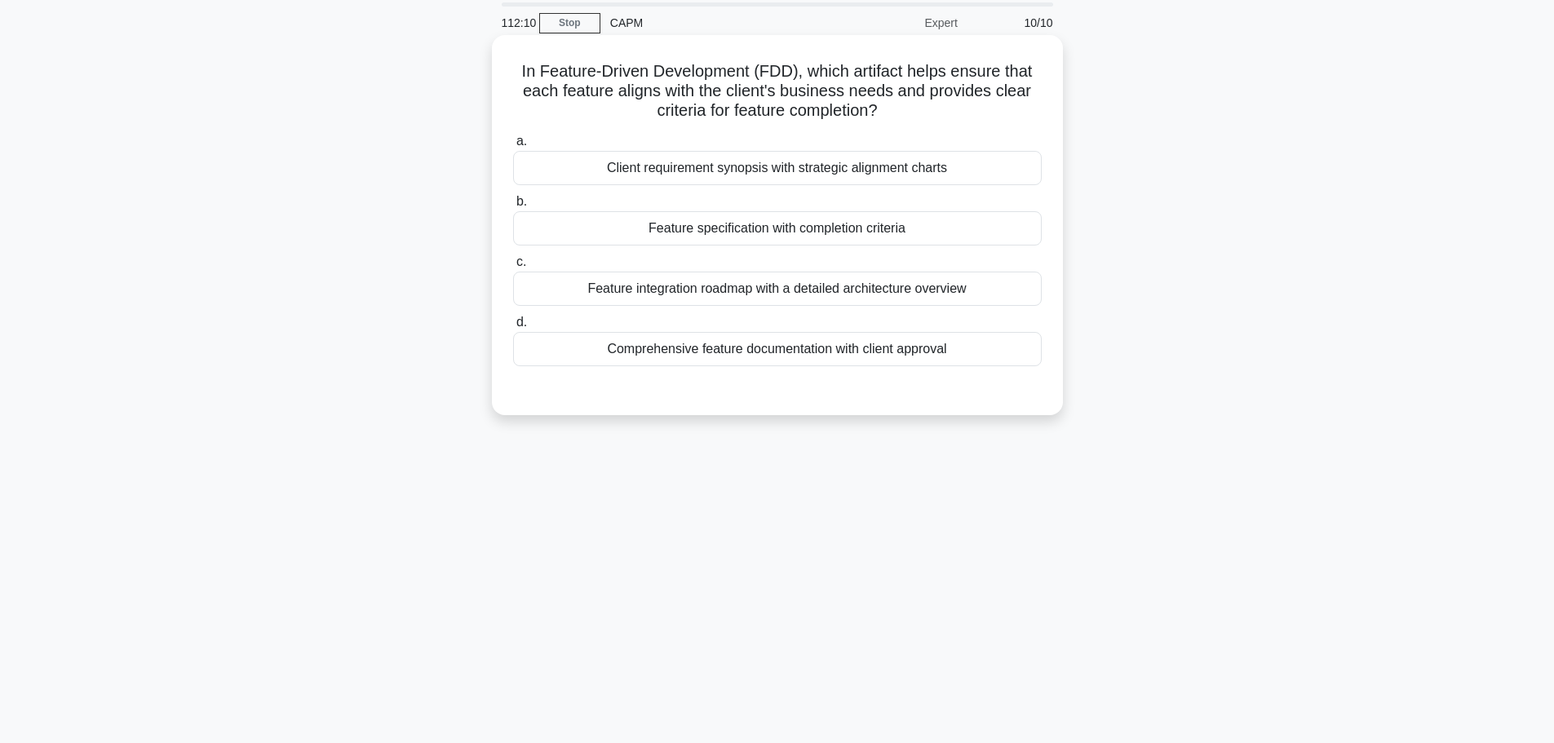
click at [831, 234] on div "Feature specification with completion criteria" at bounding box center [777, 228] width 529 height 34
click at [513, 207] on input "b. Feature specification with completion criteria" at bounding box center [513, 202] width 0 height 11
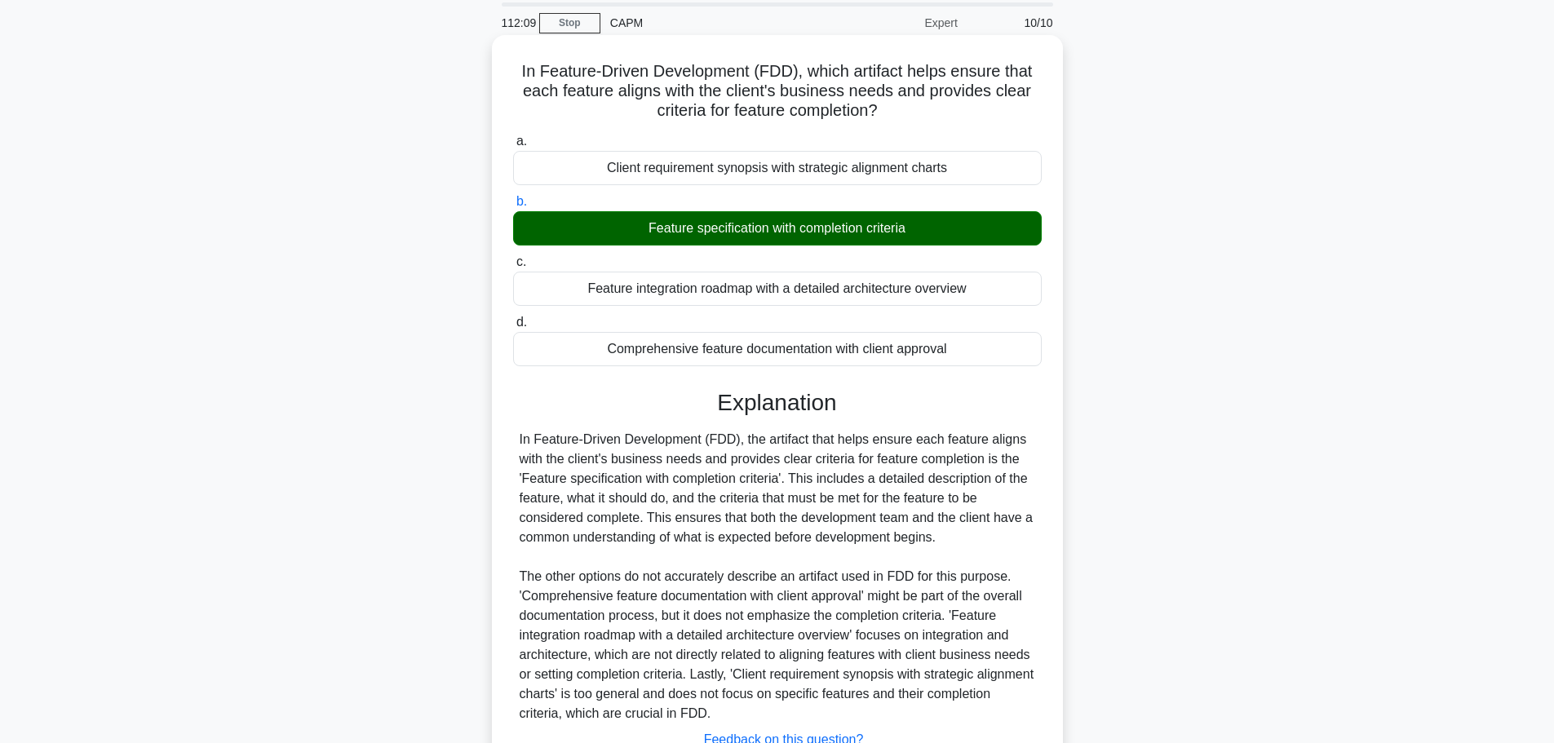
scroll to position [185, 0]
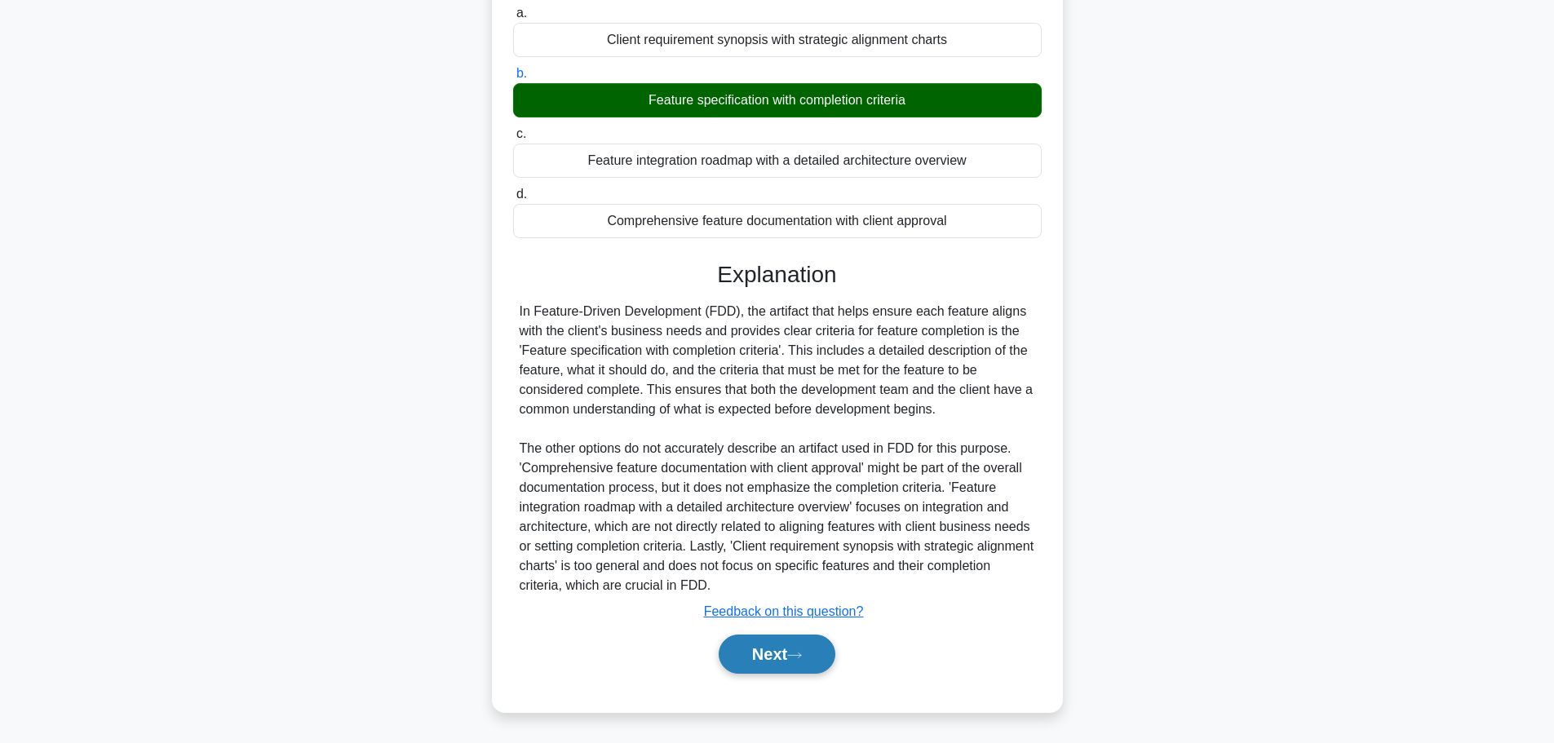
click at [805, 668] on button "Next" at bounding box center [777, 654] width 117 height 39
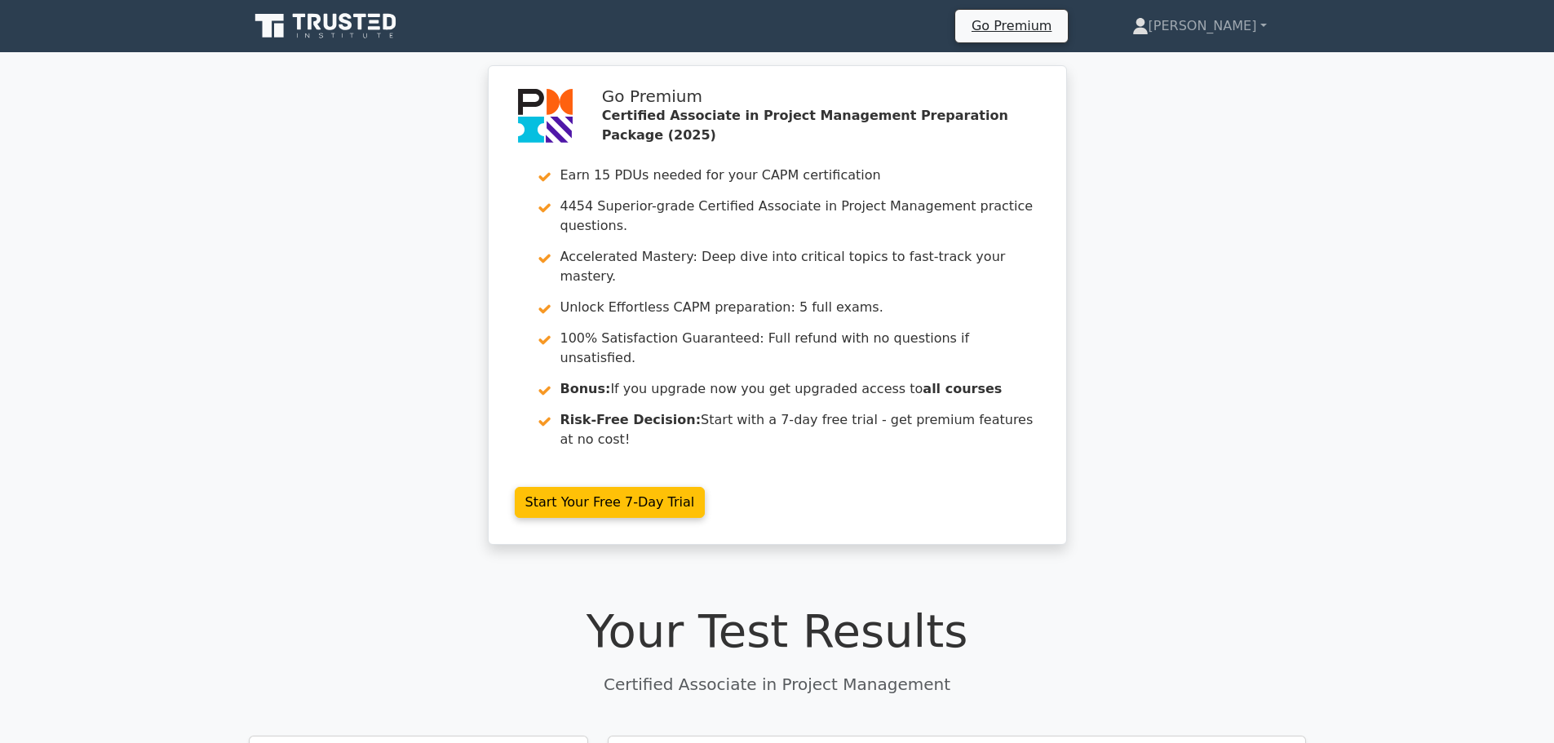
click at [339, 15] on icon at bounding box center [327, 26] width 157 height 31
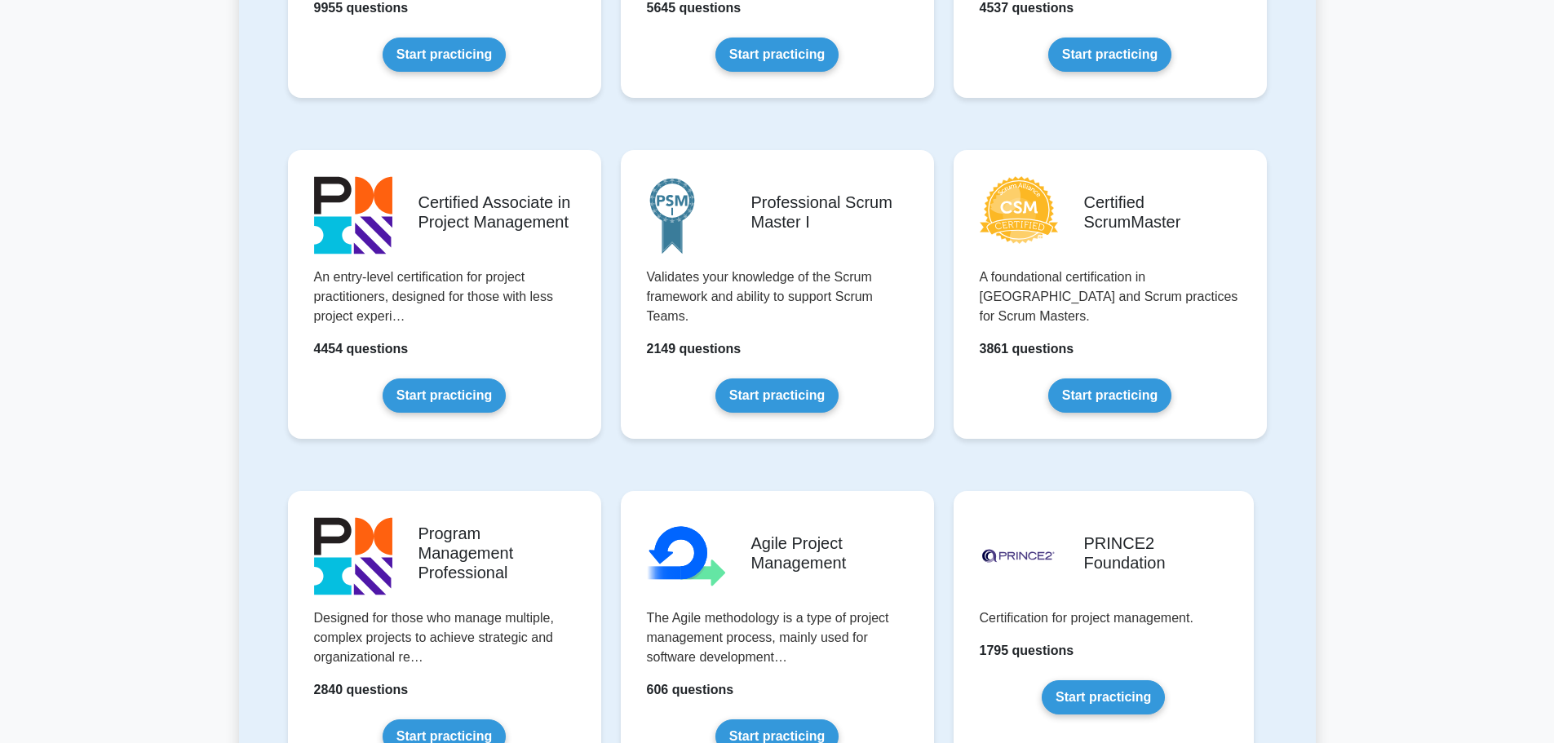
scroll to position [571, 0]
click at [506, 374] on link "Start practicing" at bounding box center [444, 391] width 123 height 34
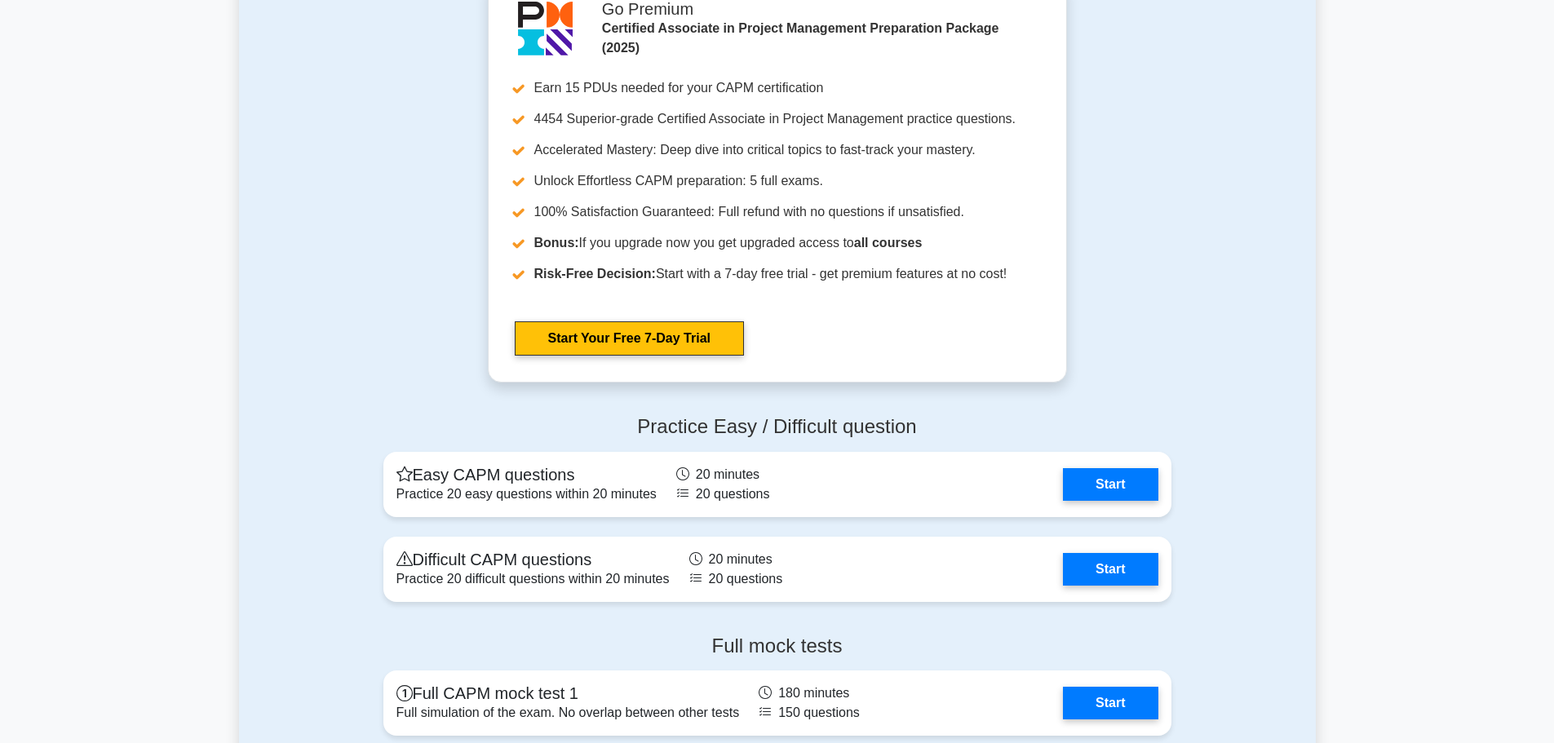
scroll to position [5082, 0]
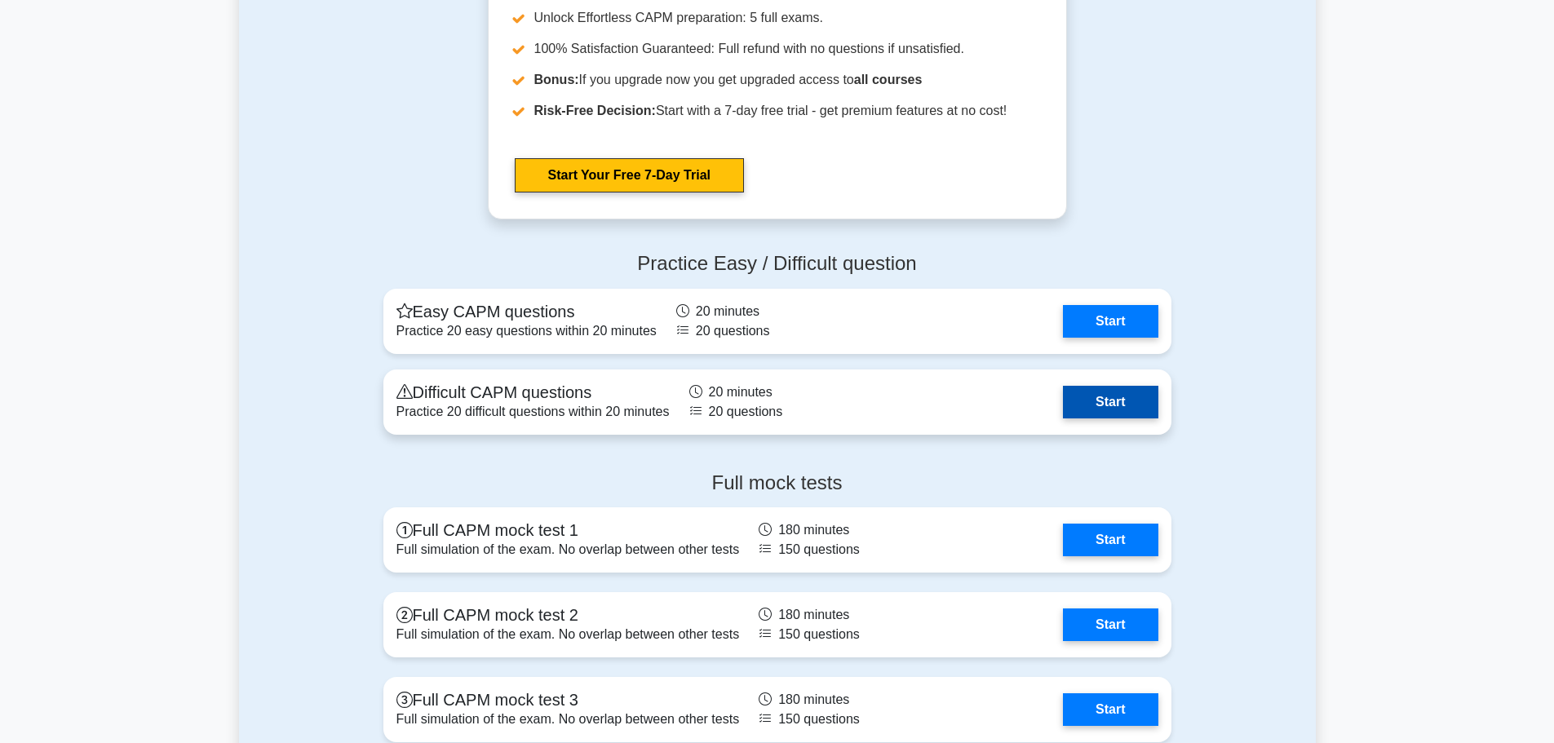
click at [1063, 401] on link "Start" at bounding box center [1110, 402] width 95 height 33
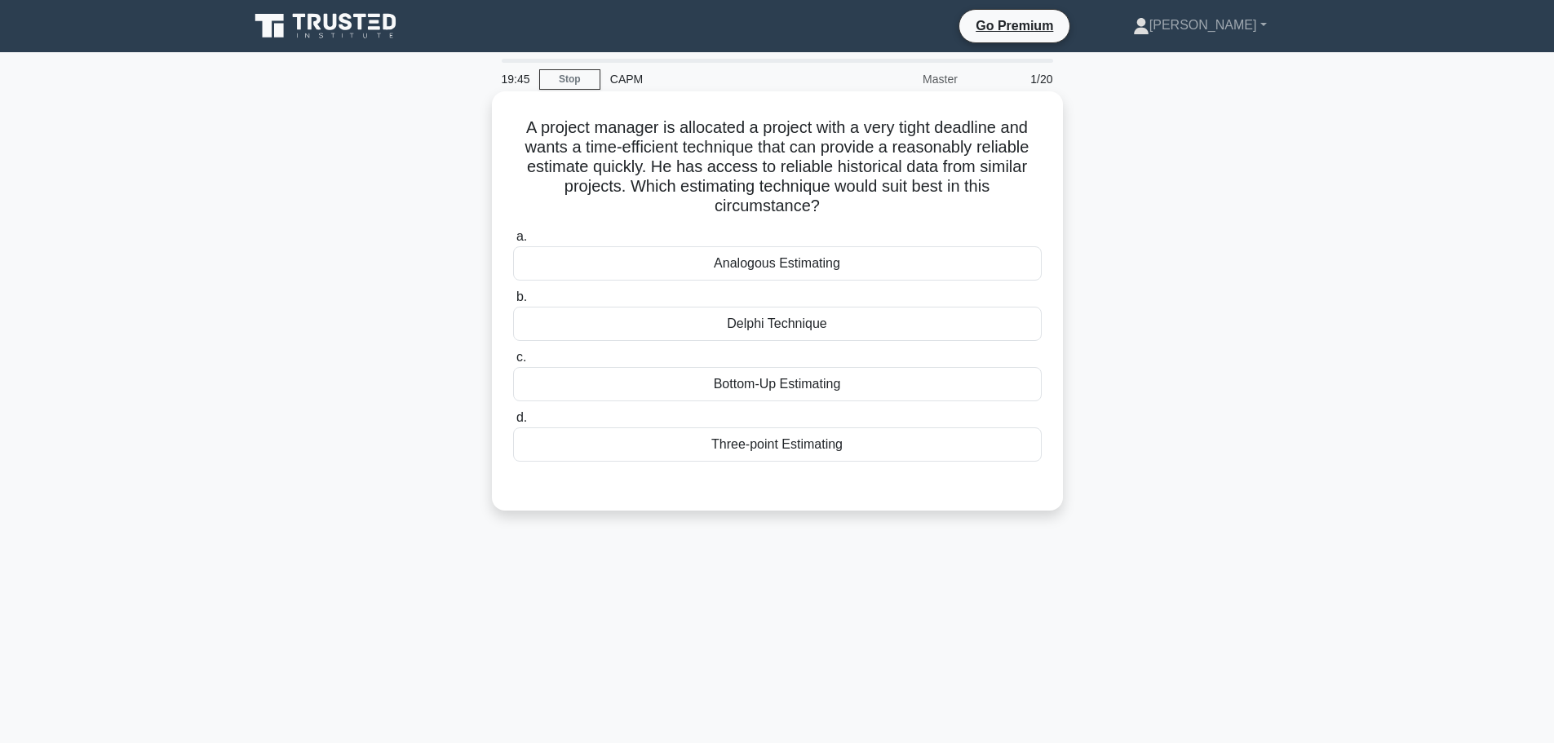
click at [807, 272] on div "Analogous Estimating" at bounding box center [777, 263] width 529 height 34
click at [513, 242] on input "a. Analogous Estimating" at bounding box center [513, 237] width 0 height 11
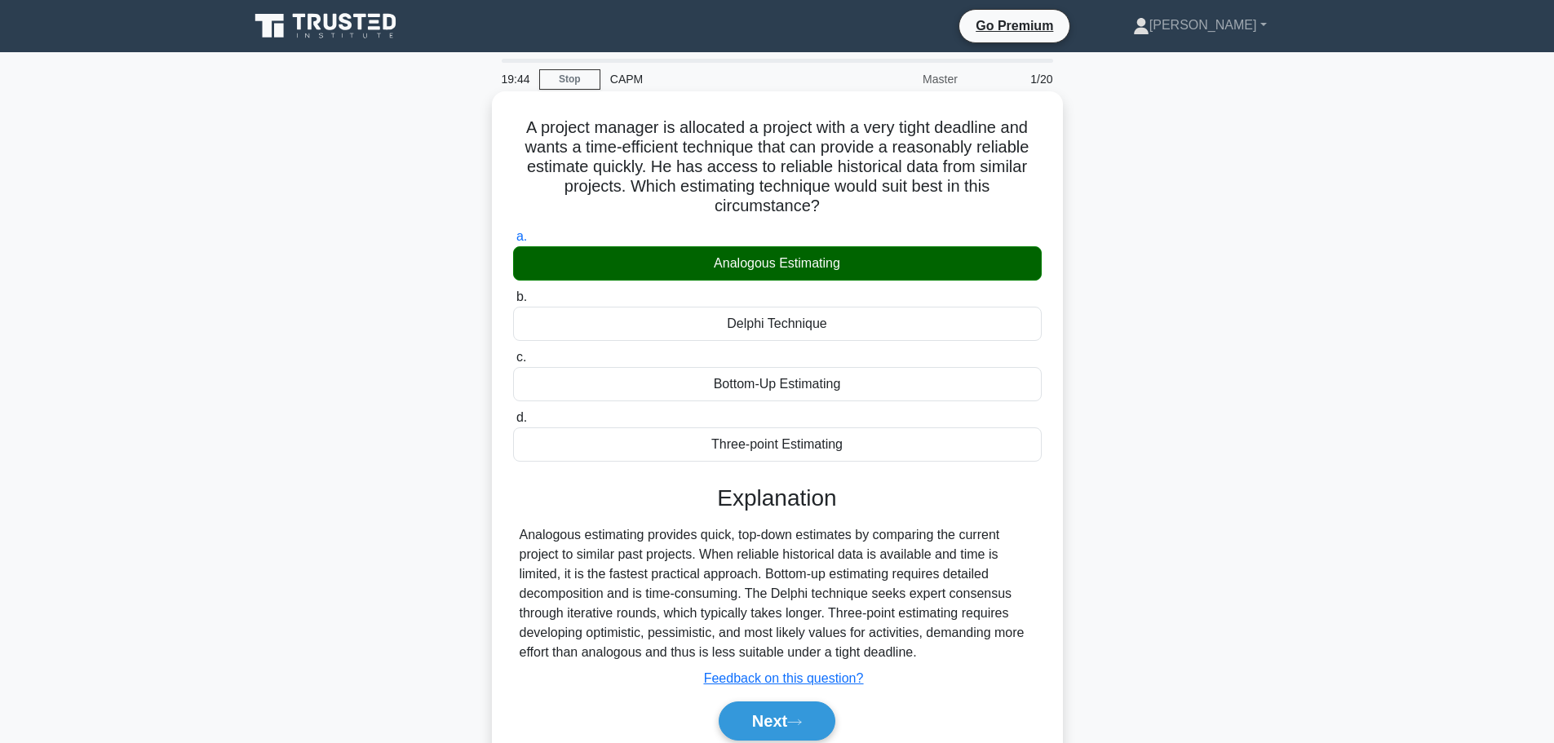
scroll to position [138, 0]
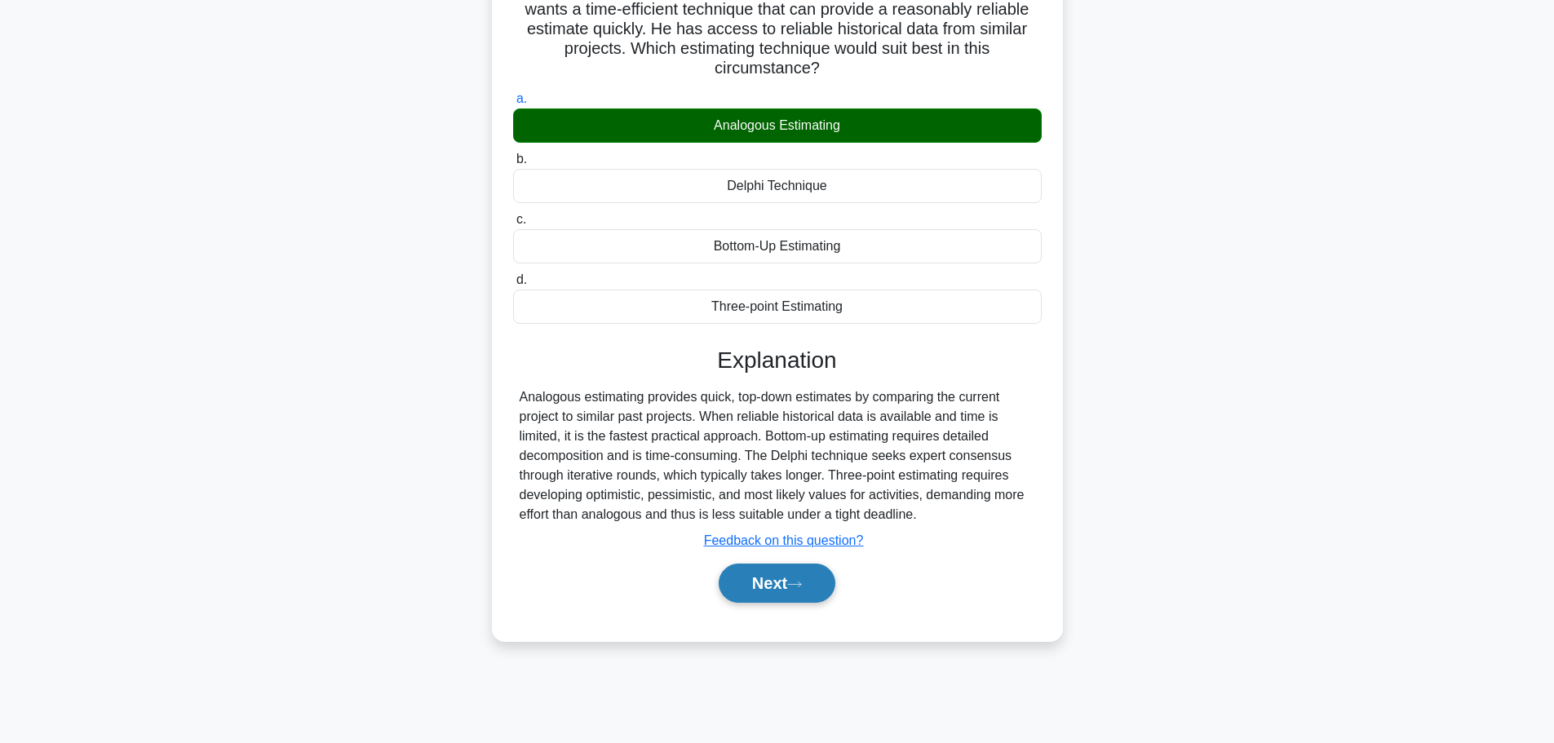
click at [786, 587] on button "Next" at bounding box center [777, 583] width 117 height 39
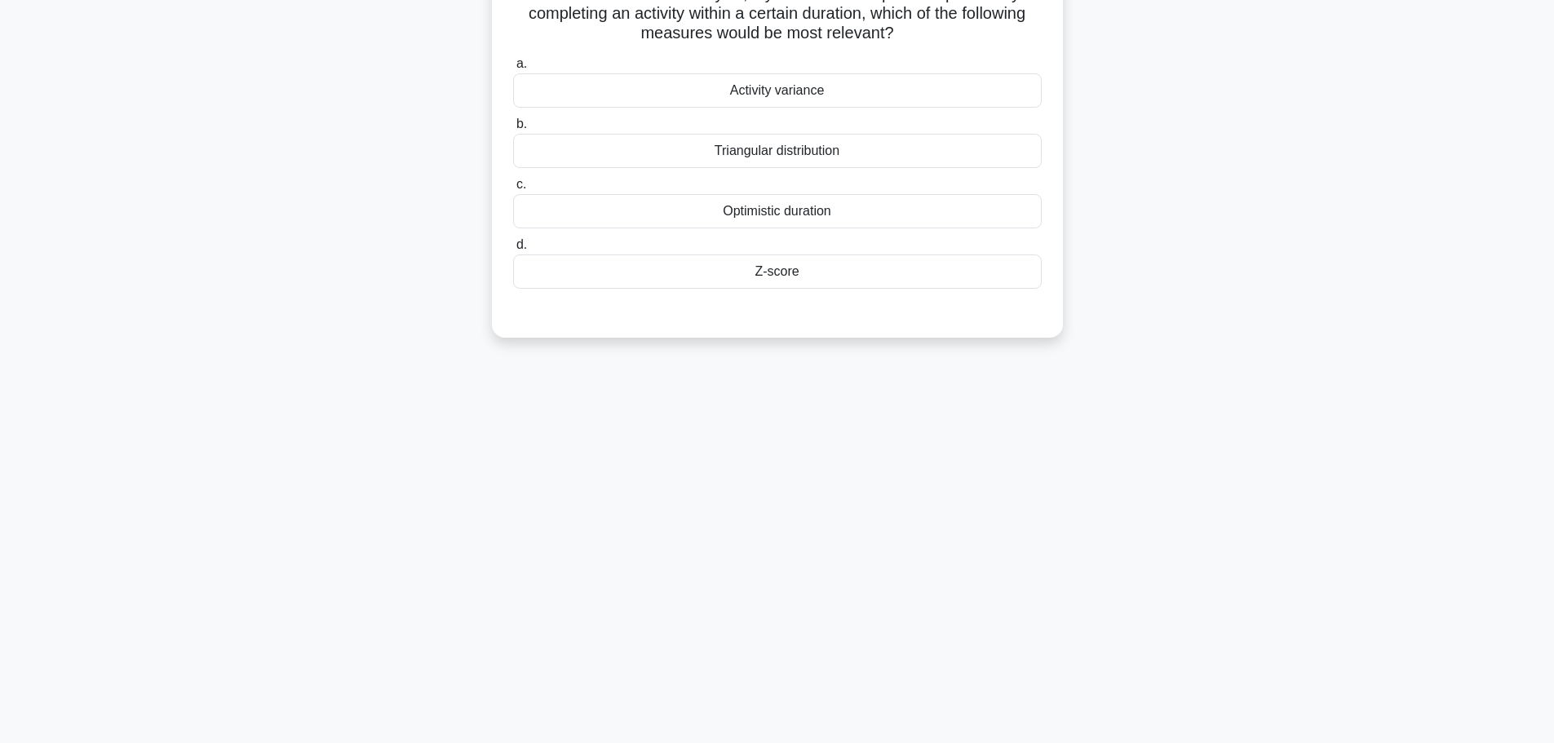
scroll to position [0, 0]
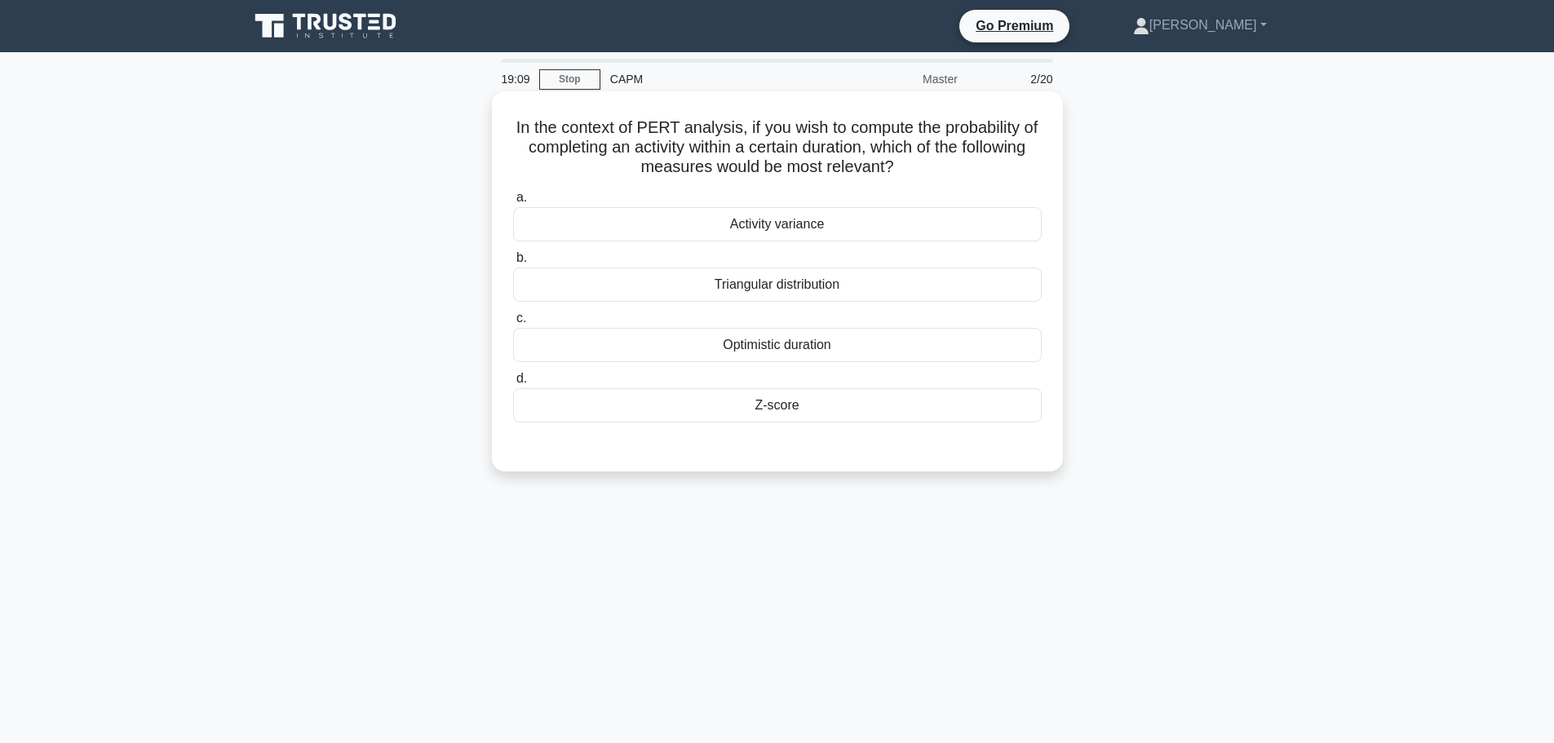
click at [830, 349] on div "Optimistic duration" at bounding box center [777, 345] width 529 height 34
click at [513, 324] on input "c. Optimistic duration" at bounding box center [513, 318] width 0 height 11
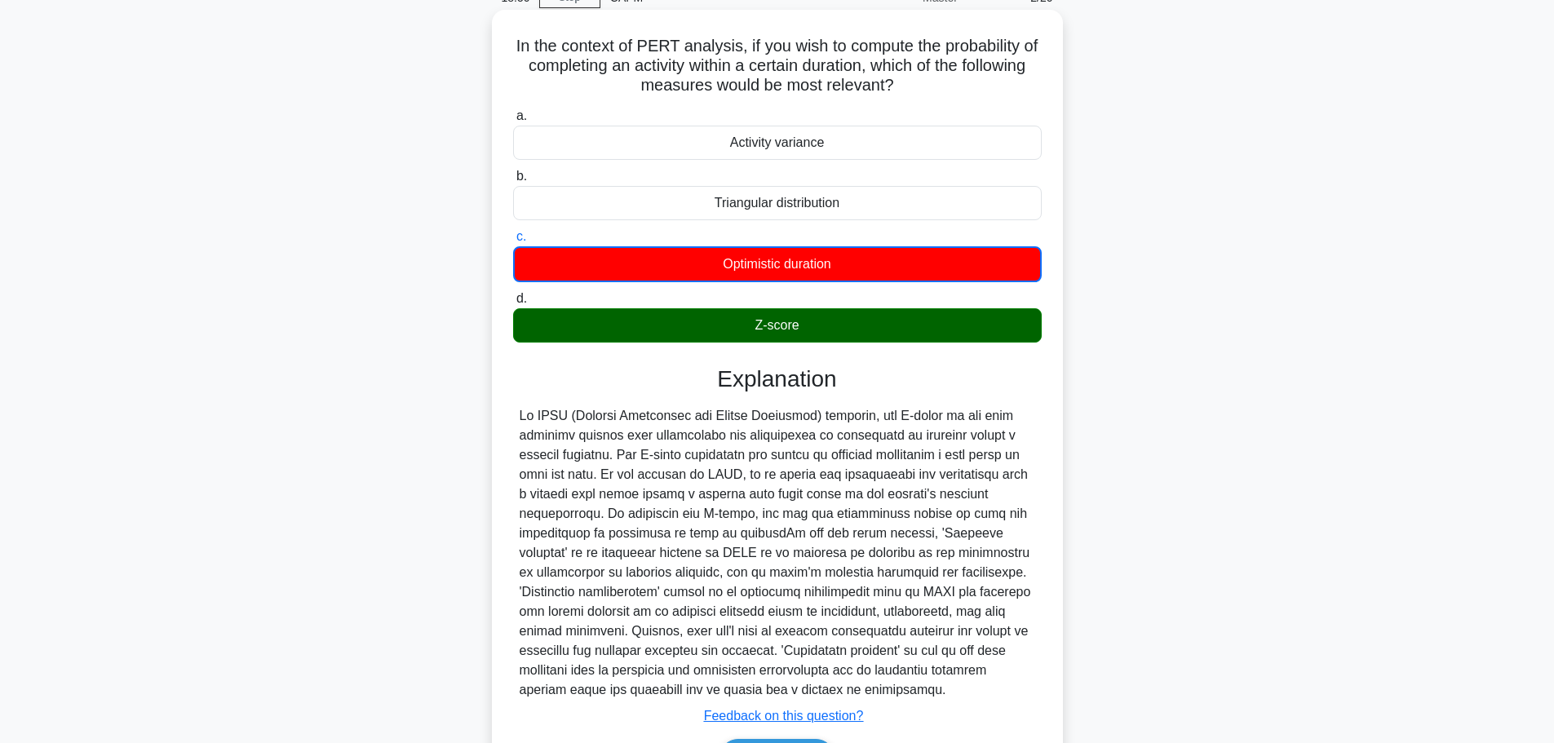
scroll to position [163, 0]
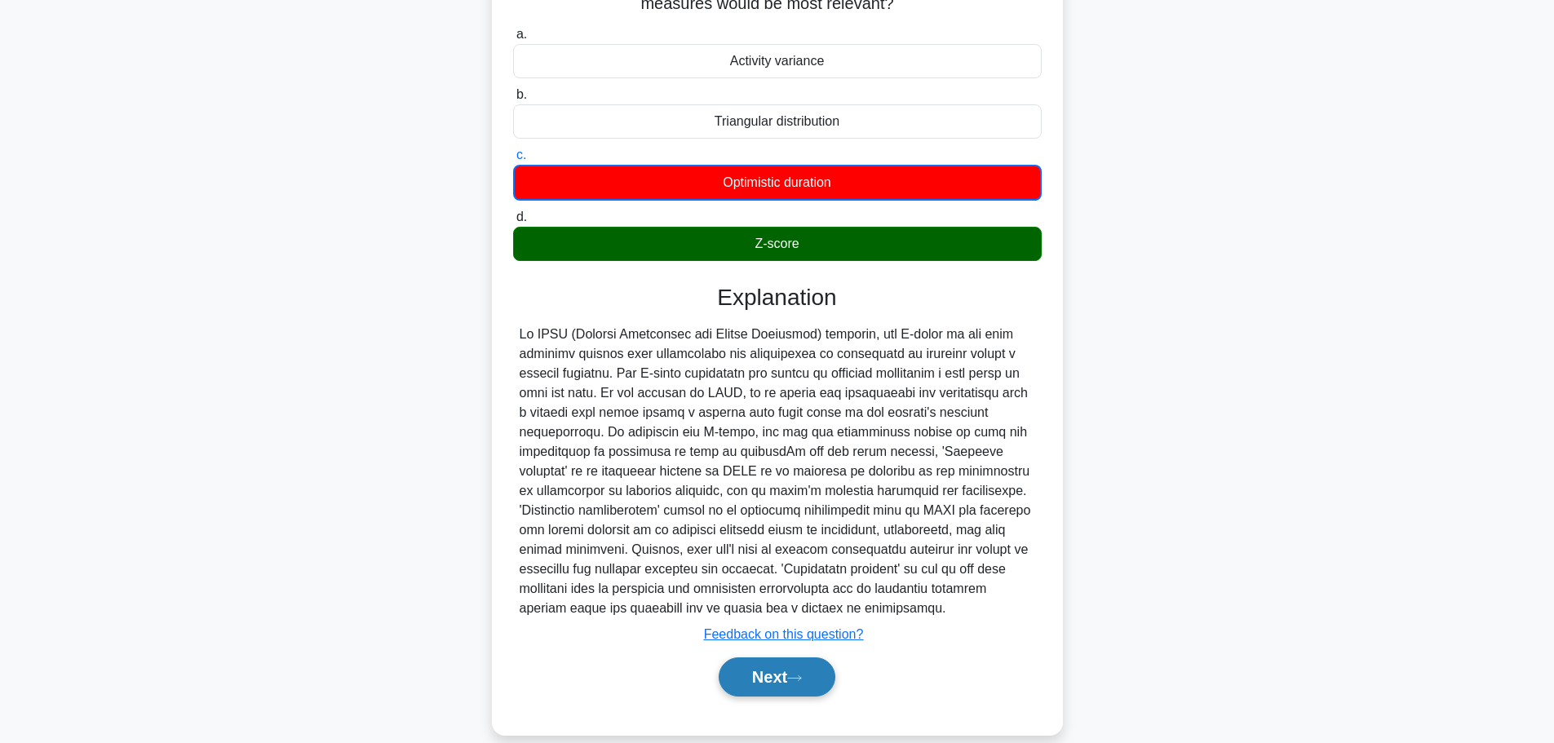
click at [771, 675] on button "Next" at bounding box center [777, 676] width 117 height 39
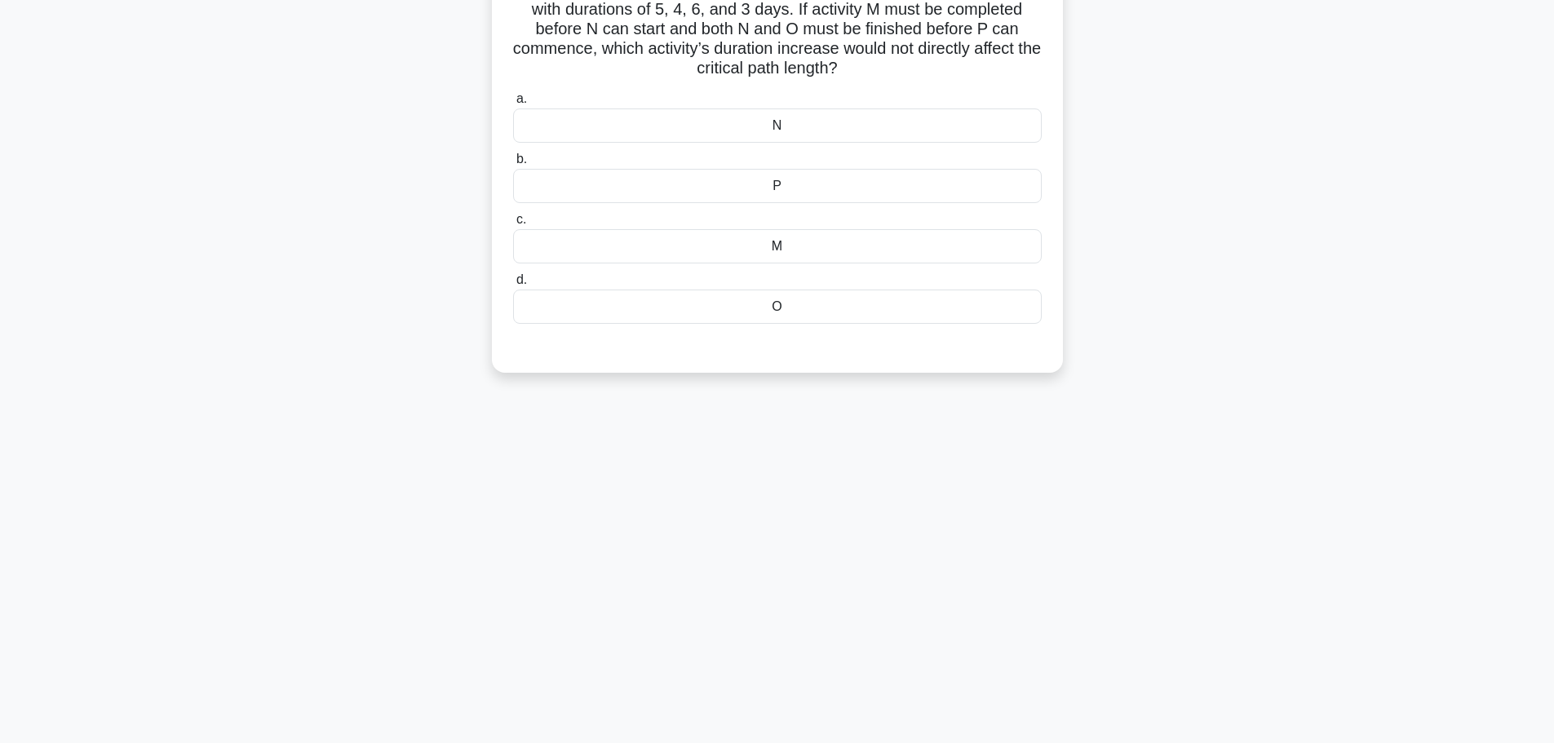
scroll to position [0, 0]
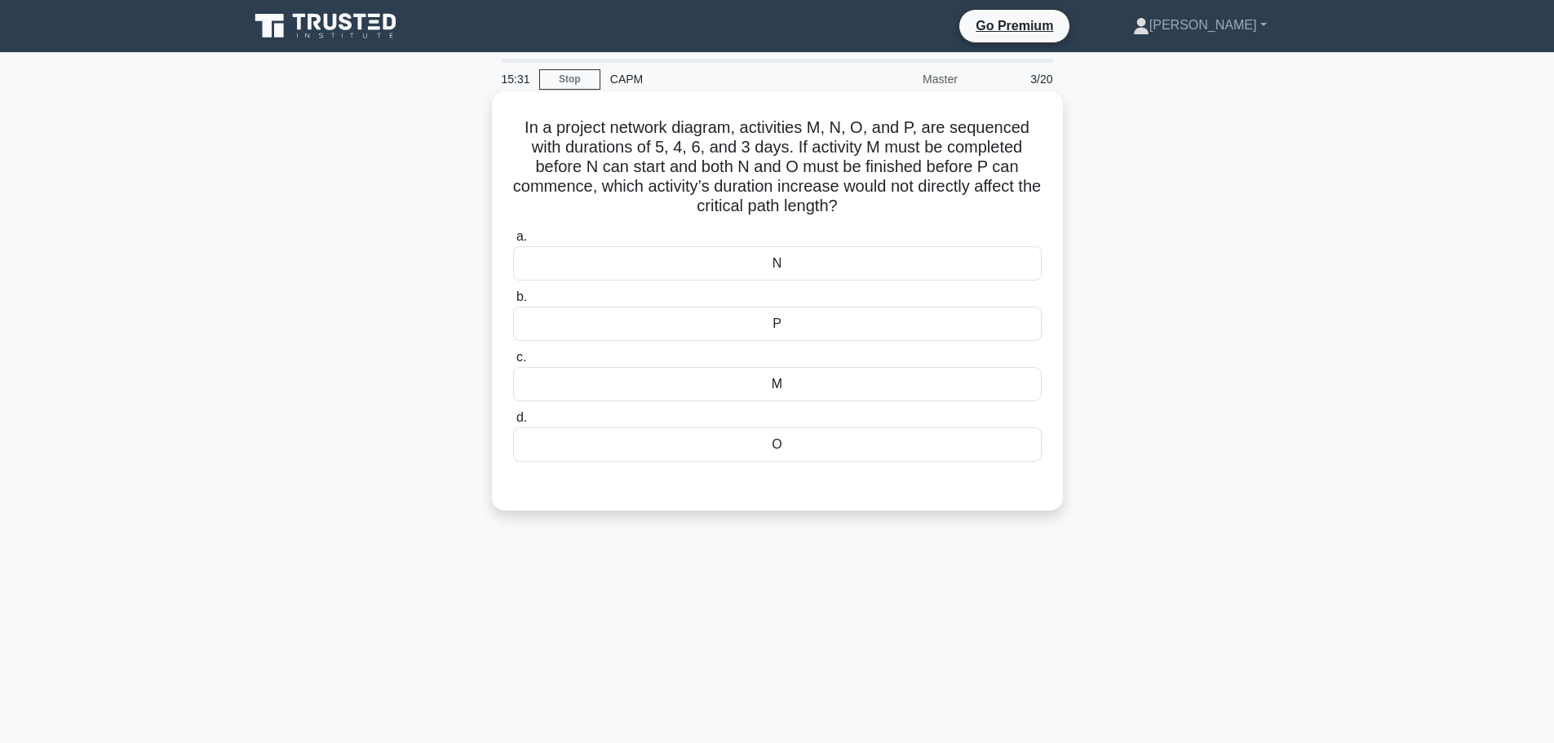
click at [773, 445] on div "O" at bounding box center [777, 444] width 529 height 34
click at [513, 423] on input "d. O" at bounding box center [513, 418] width 0 height 11
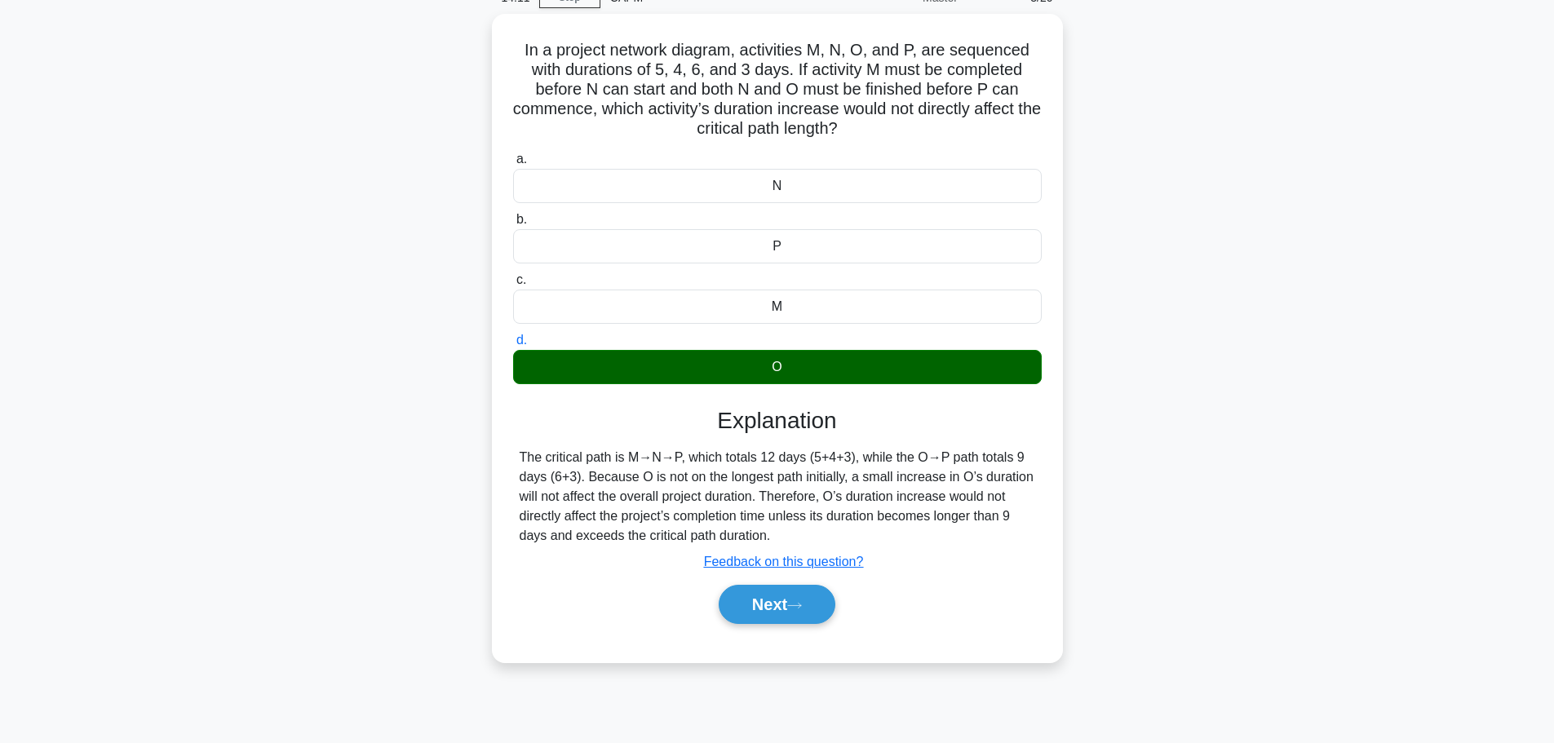
scroll to position [138, 0]
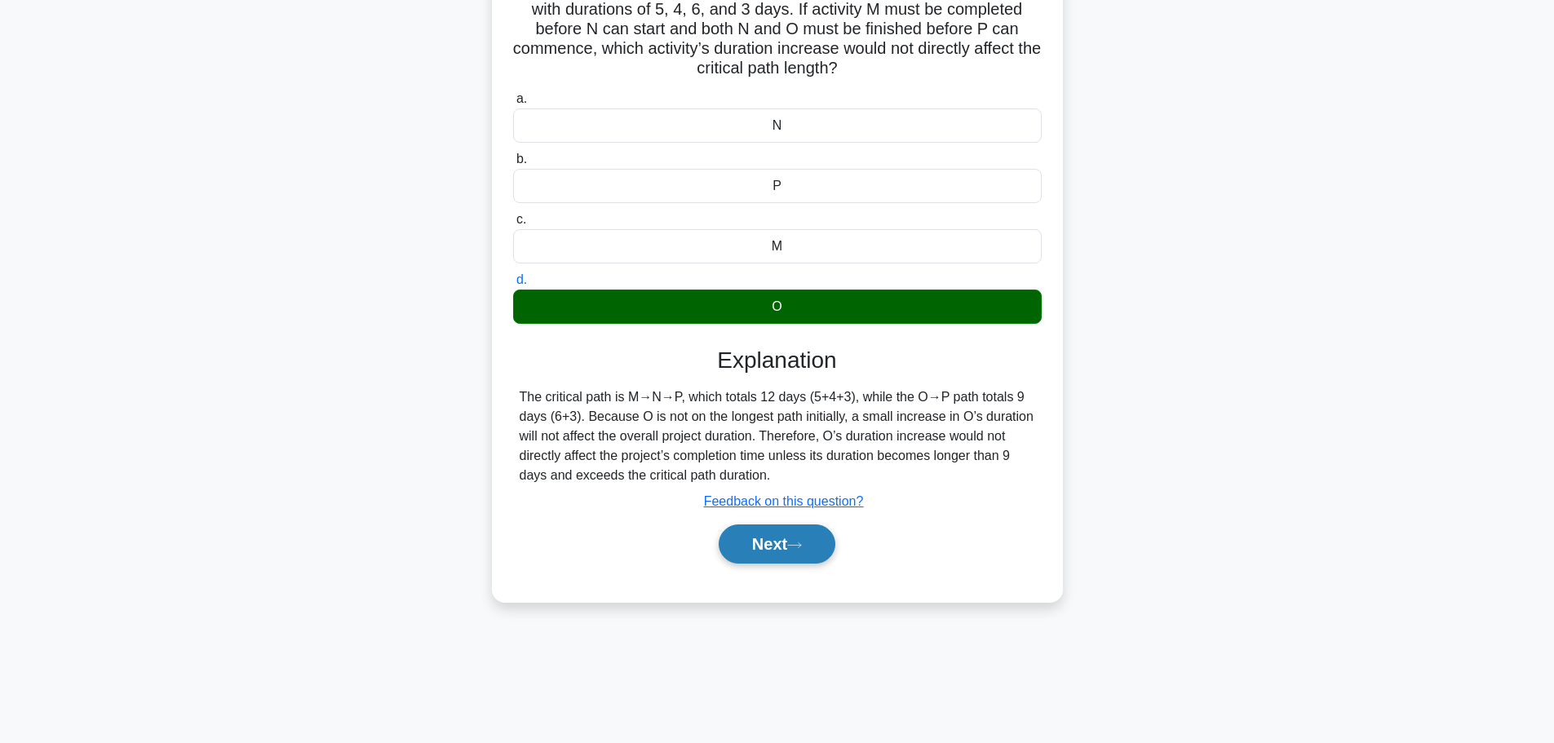
click at [790, 553] on button "Next" at bounding box center [777, 544] width 117 height 39
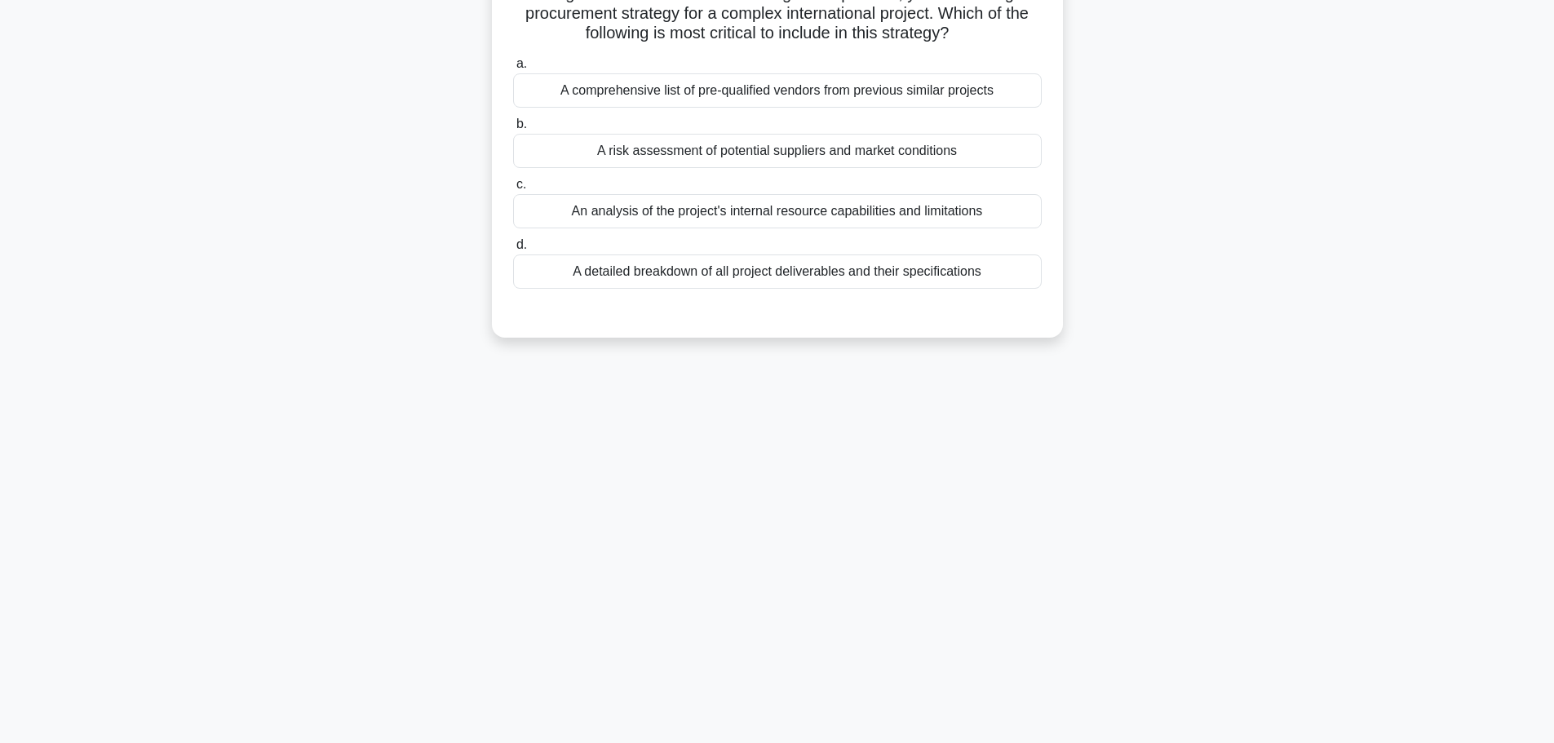
scroll to position [0, 0]
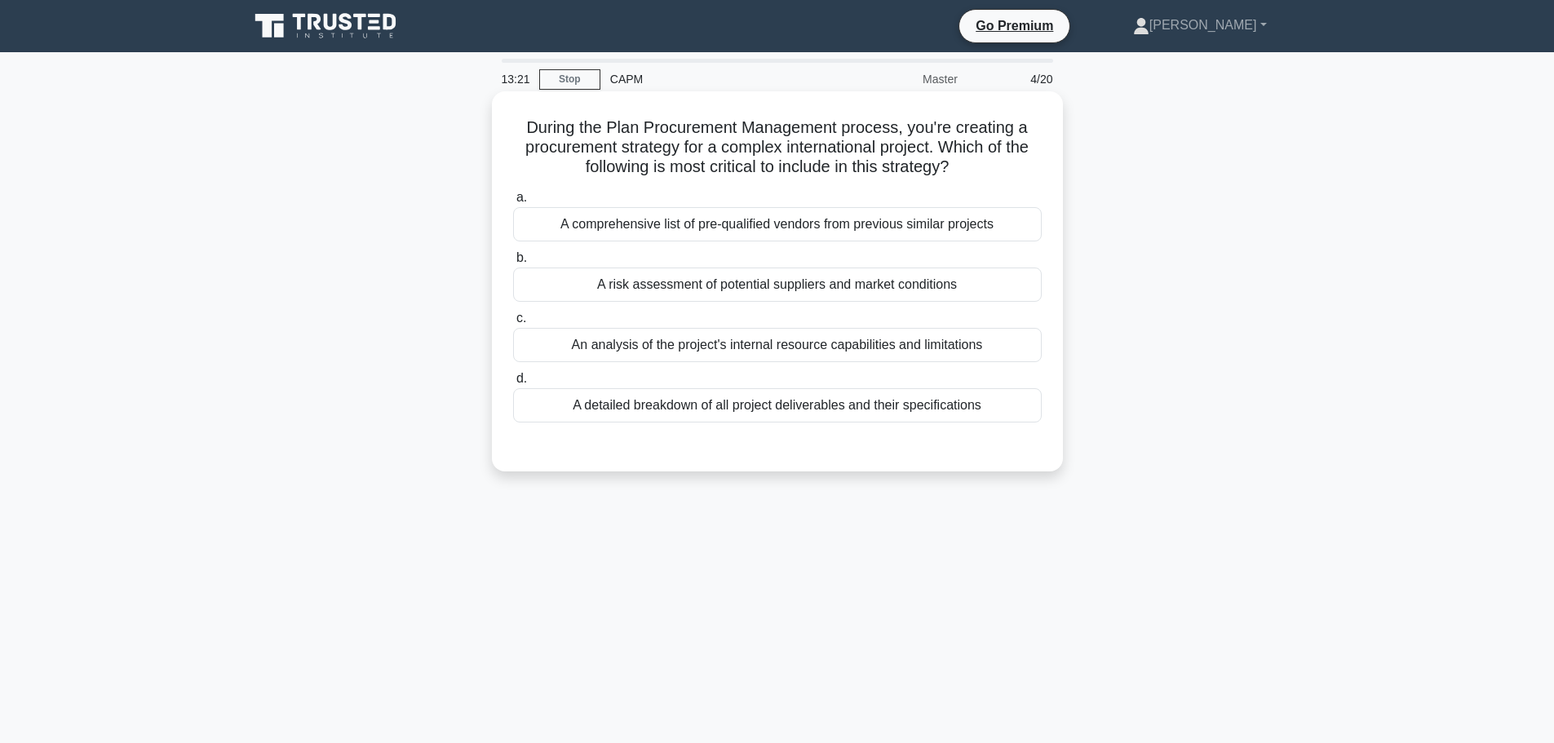
click at [715, 409] on div "A detailed breakdown of all project deliverables and their specifications" at bounding box center [777, 405] width 529 height 34
click at [513, 384] on input "d. A detailed breakdown of all project deliverables and their specifications" at bounding box center [513, 379] width 0 height 11
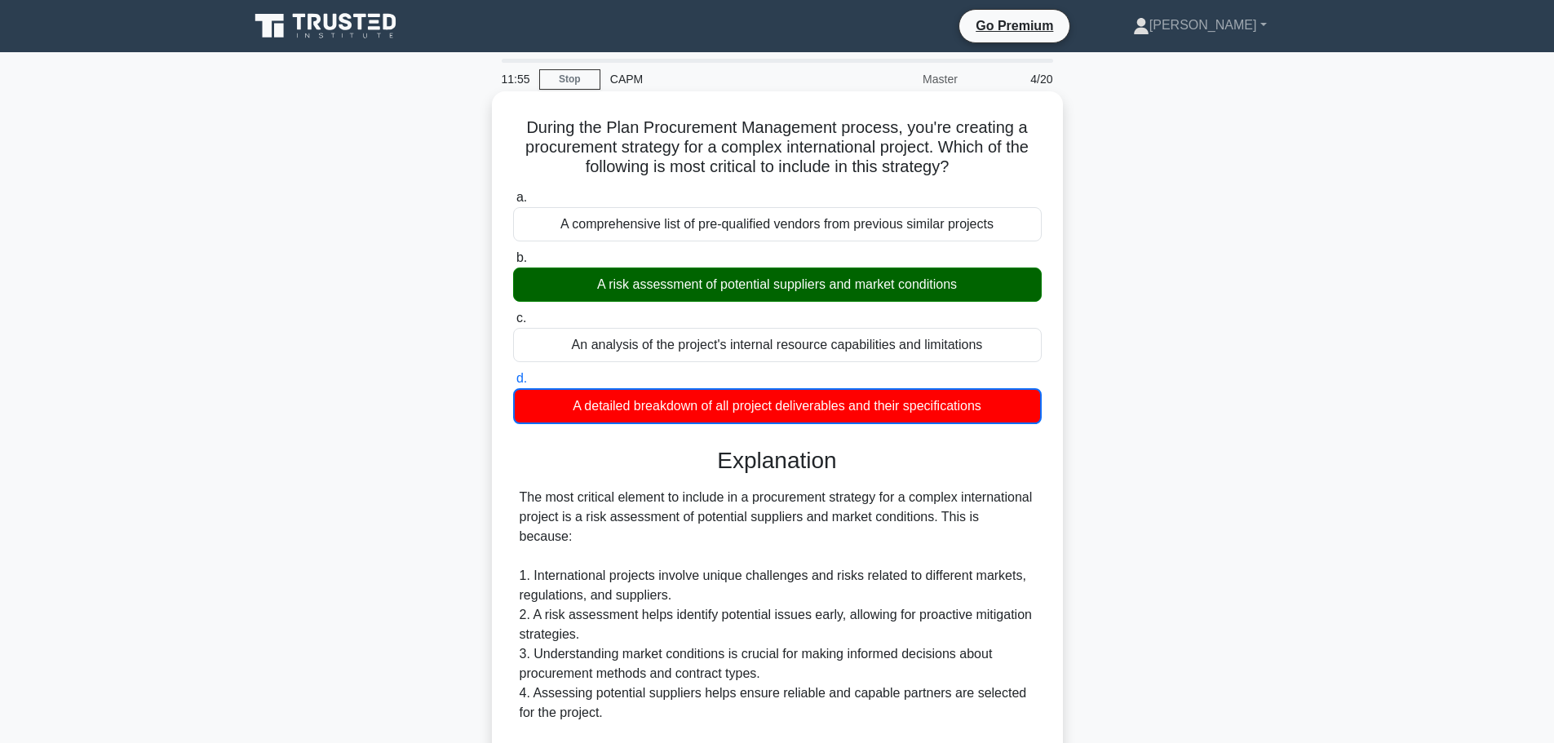
scroll to position [363, 0]
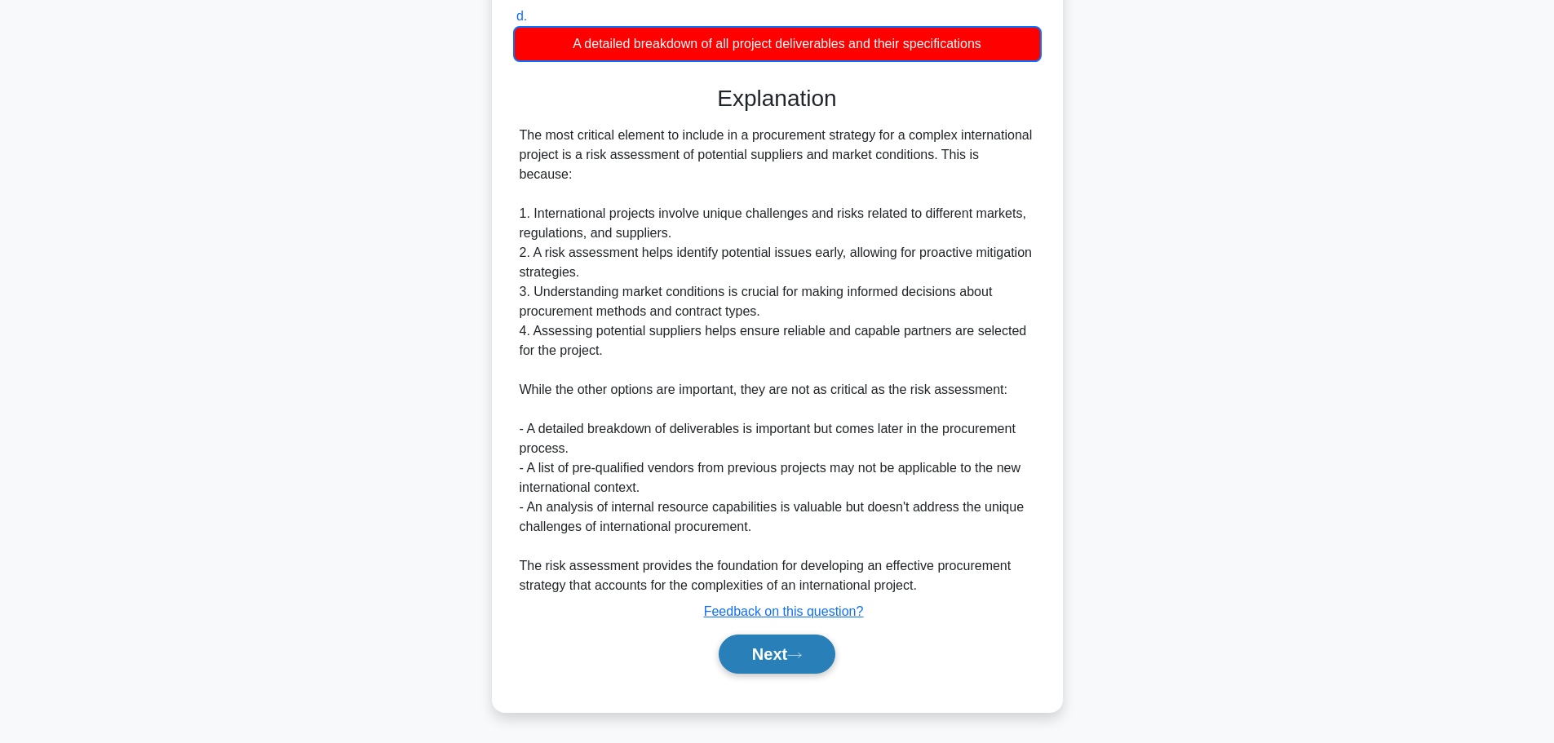
click at [765, 643] on button "Next" at bounding box center [777, 654] width 117 height 39
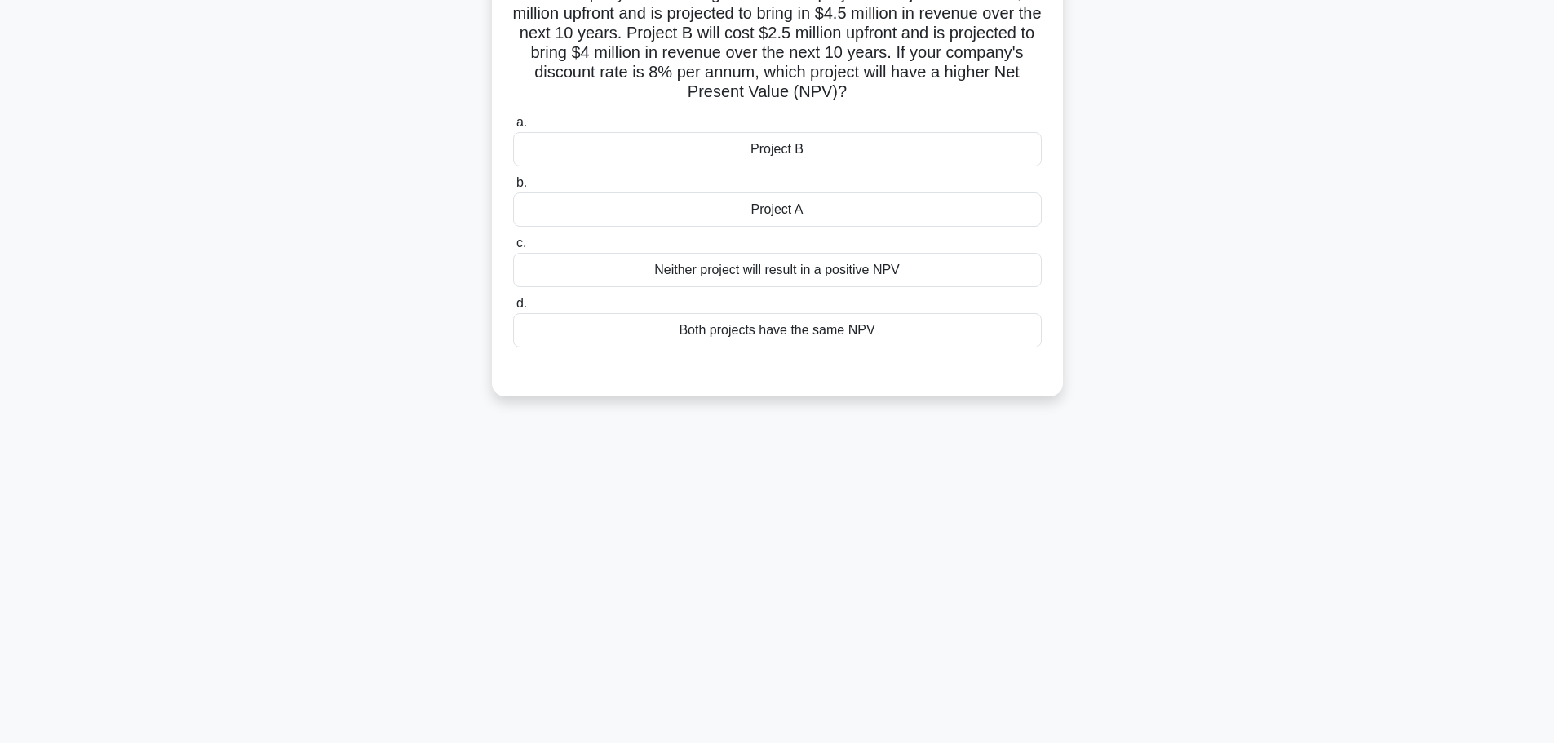
scroll to position [0, 0]
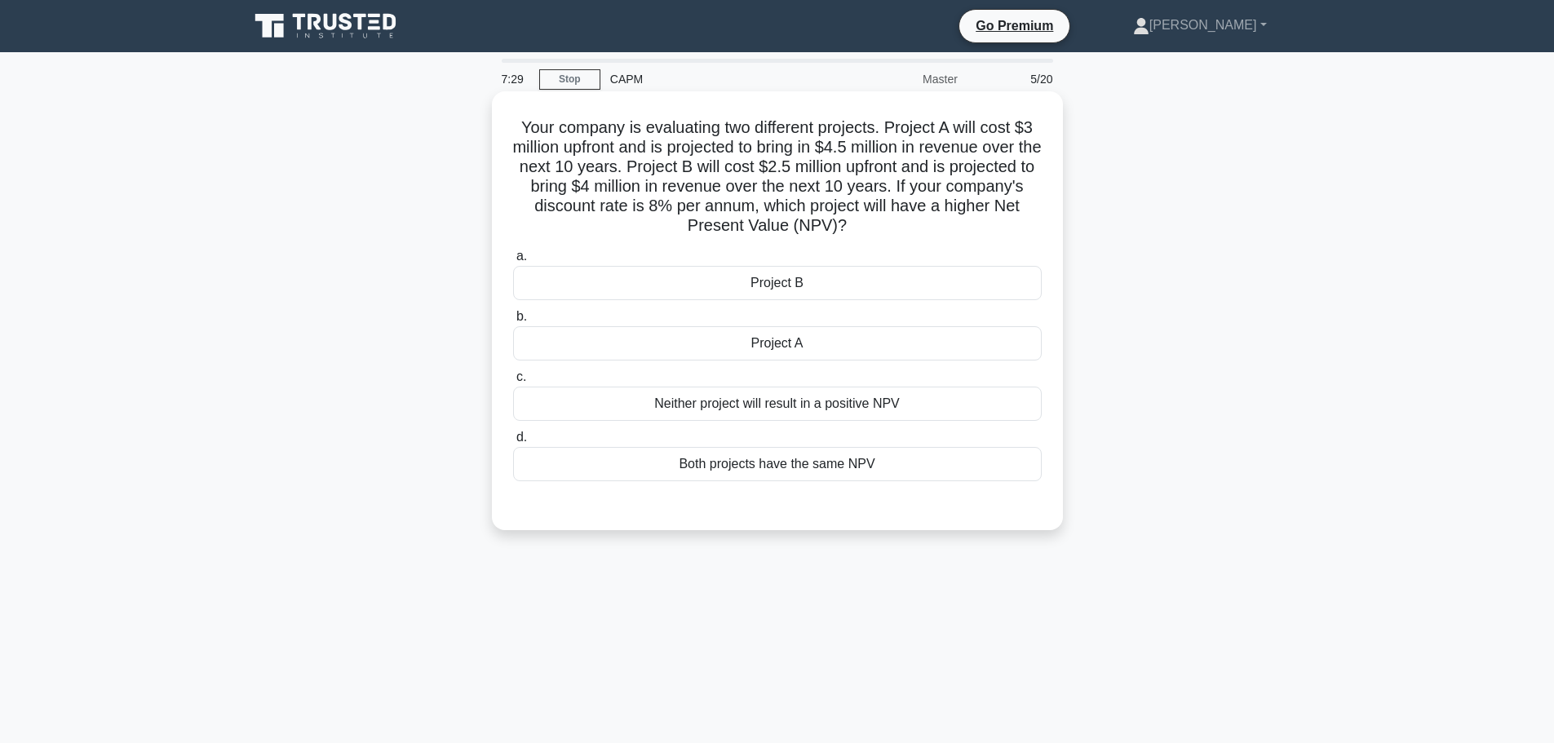
click at [804, 399] on div "Neither project will result in a positive NPV" at bounding box center [777, 404] width 529 height 34
click at [513, 383] on input "c. Neither project will result in a positive NPV" at bounding box center [513, 377] width 0 height 11
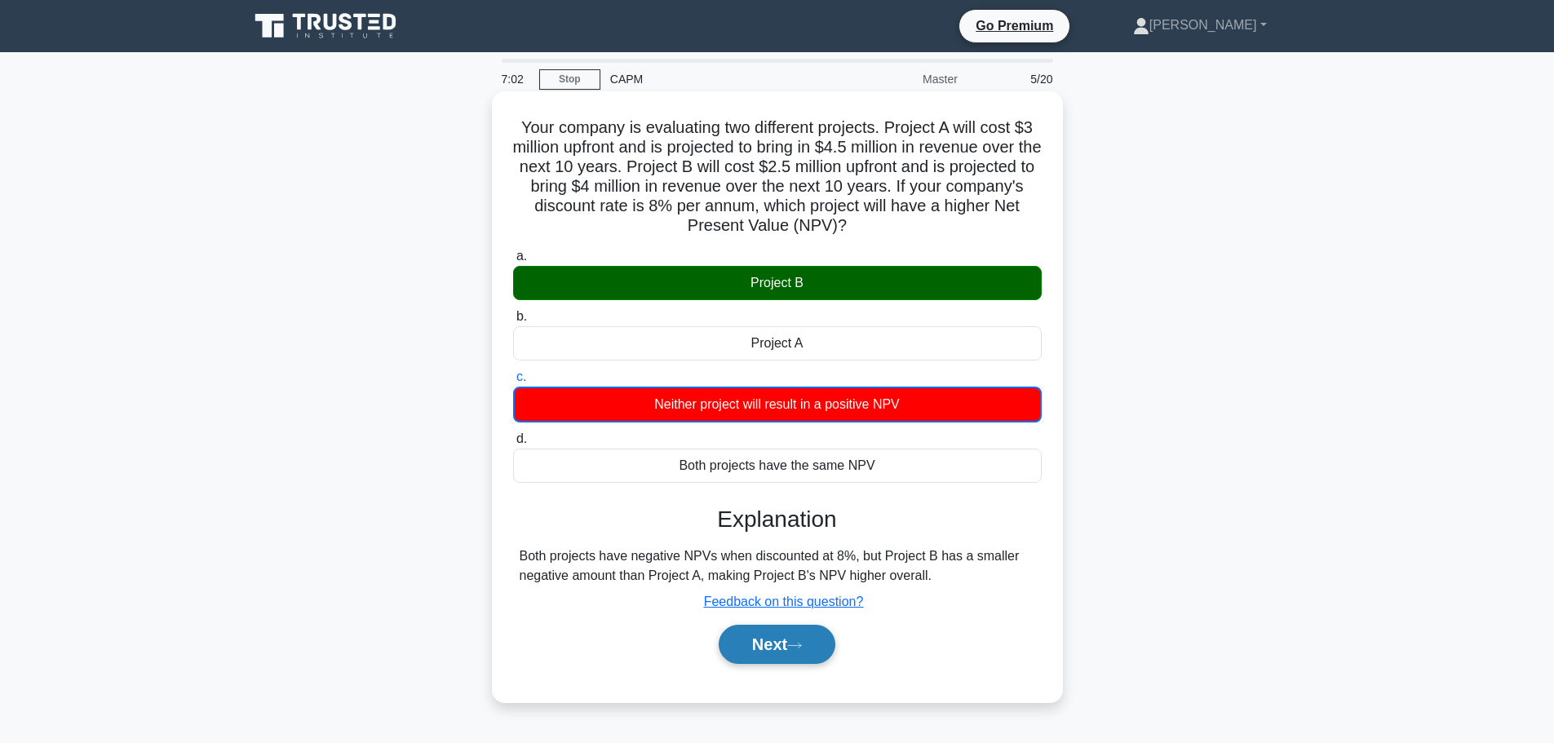
click at [791, 653] on button "Next" at bounding box center [777, 644] width 117 height 39
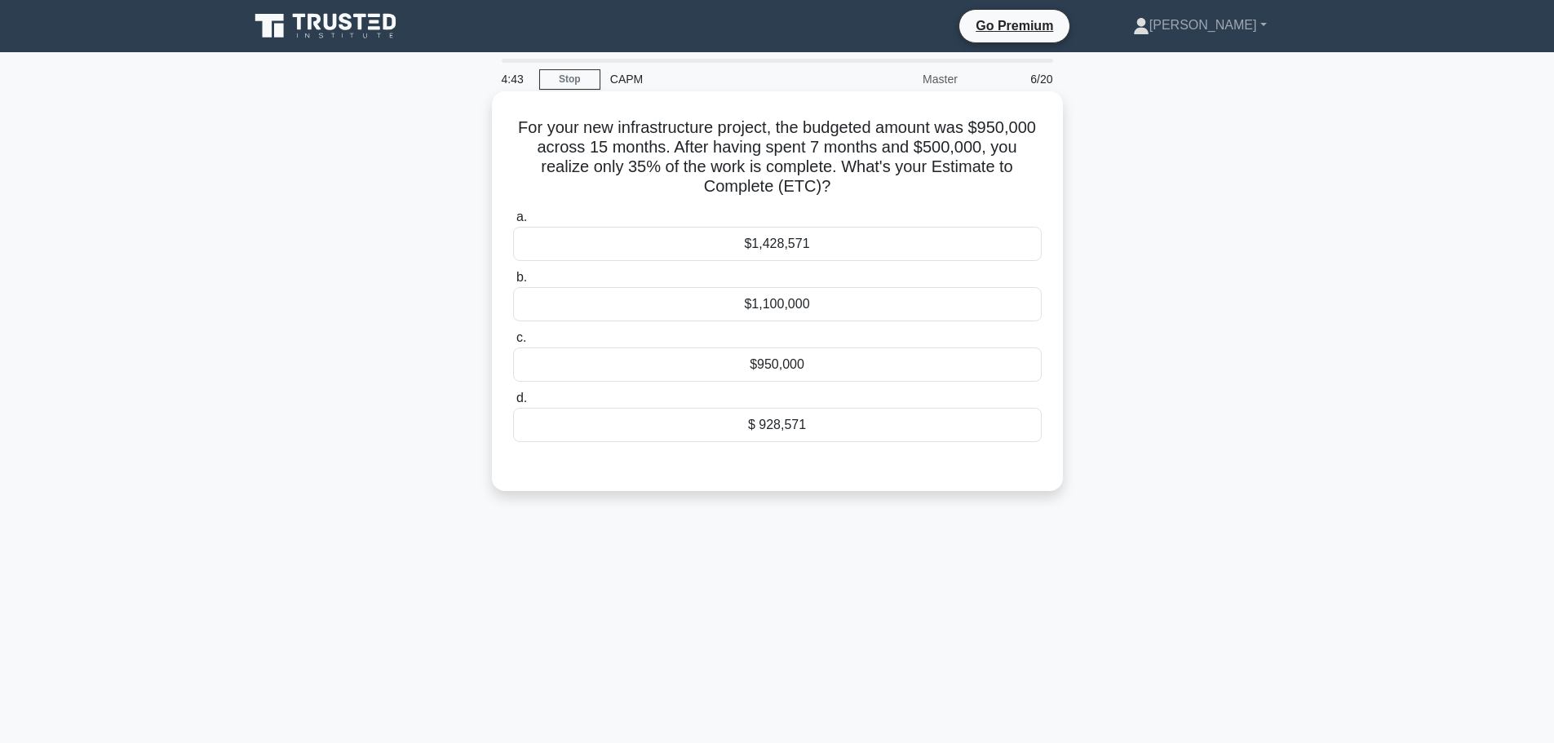
click at [765, 429] on div "$ 928,571" at bounding box center [777, 425] width 529 height 34
click at [513, 404] on input "d. $ 928,571" at bounding box center [513, 398] width 0 height 11
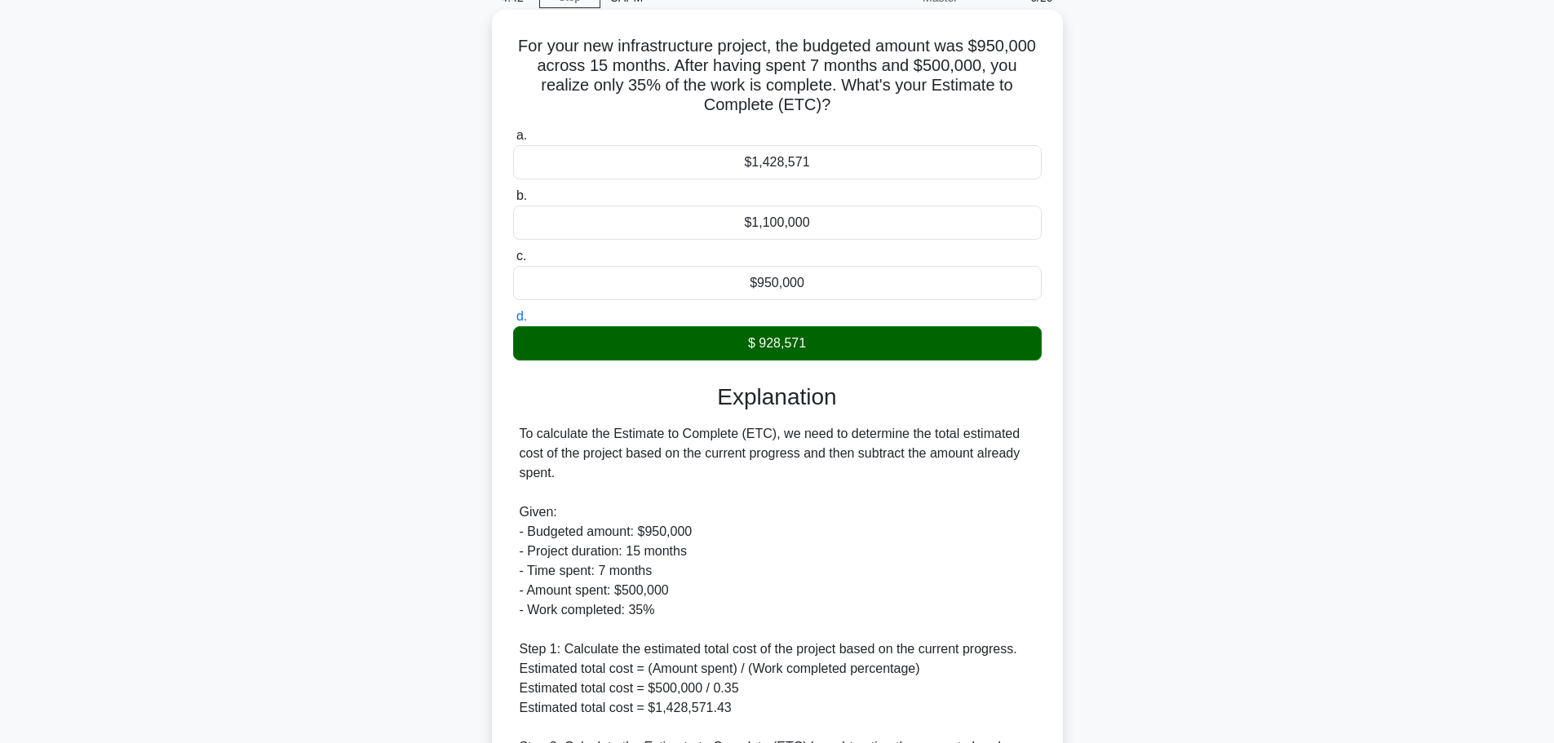
scroll to position [322, 0]
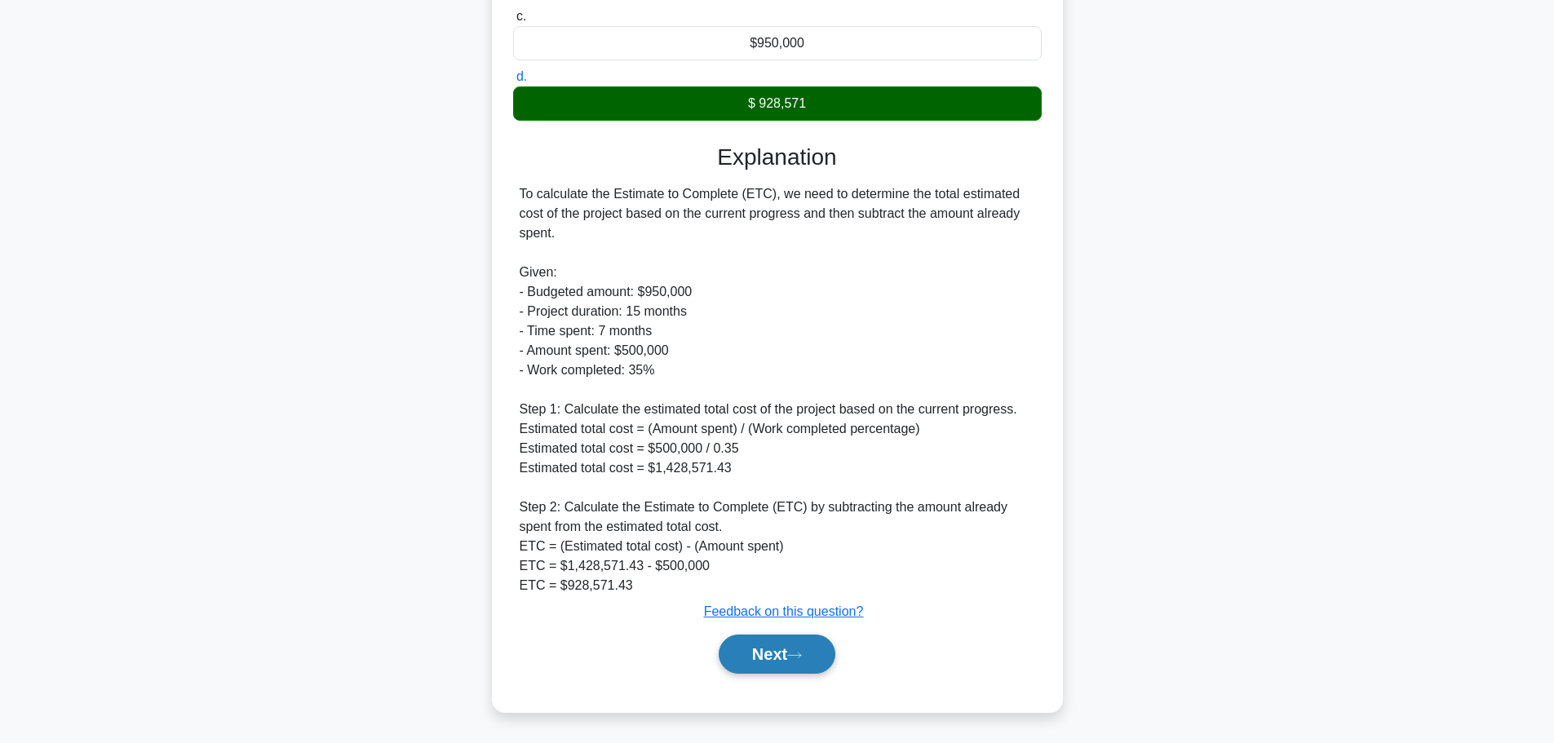
click at [780, 657] on button "Next" at bounding box center [777, 654] width 117 height 39
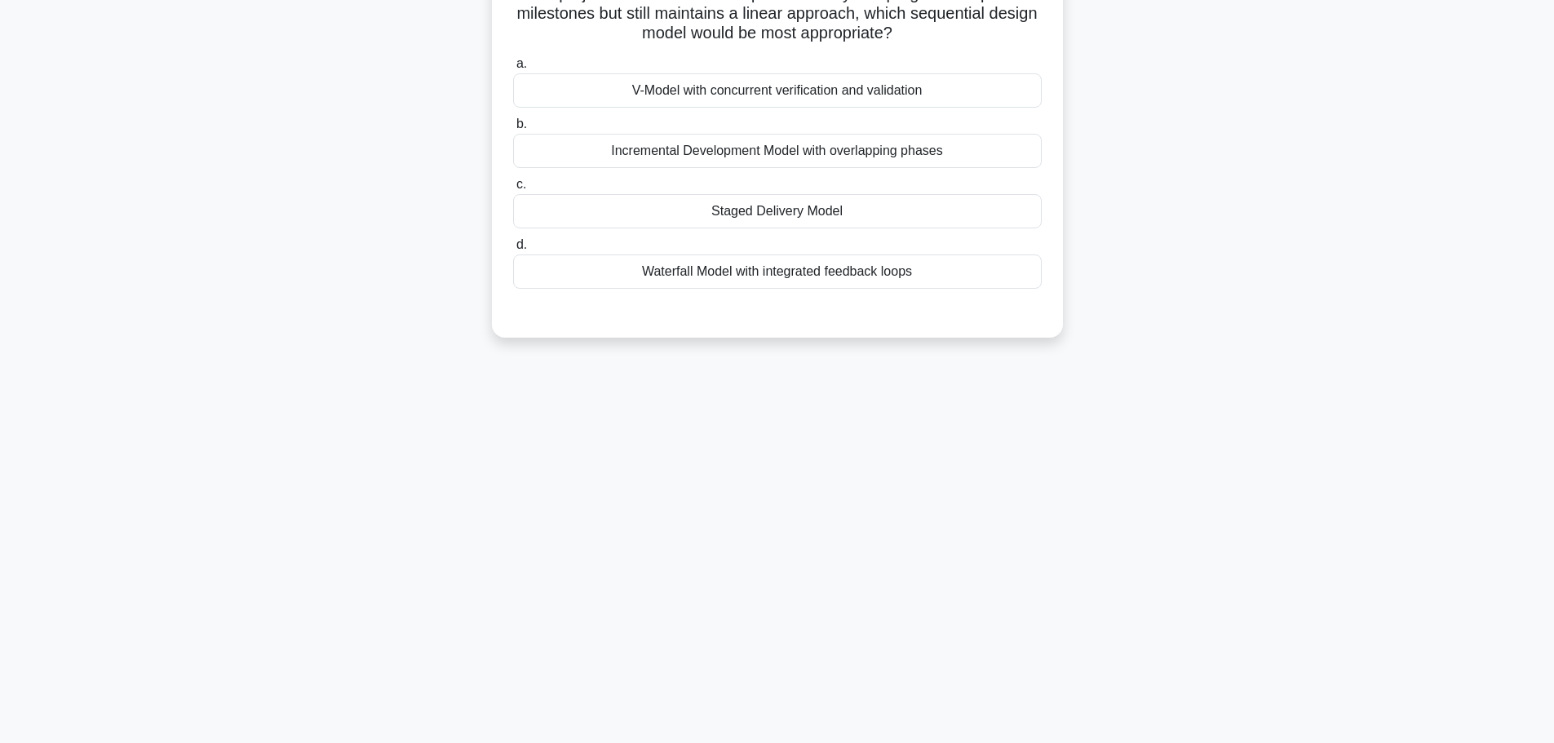
scroll to position [0, 0]
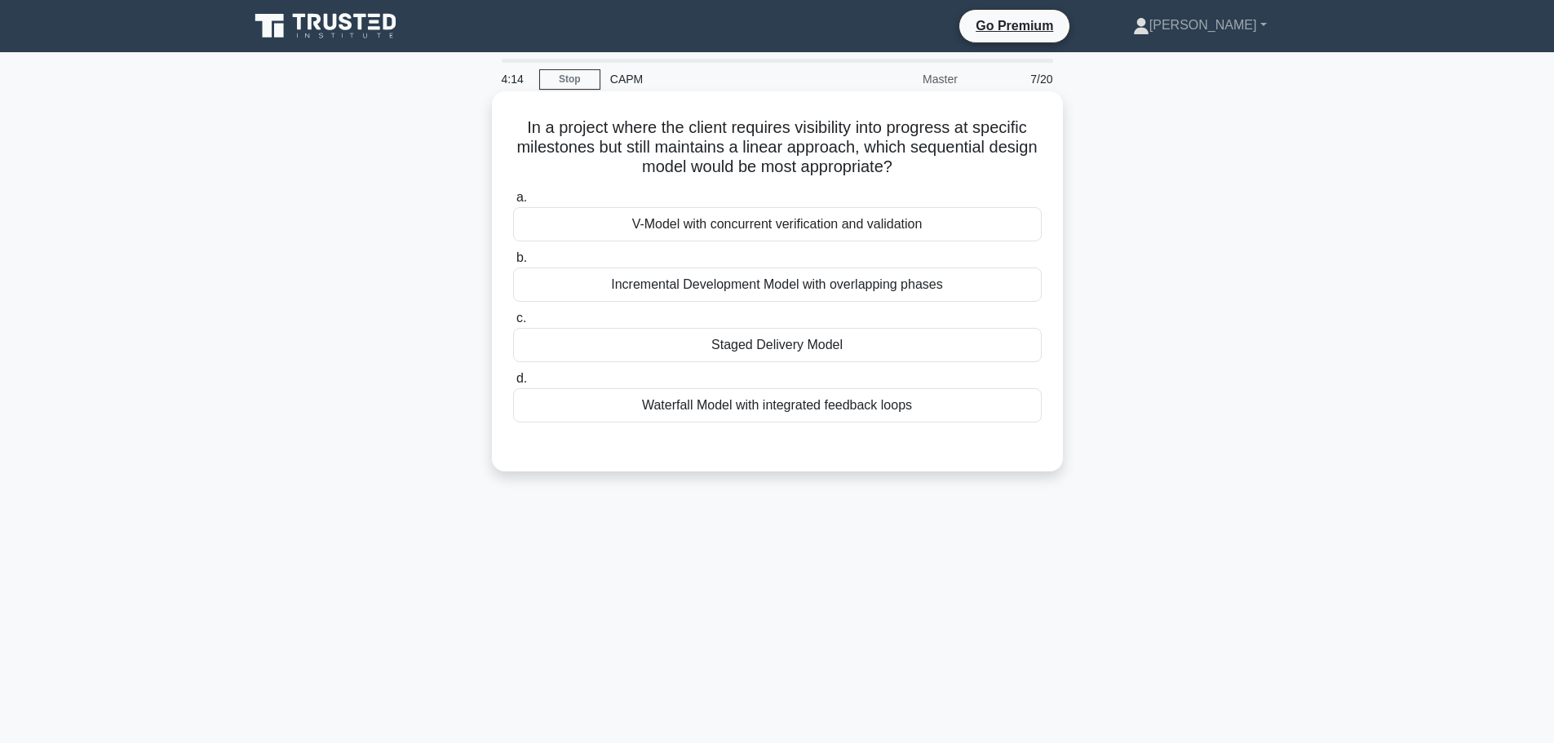
click at [898, 405] on div "Waterfall Model with integrated feedback loops" at bounding box center [777, 405] width 529 height 34
click at [513, 384] on input "d. Waterfall Model with integrated feedback loops" at bounding box center [513, 379] width 0 height 11
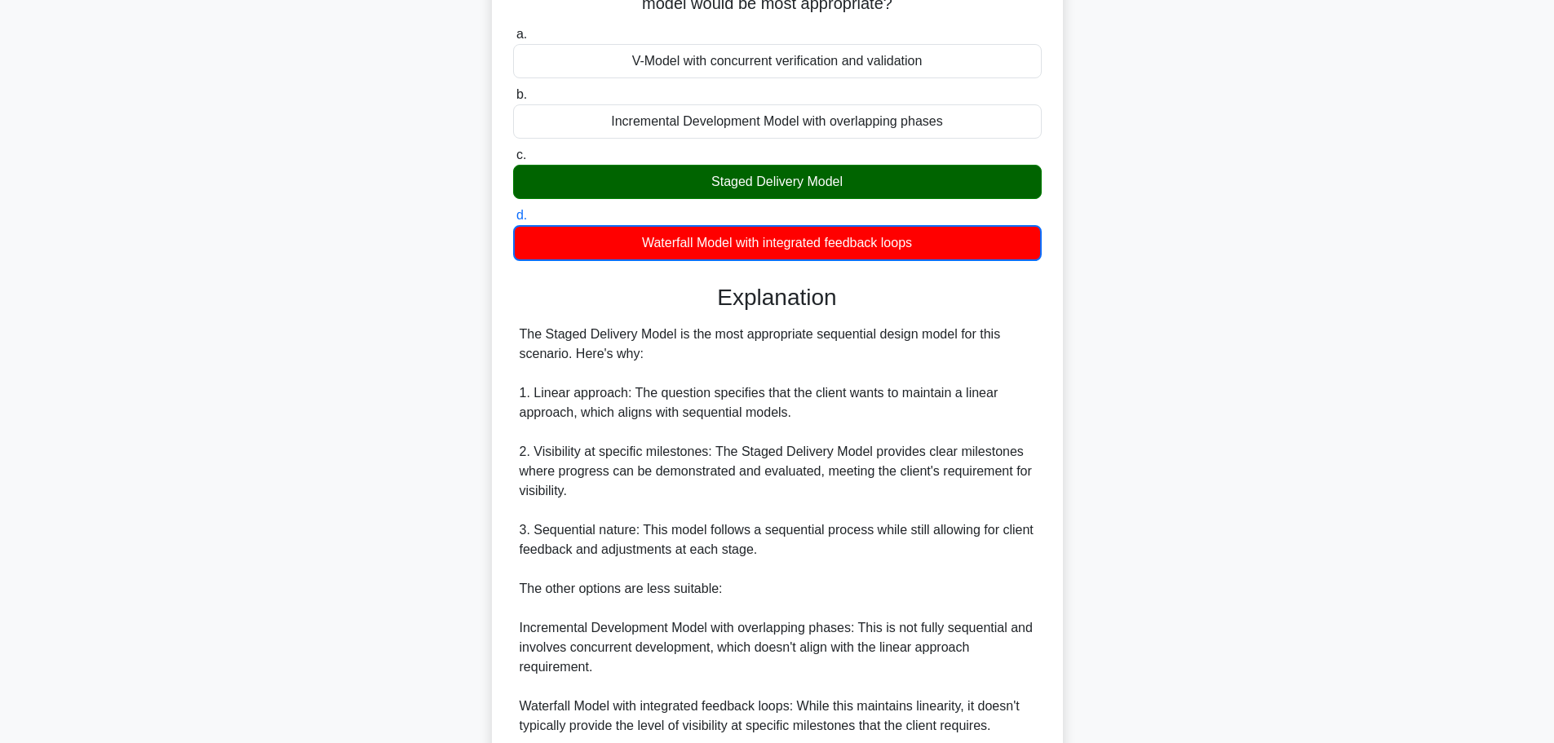
scroll to position [383, 0]
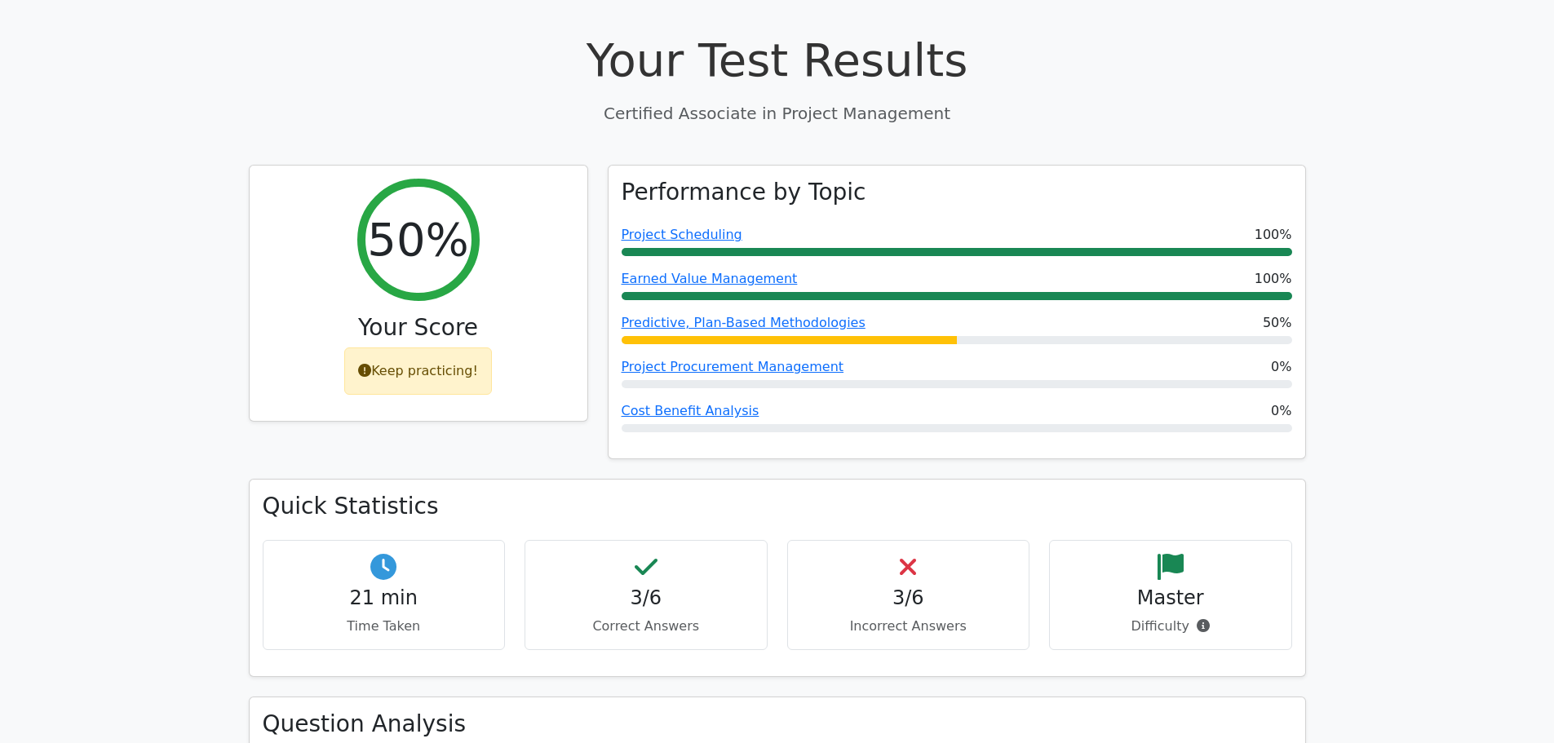
scroll to position [816, 0]
